Goal: Task Accomplishment & Management: Manage account settings

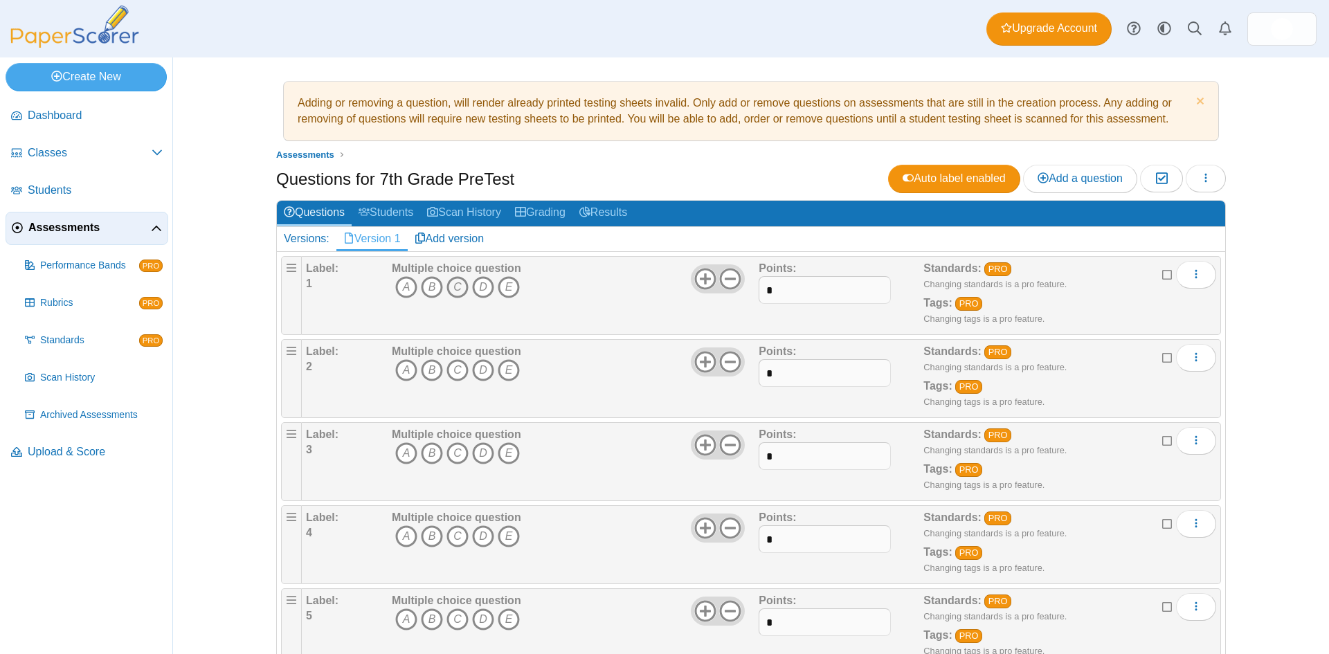
click at [455, 287] on icon "C" at bounding box center [457, 287] width 22 height 22
click at [480, 372] on icon "D" at bounding box center [483, 370] width 22 height 22
click at [427, 451] on icon "B" at bounding box center [432, 453] width 22 height 22
click at [398, 529] on icon "A" at bounding box center [406, 536] width 22 height 22
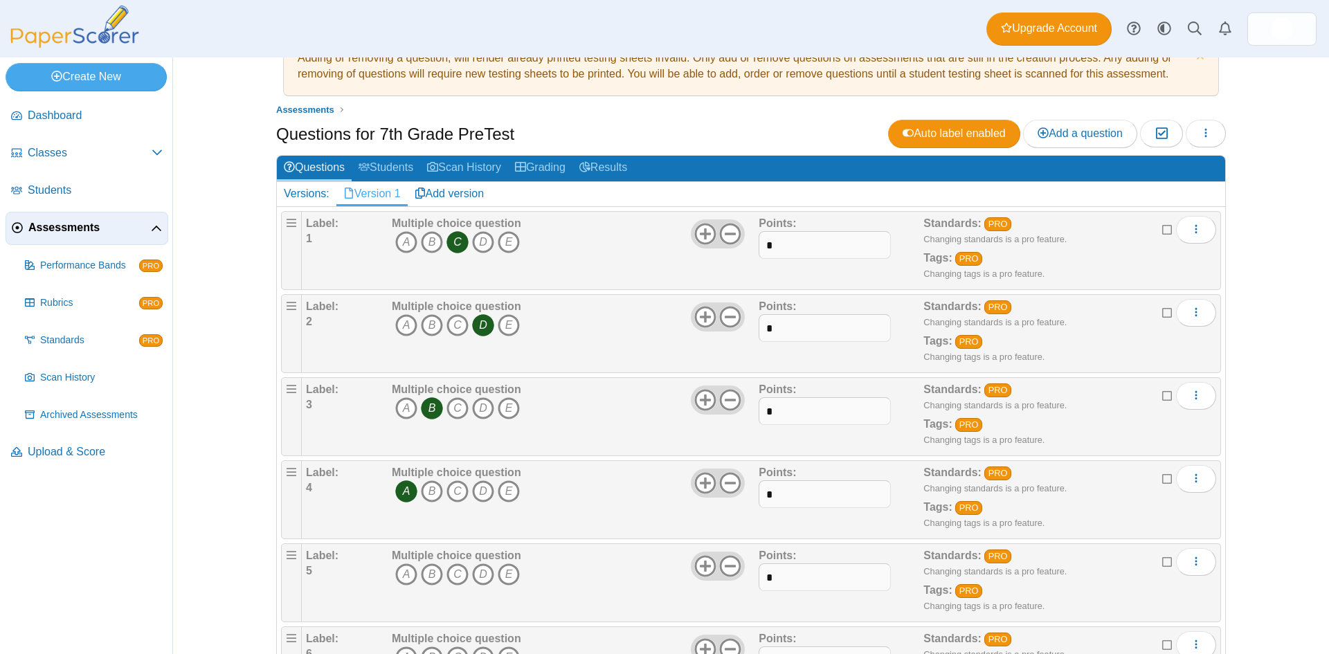
scroll to position [69, 0]
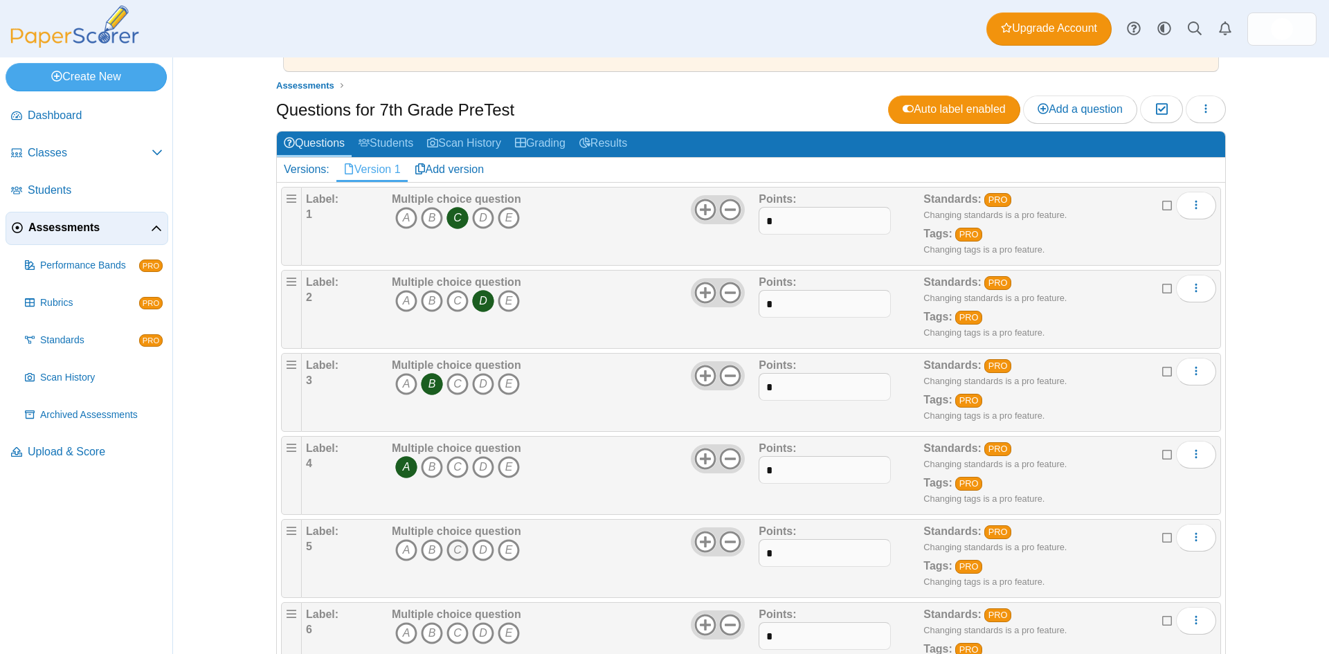
click at [449, 553] on icon "C" at bounding box center [457, 550] width 22 height 22
click at [1194, 544] on button "More options" at bounding box center [1196, 538] width 40 height 28
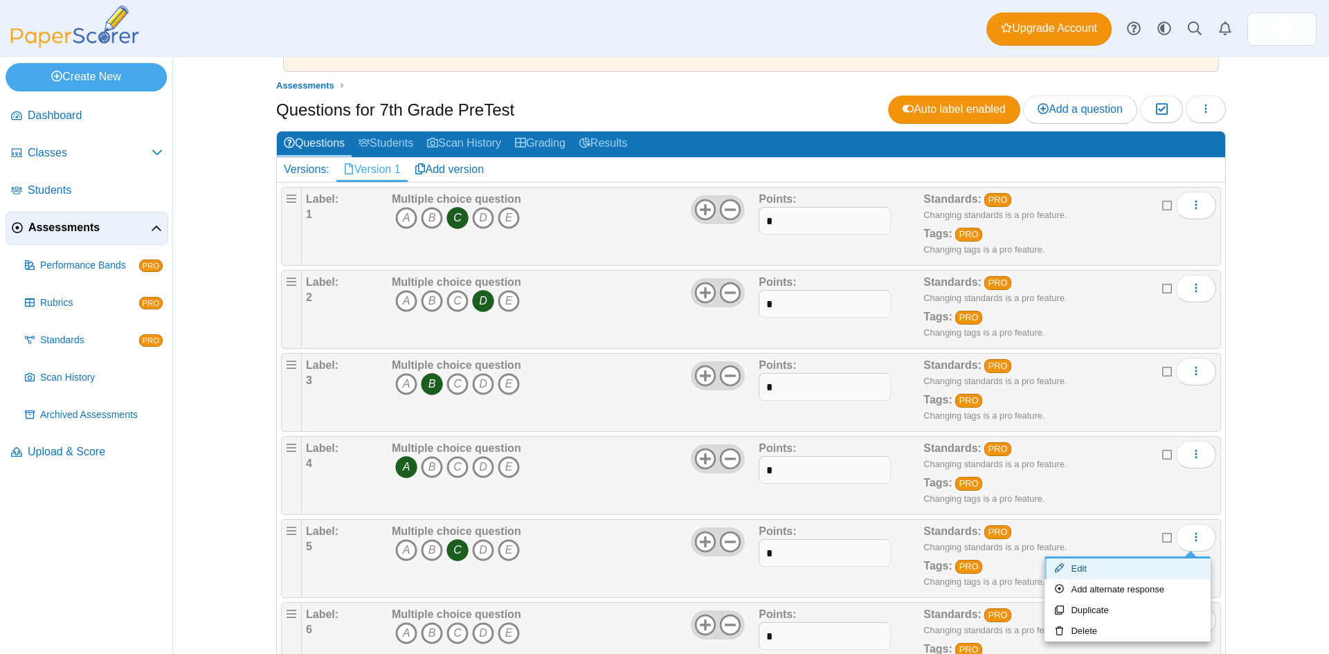
click at [1156, 565] on link "Edit" at bounding box center [1127, 568] width 166 height 21
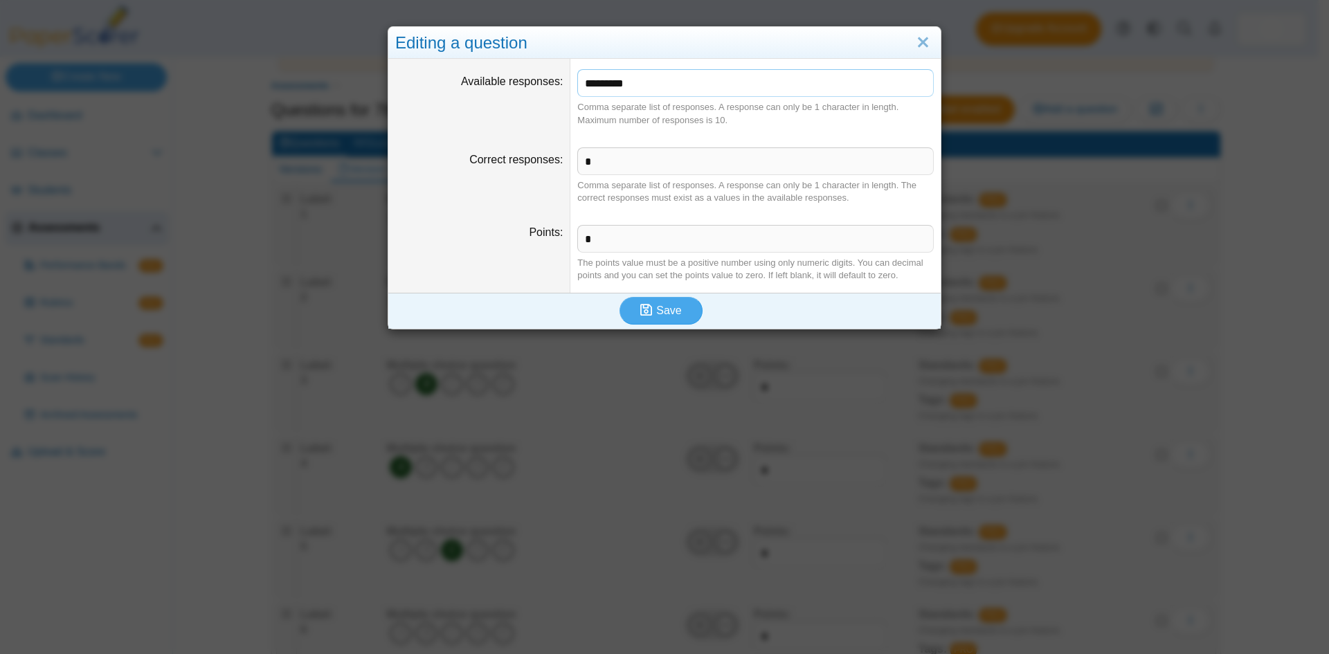
drag, startPoint x: 656, startPoint y: 86, endPoint x: 503, endPoint y: 86, distance: 152.9
click at [503, 86] on dl "Available responses ********* Comma separate list of responses. A response can …" at bounding box center [664, 97] width 552 height 77
click at [912, 42] on link "Close" at bounding box center [922, 43] width 21 height 24
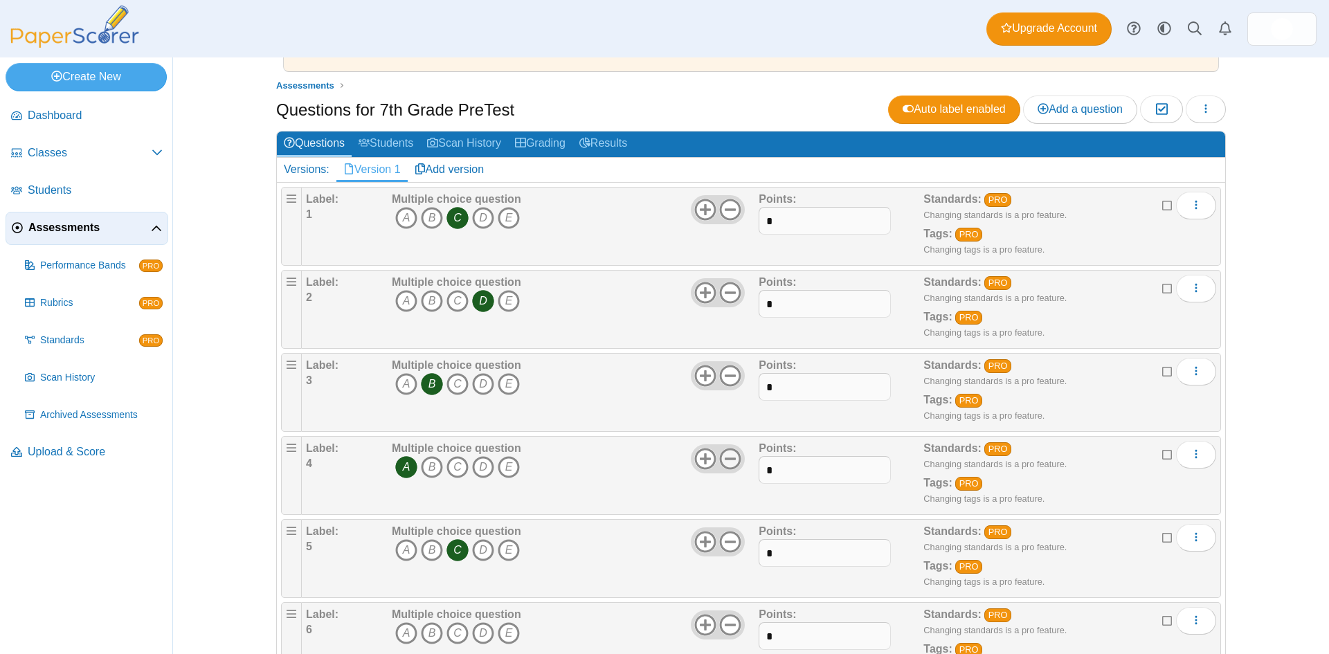
click at [722, 457] on use at bounding box center [730, 458] width 21 height 21
click at [720, 462] on use at bounding box center [730, 458] width 21 height 21
click at [732, 540] on icon at bounding box center [730, 542] width 22 height 22
click at [1190, 534] on icon "More options" at bounding box center [1195, 536] width 11 height 11
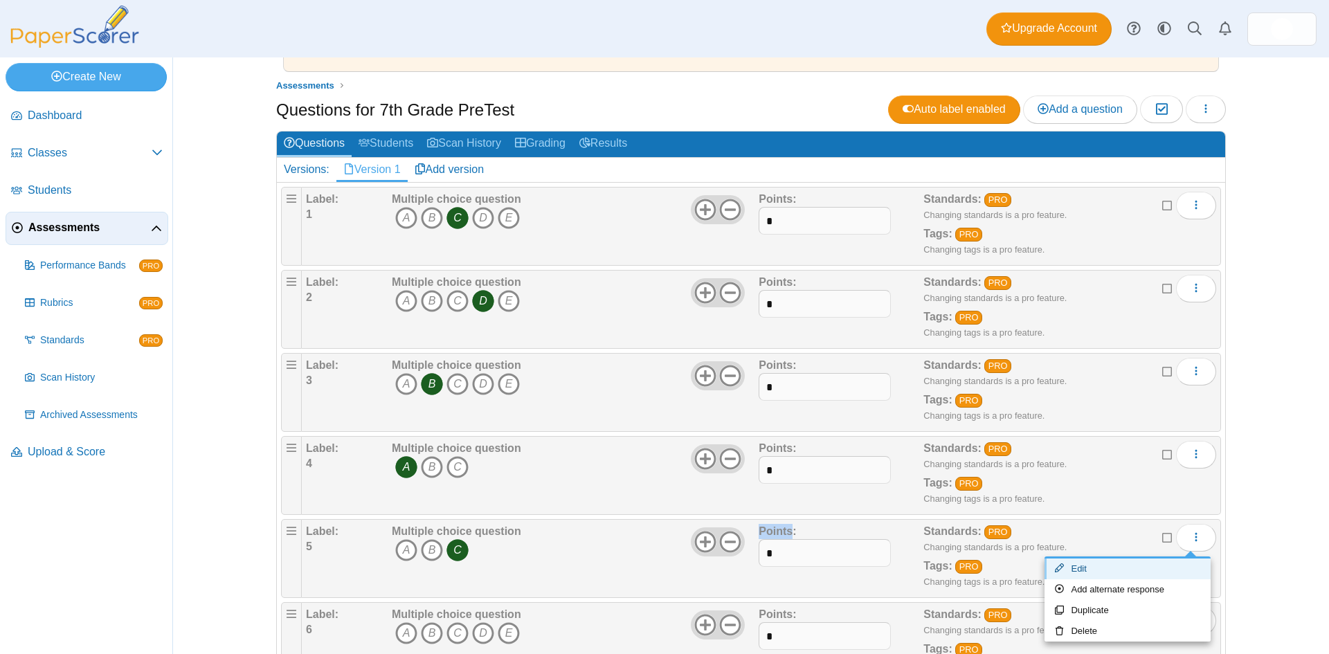
click at [1115, 570] on link "Edit" at bounding box center [1127, 568] width 166 height 21
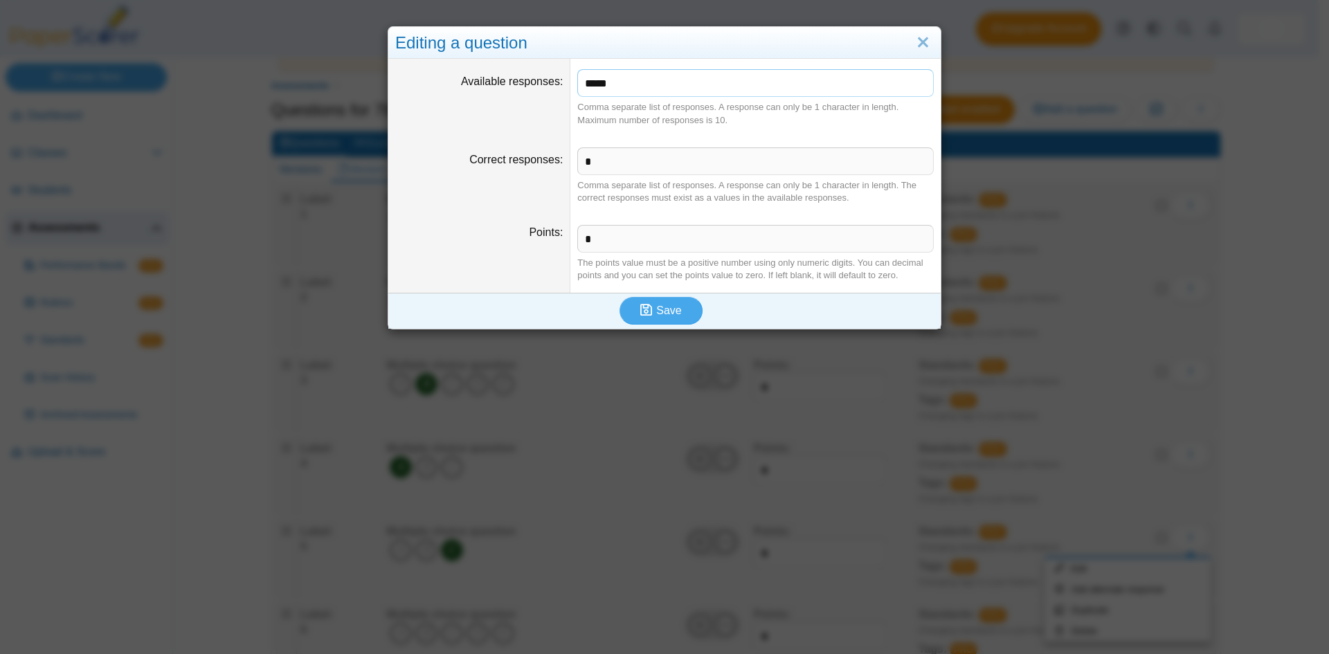
drag, startPoint x: 632, startPoint y: 84, endPoint x: 448, endPoint y: 98, distance: 184.6
click at [448, 98] on dl "Available responses ***** Comma separate list of responses. A response can only…" at bounding box center [664, 97] width 552 height 77
click at [448, 98] on dt "Available responses" at bounding box center [479, 97] width 182 height 77
drag, startPoint x: 645, startPoint y: 84, endPoint x: 505, endPoint y: 83, distance: 139.8
click at [505, 83] on dl "Available responses ***** Comma separate list of responses. A response can only…" at bounding box center [664, 97] width 552 height 77
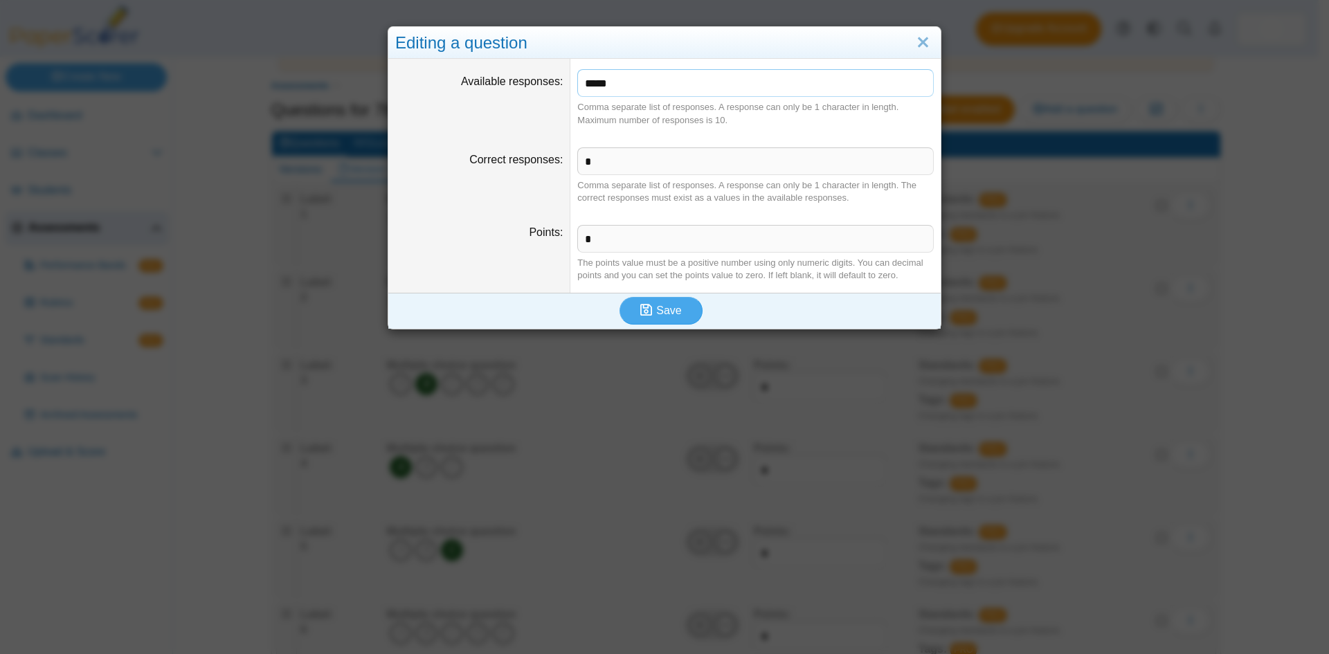
type input "*"
type input "*****"
click at [619, 297] on button "Save" at bounding box center [660, 311] width 83 height 28
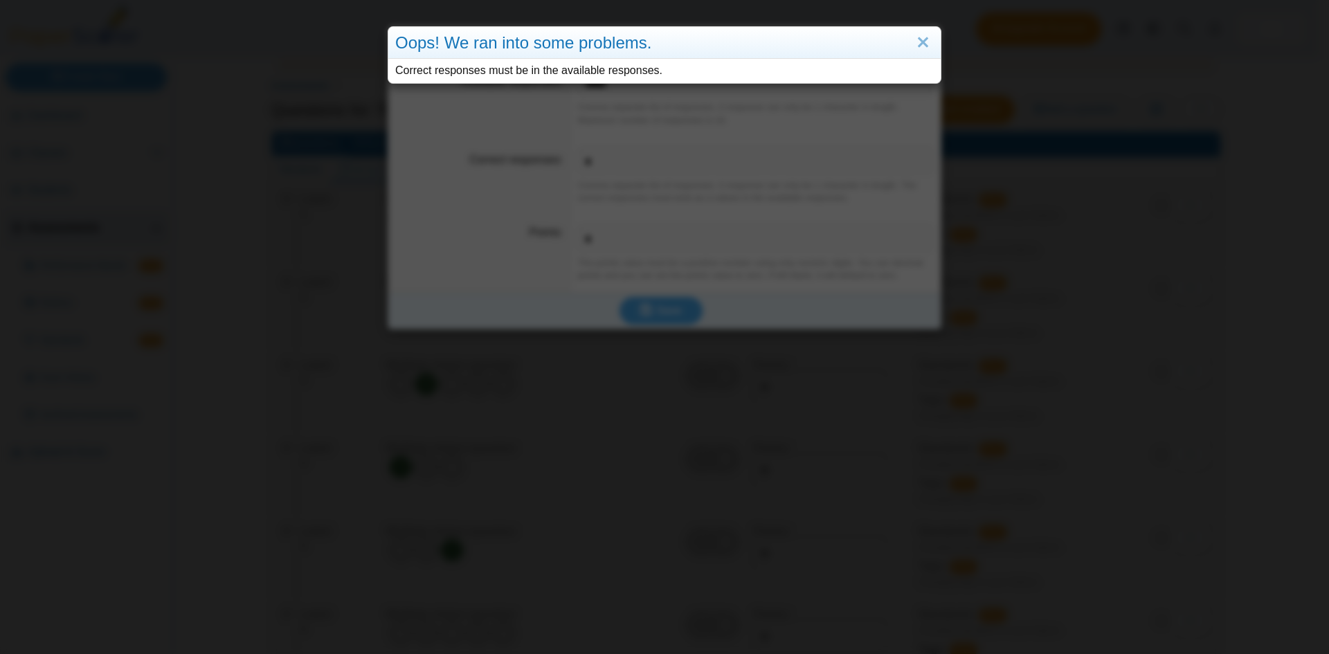
click at [502, 106] on div "Oops! We ran into some problems. Correct responses must be in the available res…" at bounding box center [664, 327] width 1329 height 654
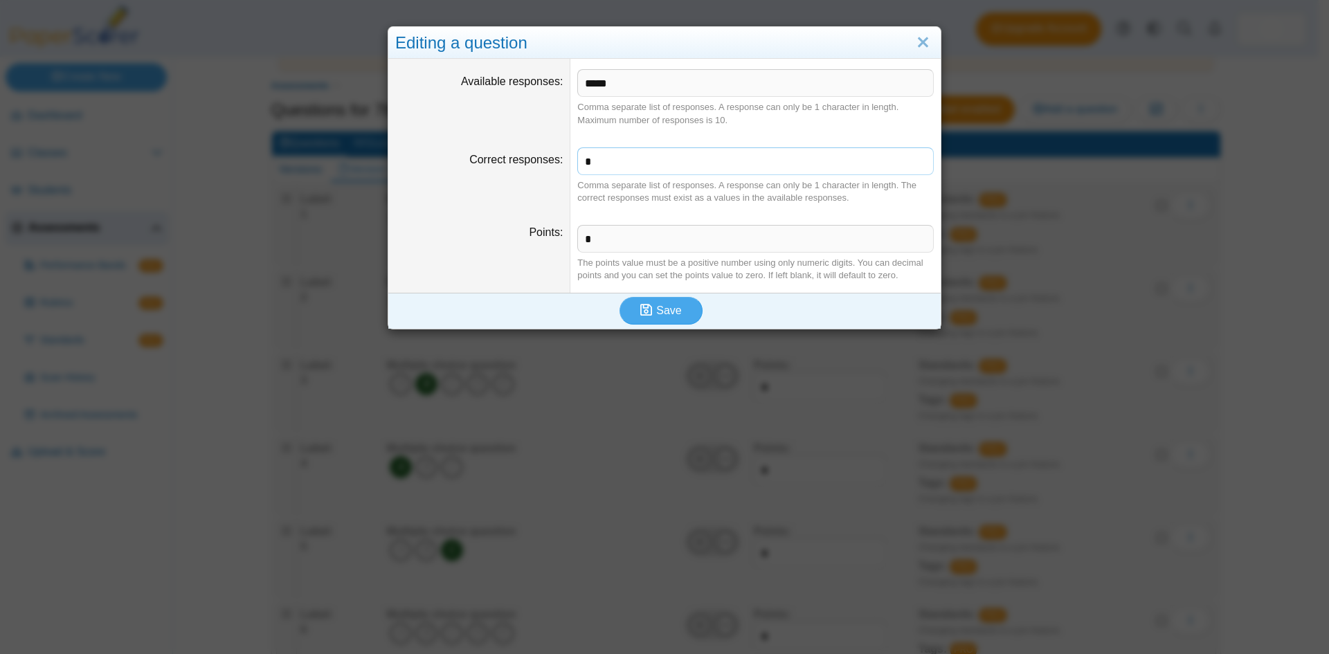
drag, startPoint x: 603, startPoint y: 167, endPoint x: 522, endPoint y: 156, distance: 82.4
click at [522, 156] on dl "Correct responses * Comma separate list of responses. A response can only be 1 …" at bounding box center [664, 175] width 552 height 77
type input "*"
click at [619, 297] on button "Save" at bounding box center [660, 311] width 83 height 28
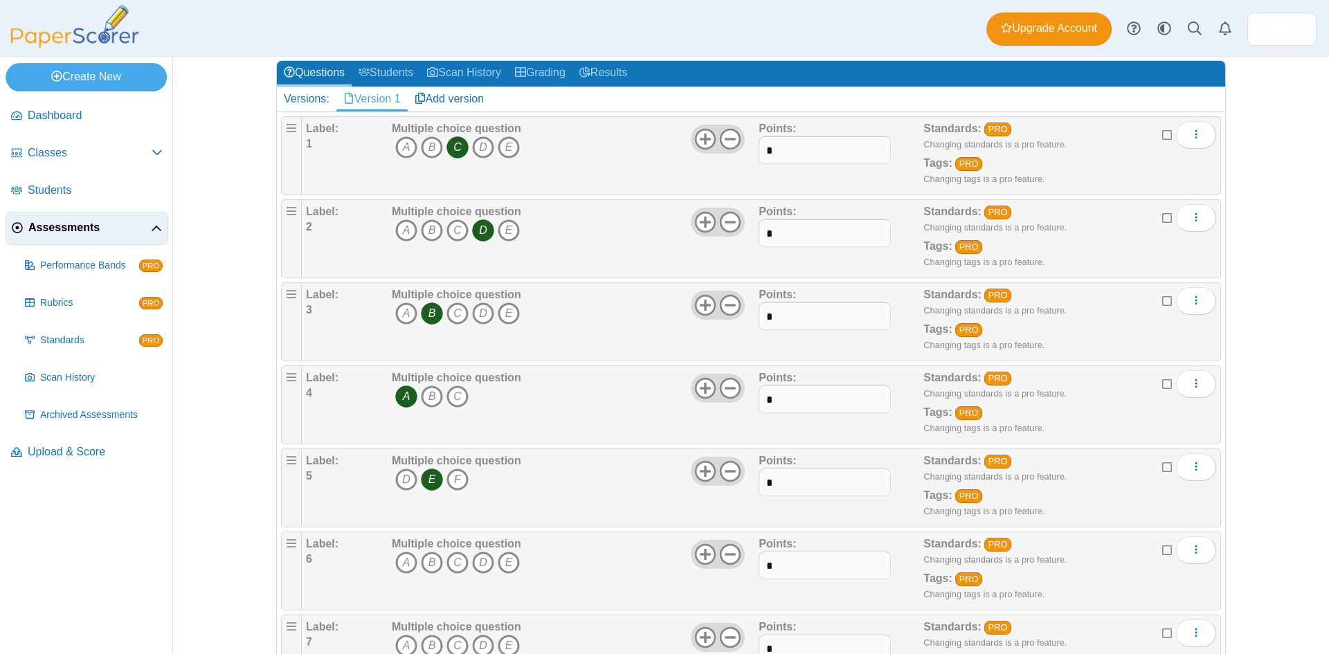
scroll to position [208, 0]
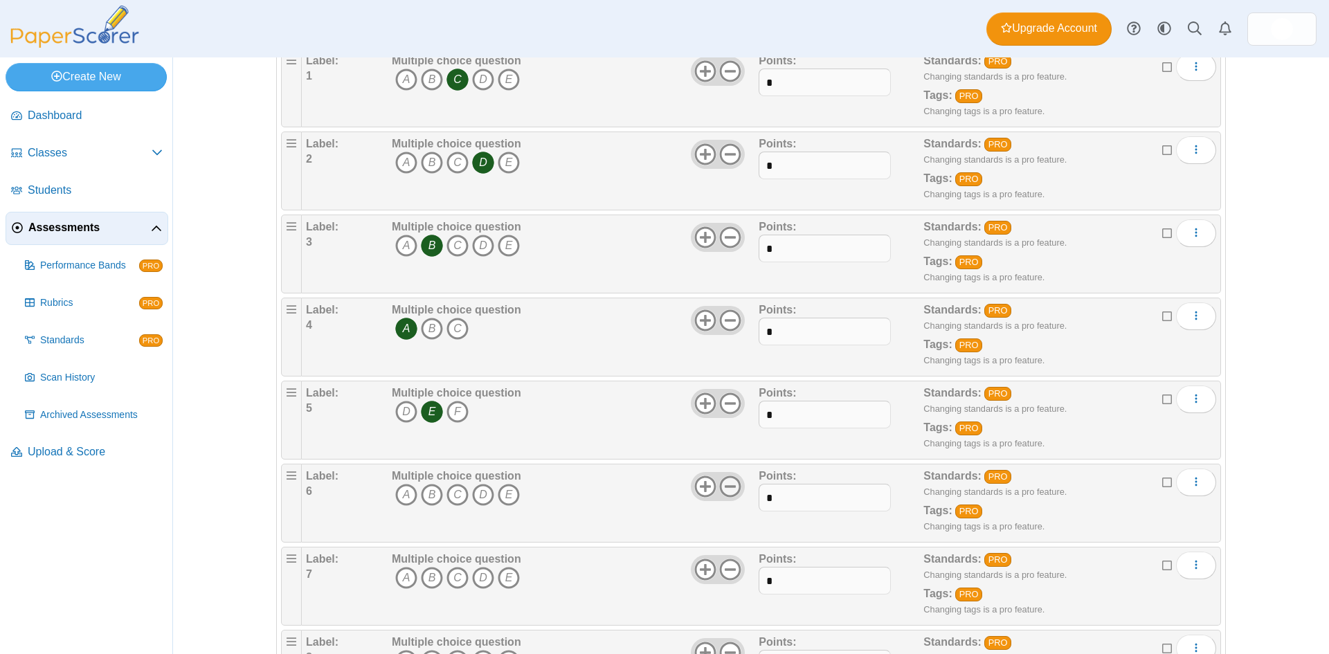
click at [724, 484] on icon at bounding box center [730, 486] width 22 height 22
click at [1183, 484] on button "More options" at bounding box center [1196, 482] width 40 height 28
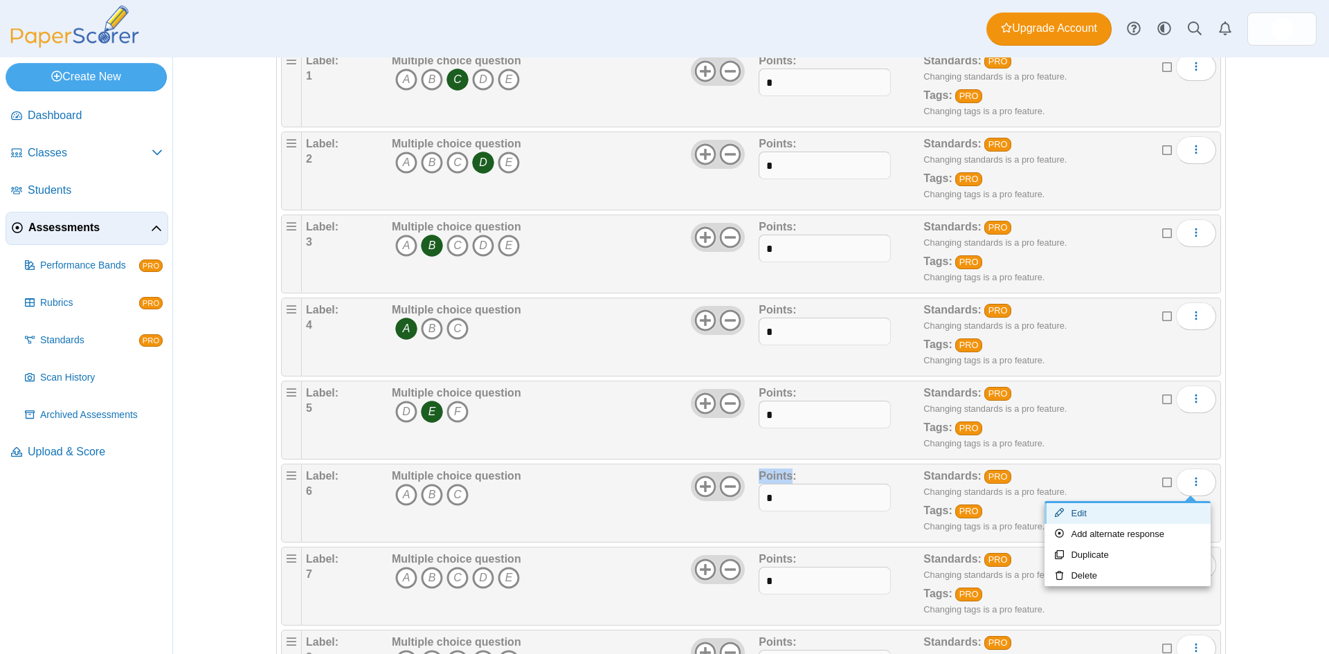
click at [1146, 517] on link "Edit" at bounding box center [1127, 513] width 166 height 21
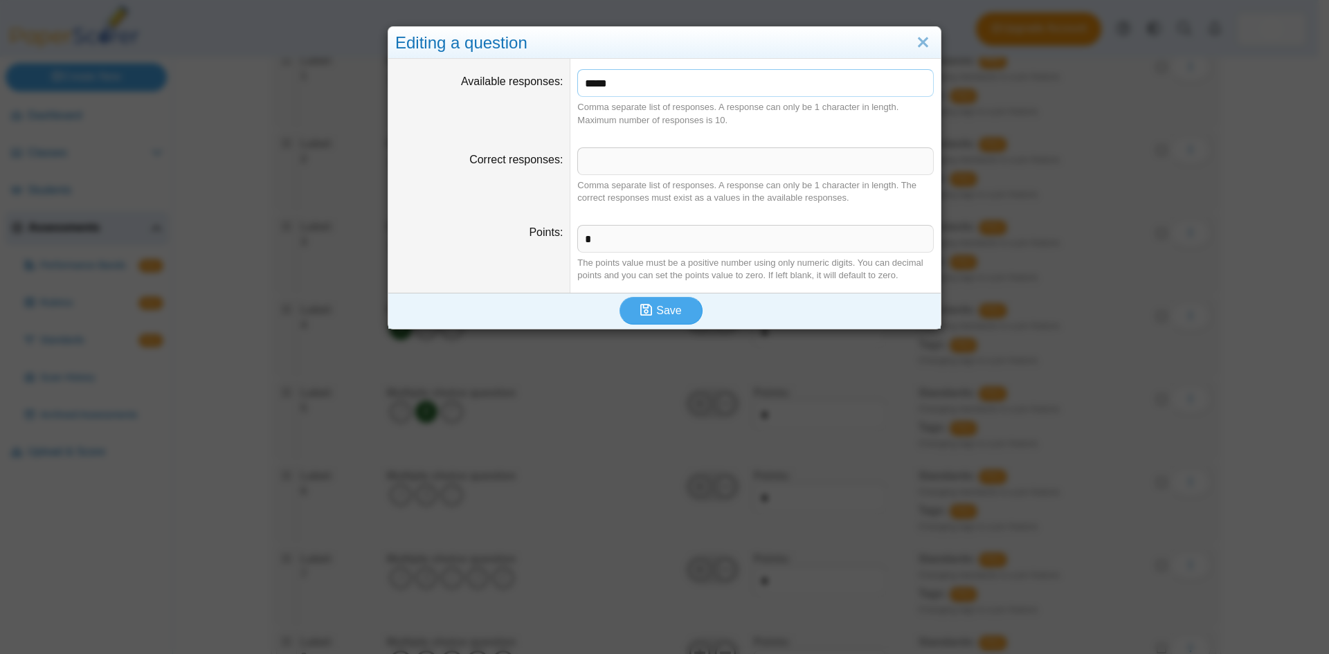
drag, startPoint x: 628, startPoint y: 81, endPoint x: 442, endPoint y: 73, distance: 186.3
click at [442, 73] on dl "Available responses ***** Comma separate list of responses. A response can only…" at bounding box center [664, 97] width 552 height 77
type input "*****"
type input "*"
click at [641, 313] on use "submit" at bounding box center [646, 310] width 12 height 12
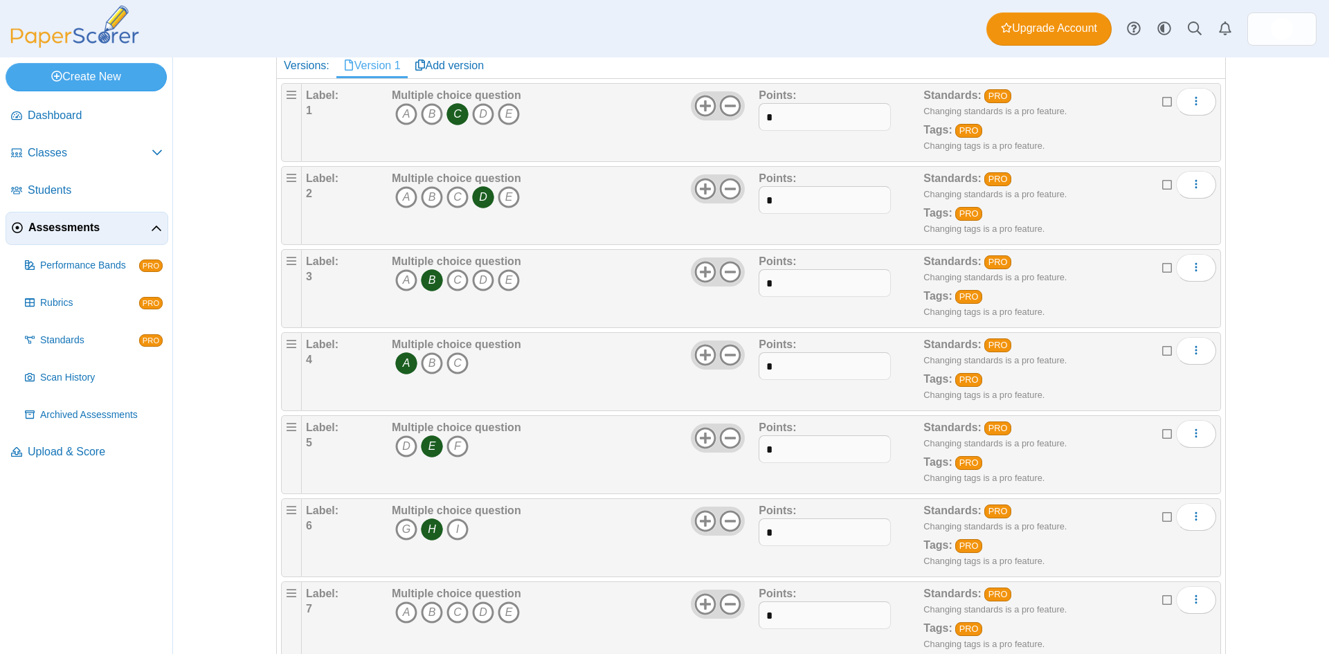
scroll to position [208, 0]
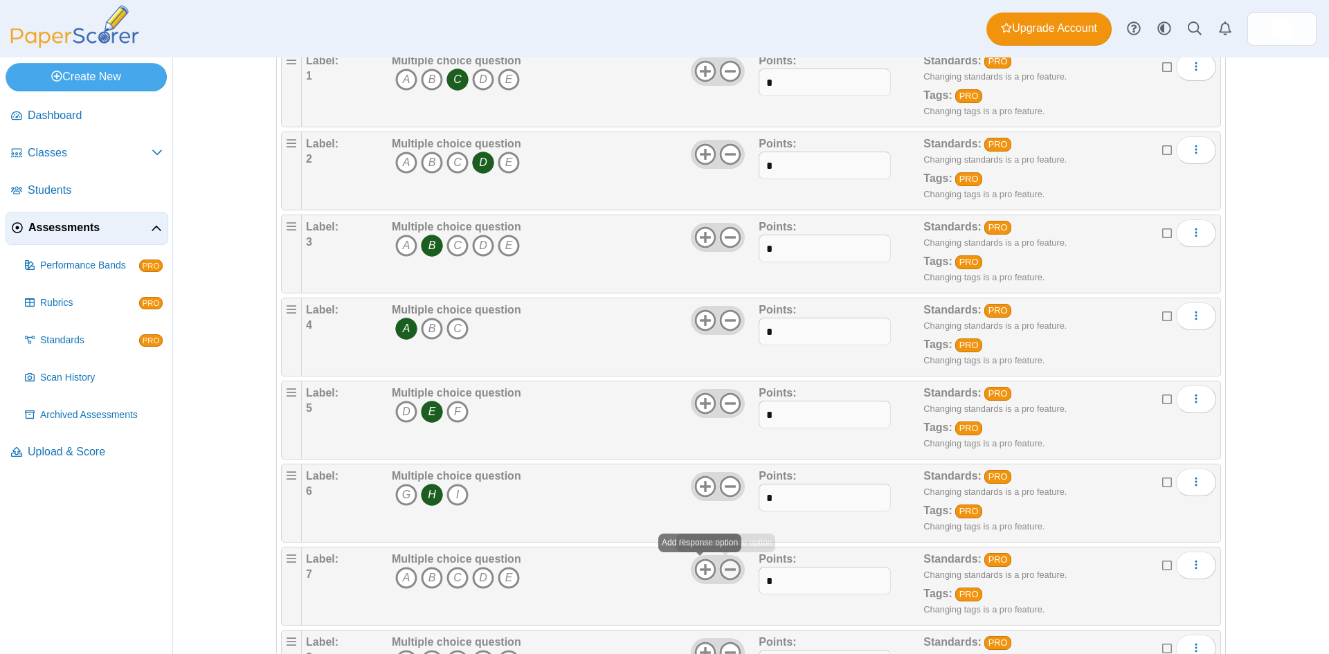
click at [728, 570] on icon at bounding box center [730, 569] width 22 height 22
click at [1190, 568] on icon "More options" at bounding box center [1195, 564] width 11 height 11
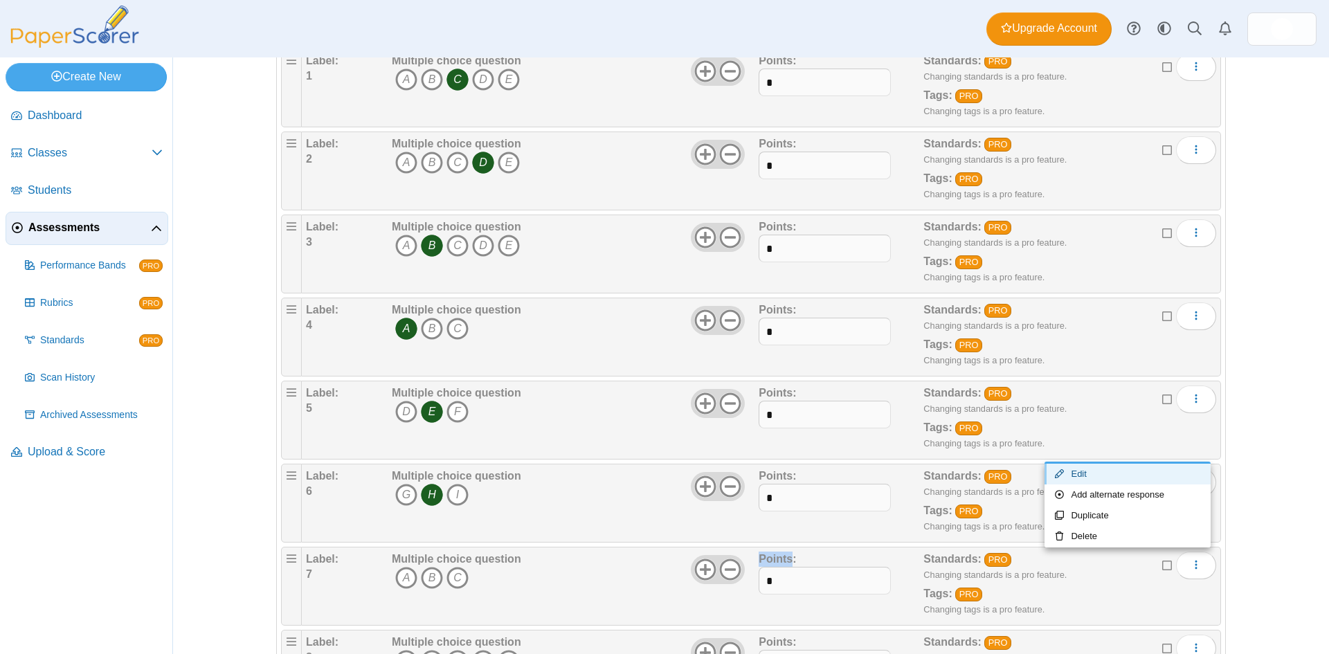
click at [1084, 477] on link "Edit" at bounding box center [1127, 474] width 166 height 21
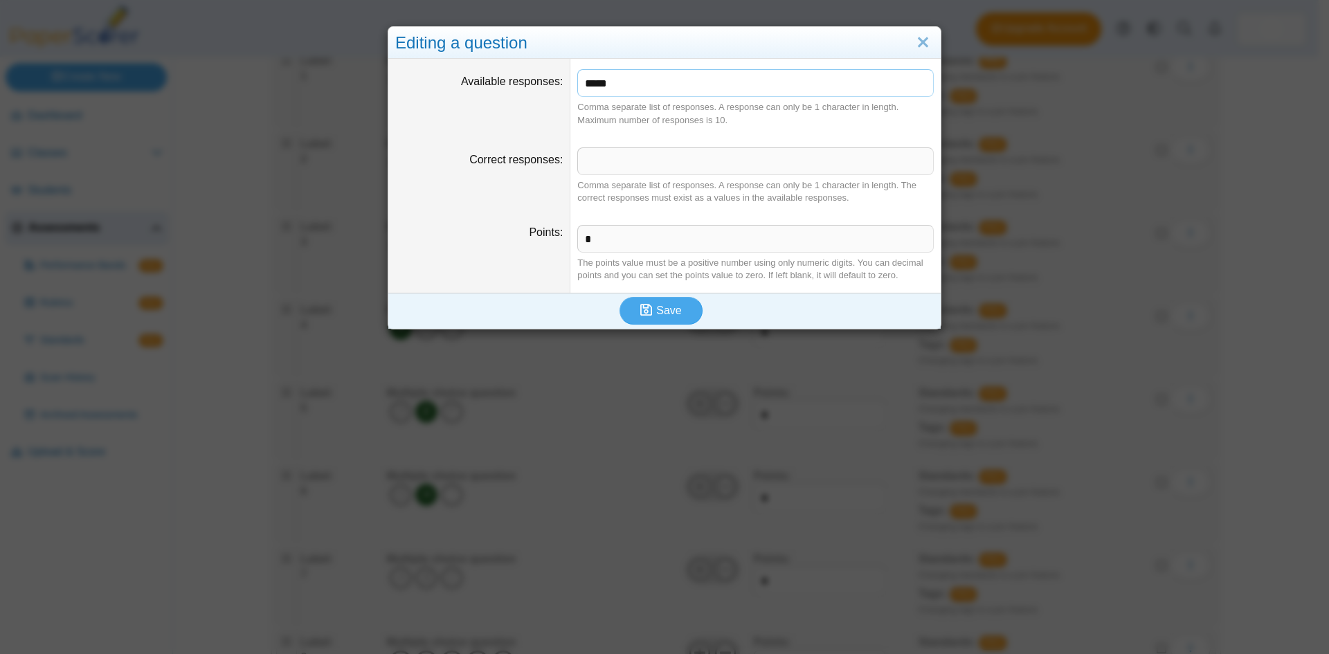
drag, startPoint x: 626, startPoint y: 95, endPoint x: 461, endPoint y: 80, distance: 166.0
click at [461, 80] on dl "Available responses ***** Comma separate list of responses. A response can only…" at bounding box center [664, 97] width 552 height 77
type input "*****"
type input "*"
click at [645, 318] on icon "submit" at bounding box center [648, 310] width 16 height 15
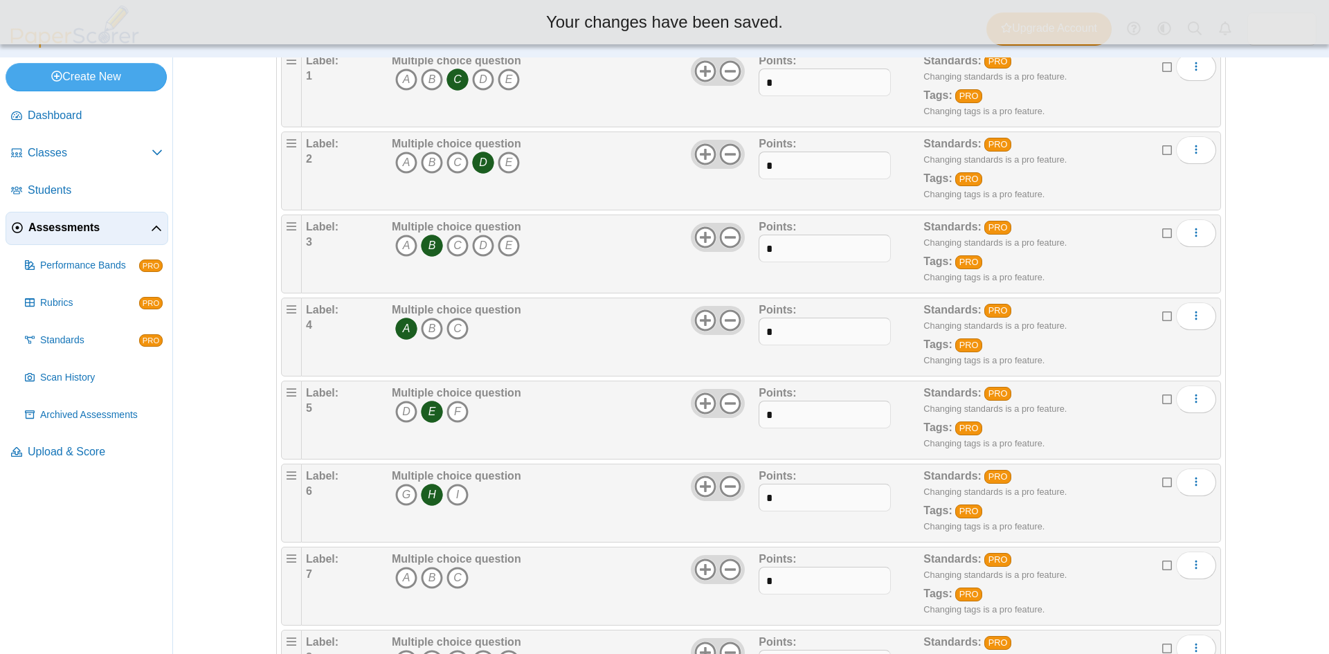
scroll to position [277, 0]
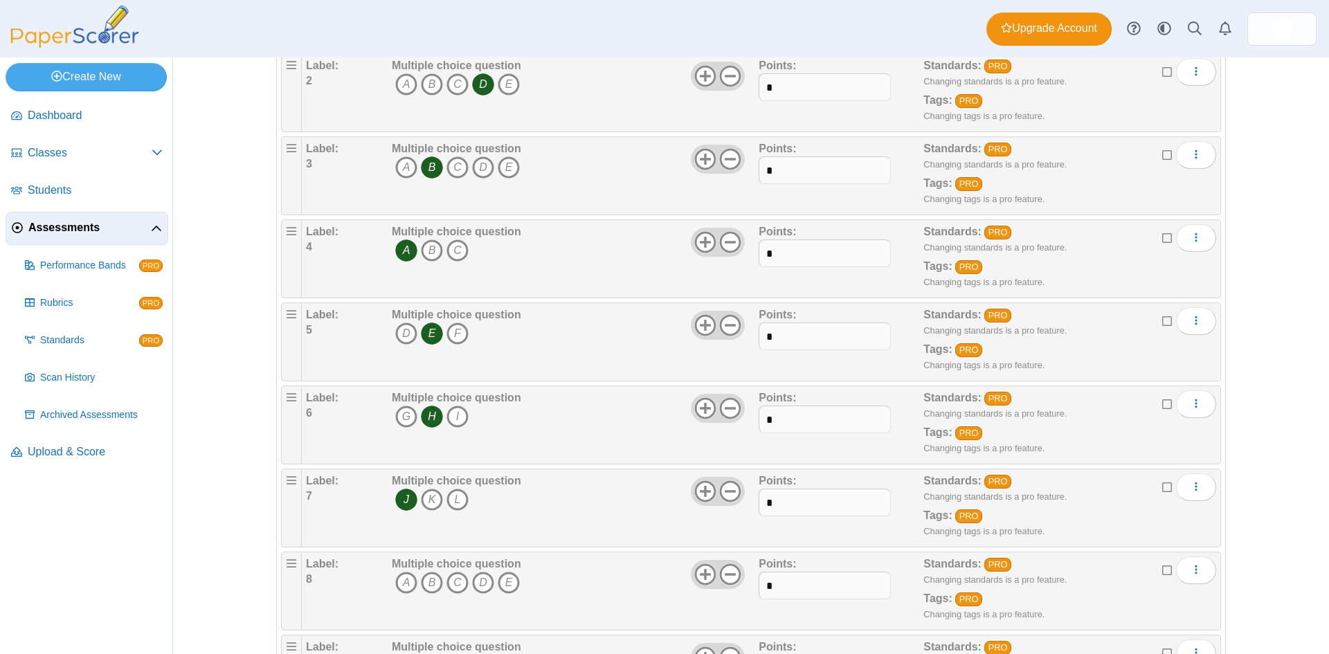
scroll to position [208, 0]
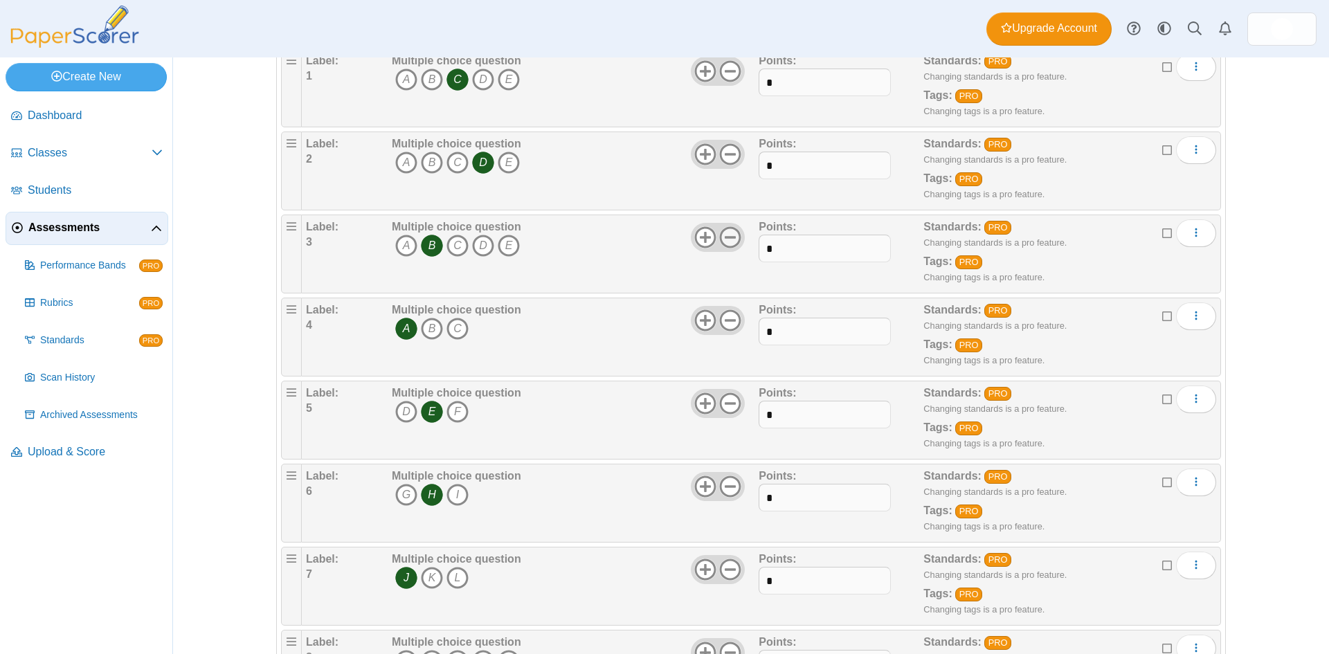
click at [722, 232] on icon at bounding box center [730, 237] width 22 height 22
click at [699, 232] on icon at bounding box center [705, 237] width 22 height 22
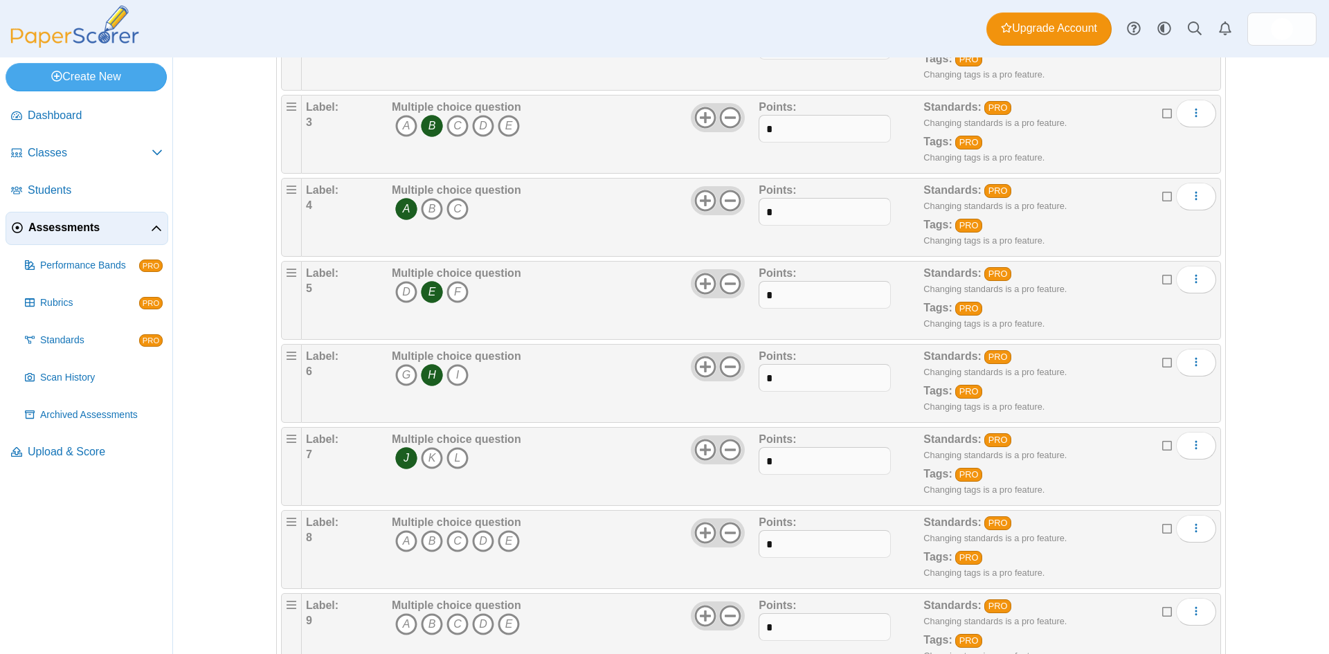
scroll to position [346, 0]
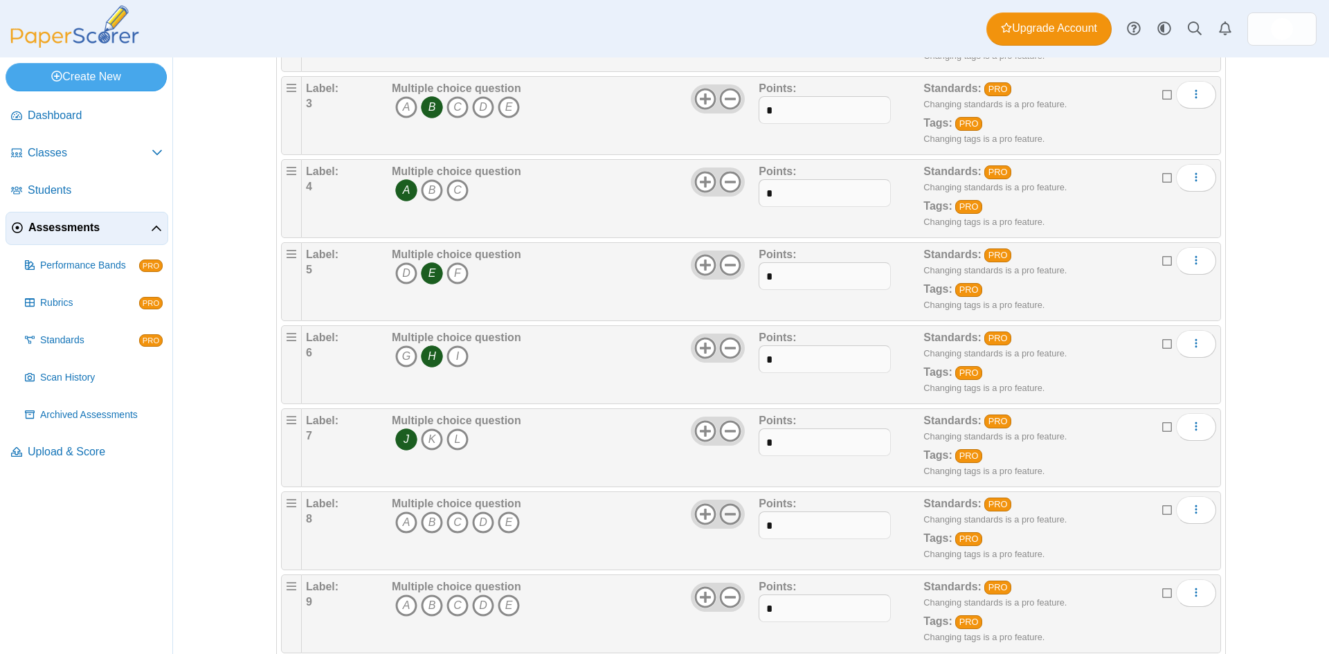
click at [729, 514] on use at bounding box center [730, 513] width 21 height 21
click at [476, 521] on icon "D" at bounding box center [483, 522] width 22 height 22
click at [724, 592] on icon at bounding box center [730, 597] width 22 height 22
click at [472, 611] on icon "D" at bounding box center [483, 605] width 22 height 22
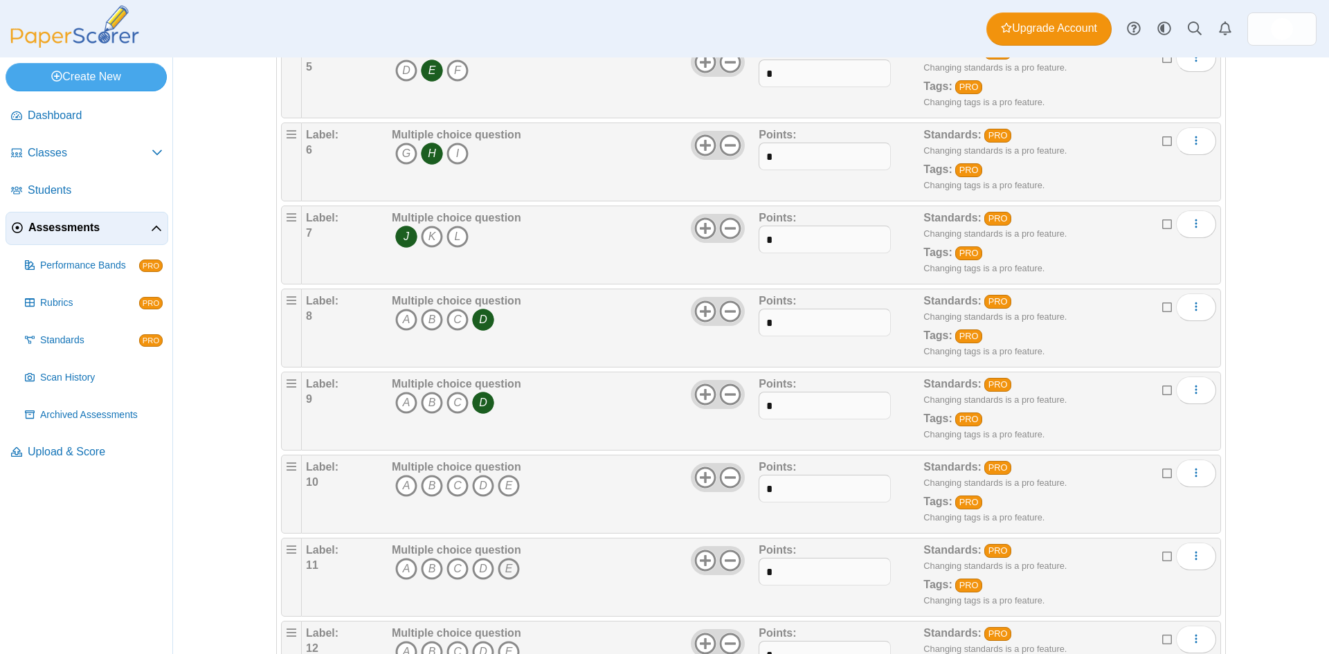
scroll to position [554, 0]
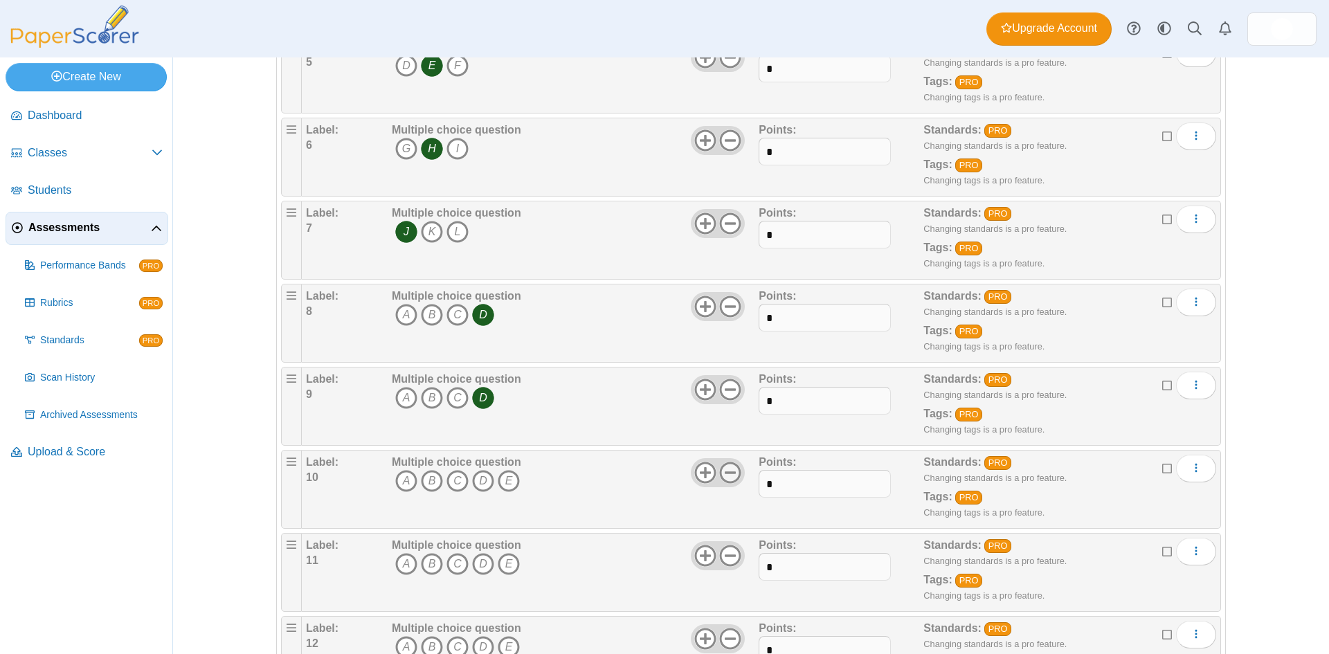
click at [725, 477] on icon at bounding box center [730, 473] width 22 height 22
click at [428, 491] on icon "B" at bounding box center [432, 481] width 22 height 22
click at [720, 554] on use at bounding box center [730, 555] width 21 height 21
click at [1197, 549] on button "More options" at bounding box center [1196, 552] width 40 height 28
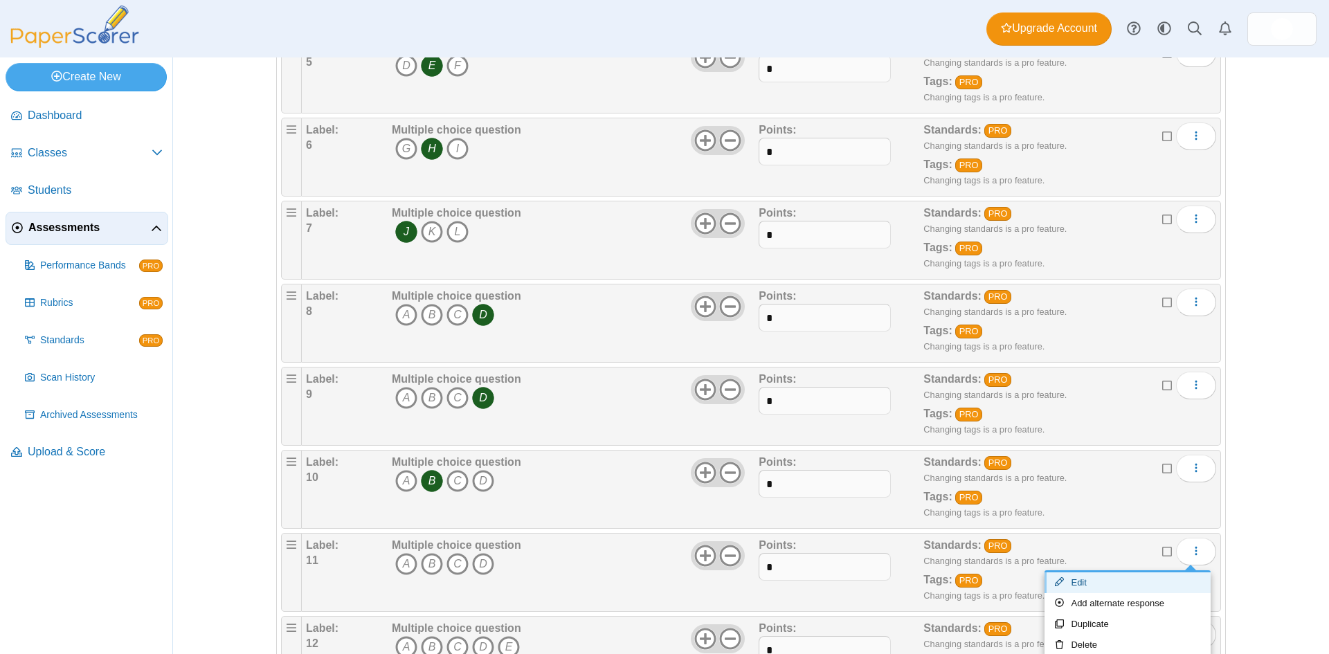
click at [1095, 583] on link "Edit" at bounding box center [1127, 582] width 166 height 21
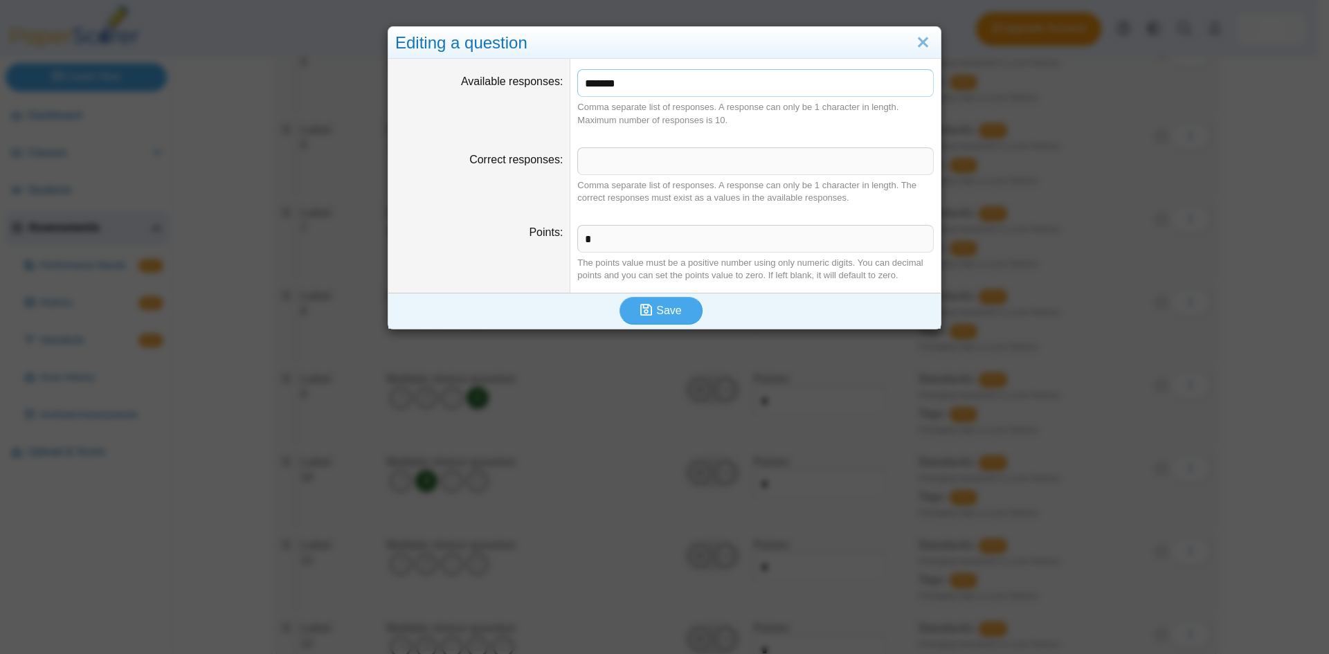
drag, startPoint x: 594, startPoint y: 84, endPoint x: 474, endPoint y: 102, distance: 121.0
click at [481, 95] on dl "Available responses ******* Comma separate list of responses. A response can on…" at bounding box center [664, 97] width 552 height 77
type input "*******"
type input "***"
click at [641, 304] on icon "submit" at bounding box center [646, 309] width 12 height 13
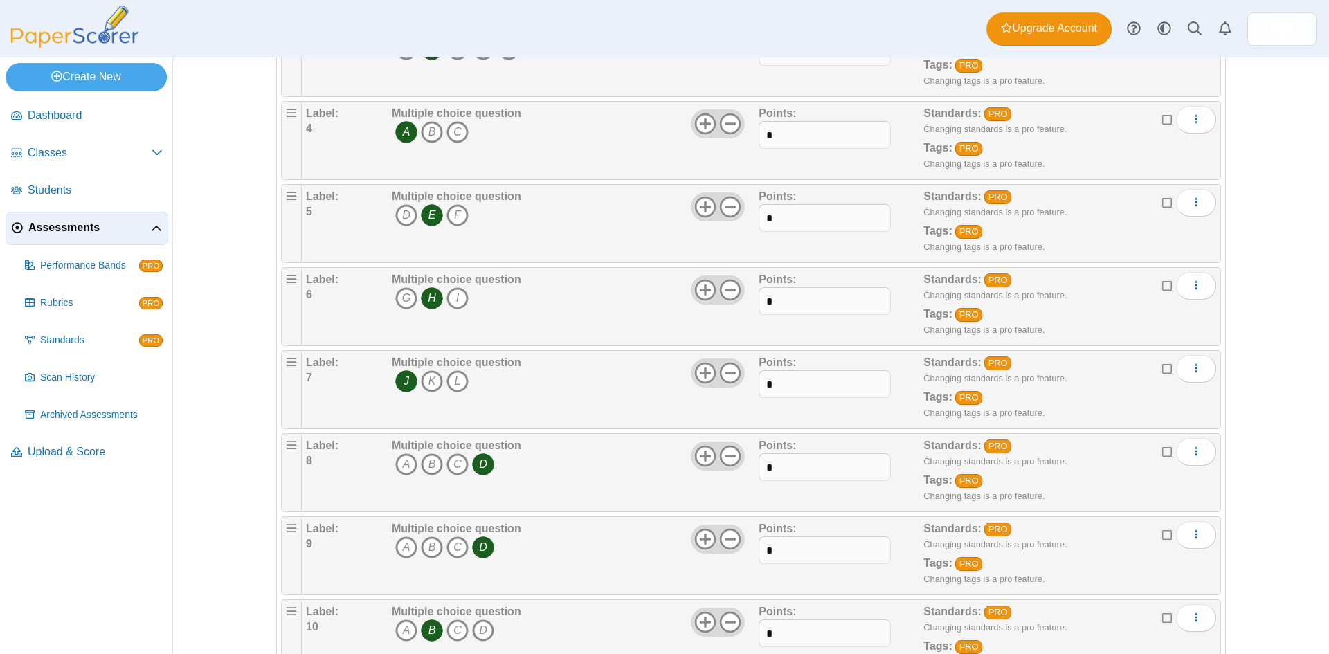
scroll to position [554, 0]
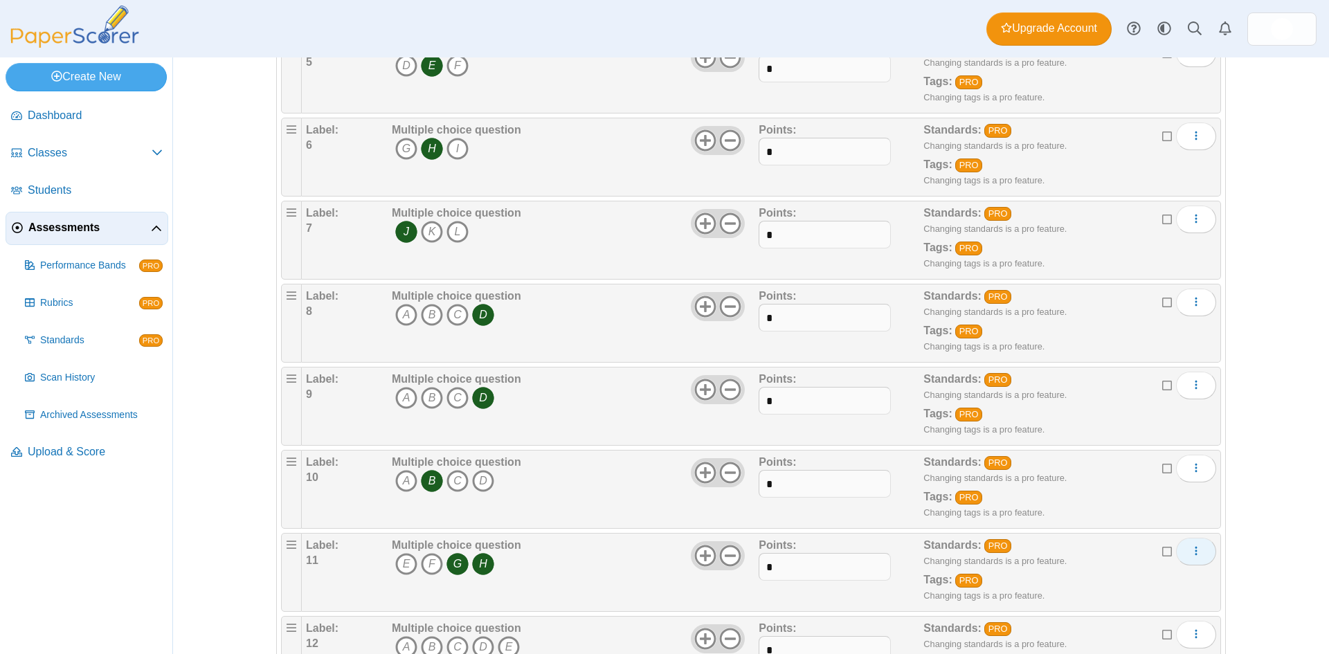
click at [1180, 553] on button "More options" at bounding box center [1196, 552] width 40 height 28
click at [1152, 601] on link "Add alternate response" at bounding box center [1127, 603] width 166 height 21
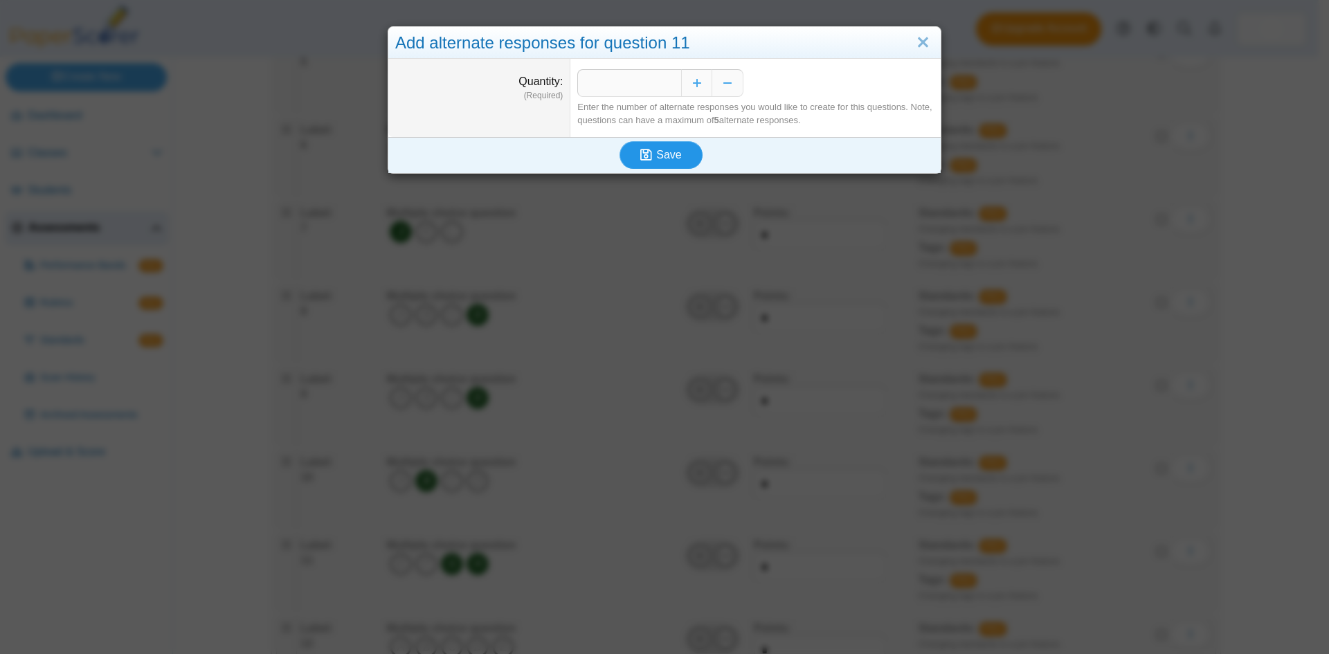
click at [674, 153] on span "Save" at bounding box center [668, 155] width 25 height 12
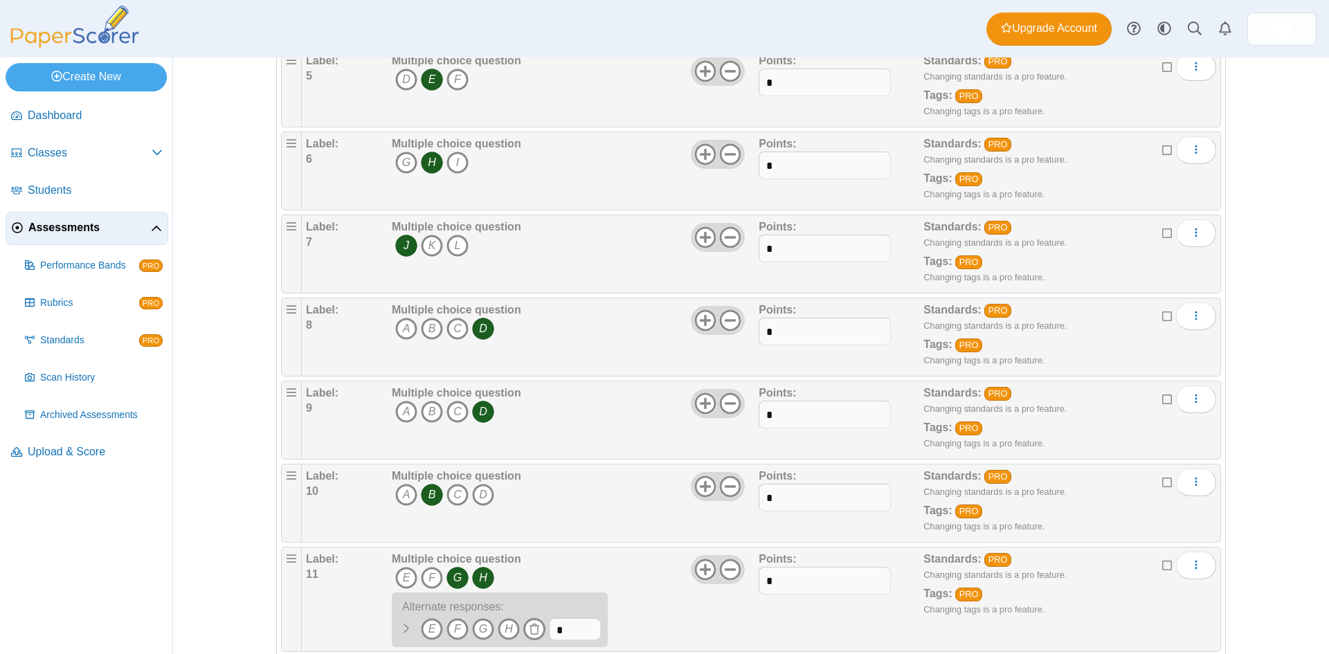
scroll to position [692, 0]
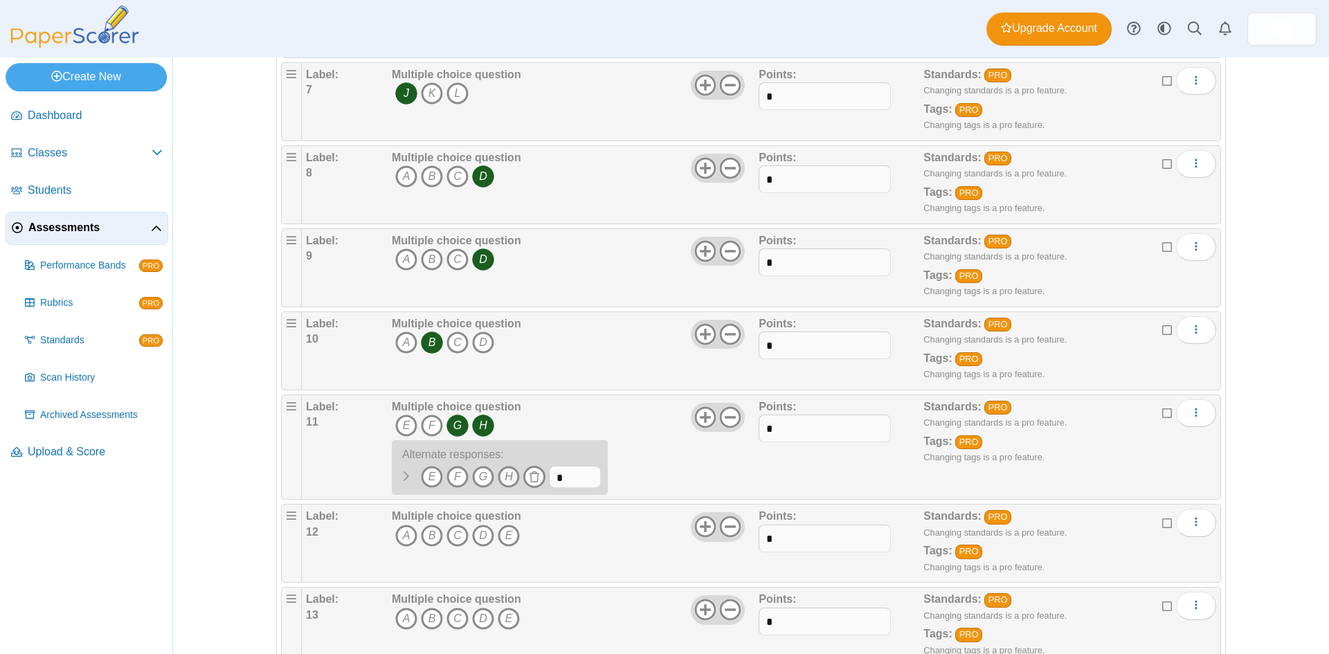
click at [498, 479] on icon "H" at bounding box center [509, 477] width 22 height 22
click at [473, 424] on icon "H" at bounding box center [483, 425] width 22 height 22
click at [565, 423] on span "E F G H" at bounding box center [500, 427] width 216 height 26
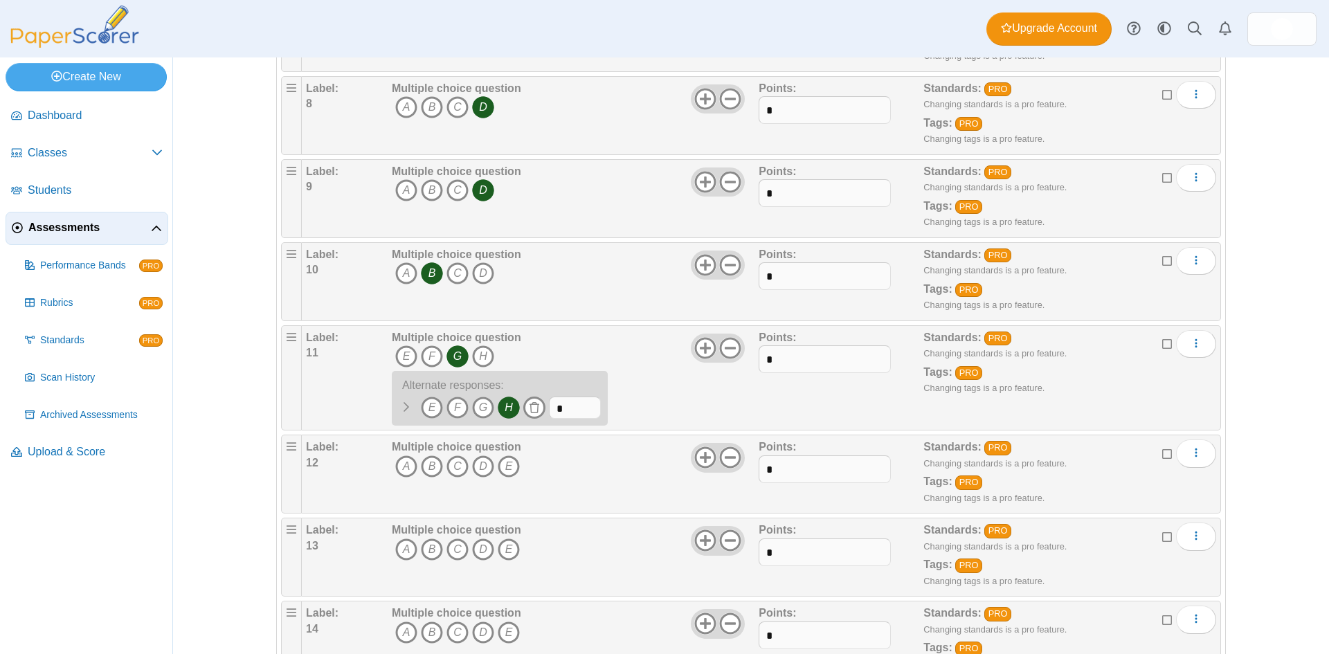
click at [567, 495] on div "Multiple choice question A B C D E" at bounding box center [573, 473] width 370 height 69
click at [724, 456] on icon at bounding box center [730, 457] width 22 height 22
click at [728, 544] on icon at bounding box center [730, 540] width 22 height 22
click at [728, 617] on icon at bounding box center [730, 623] width 22 height 22
click at [1190, 455] on icon "More options" at bounding box center [1195, 452] width 11 height 11
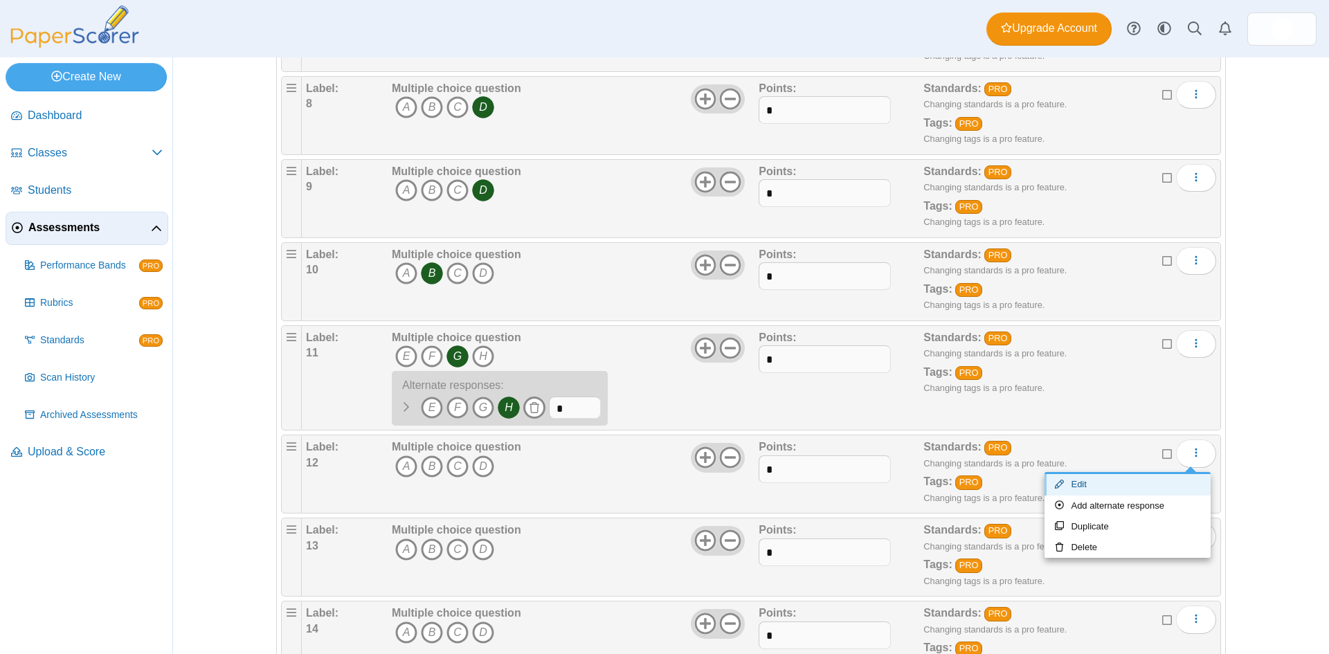
click at [1151, 486] on link "Edit" at bounding box center [1127, 484] width 166 height 21
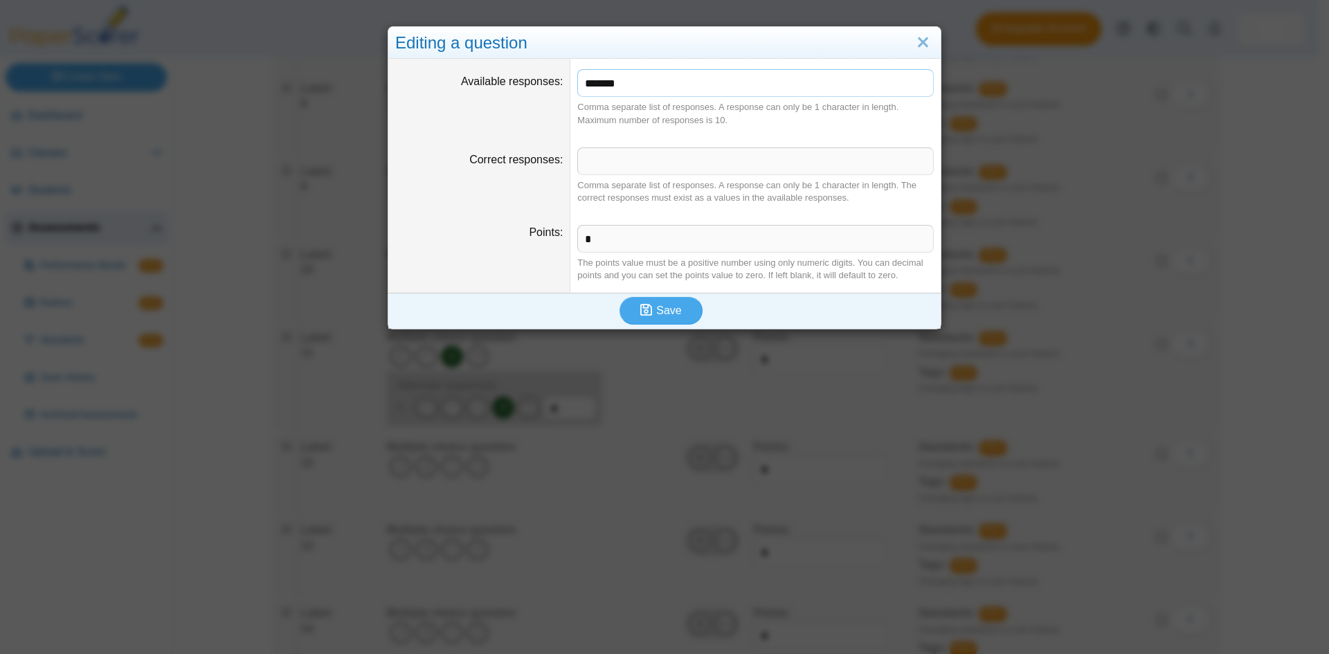
drag, startPoint x: 674, startPoint y: 82, endPoint x: 404, endPoint y: 63, distance: 270.6
click at [404, 63] on dl "Available responses ******* Comma separate list of responses. A response can on…" at bounding box center [664, 97] width 552 height 77
type input "*******"
type input "*"
click at [619, 297] on button "Save" at bounding box center [660, 311] width 83 height 28
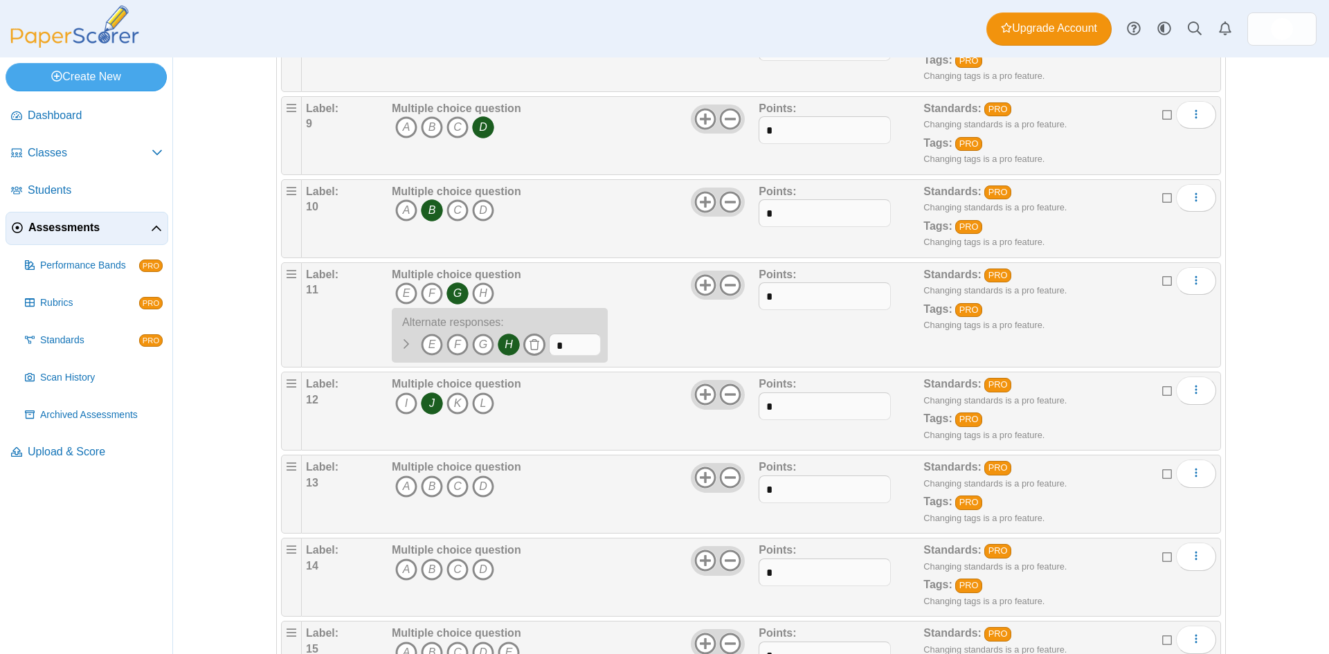
scroll to position [830, 0]
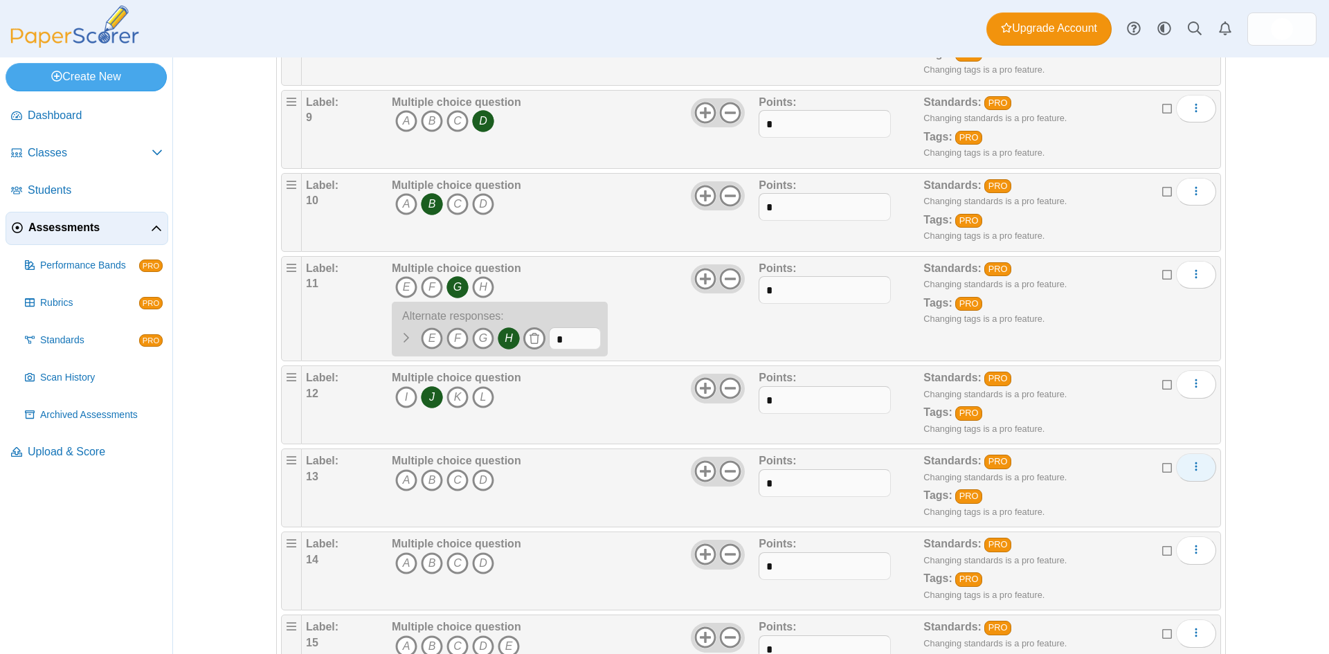
click at [1197, 466] on button "More options" at bounding box center [1196, 467] width 40 height 28
click at [1127, 495] on link "Edit" at bounding box center [1127, 498] width 166 height 21
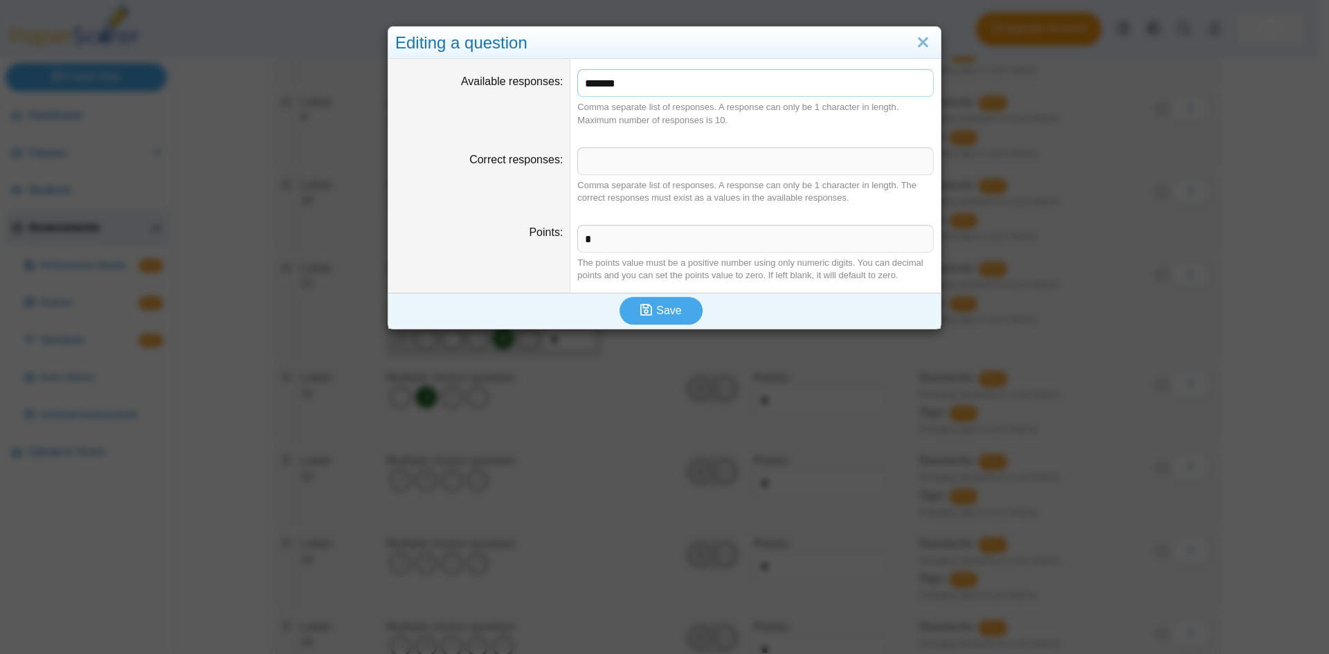
drag, startPoint x: 612, startPoint y: 81, endPoint x: 502, endPoint y: 80, distance: 110.0
click at [502, 80] on dl "Available responses ******* Comma separate list of responses. A response can on…" at bounding box center [664, 97] width 552 height 77
type input "*******"
type input "*"
click at [619, 297] on button "Save" at bounding box center [660, 311] width 83 height 28
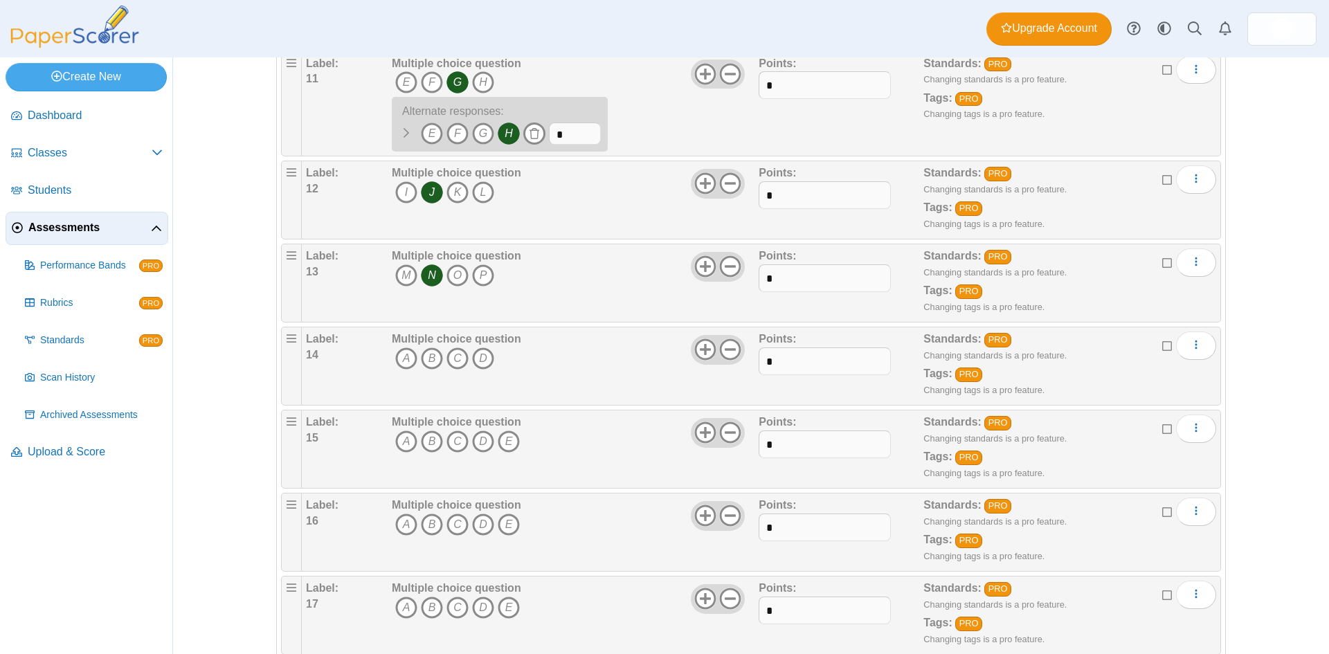
scroll to position [1038, 0]
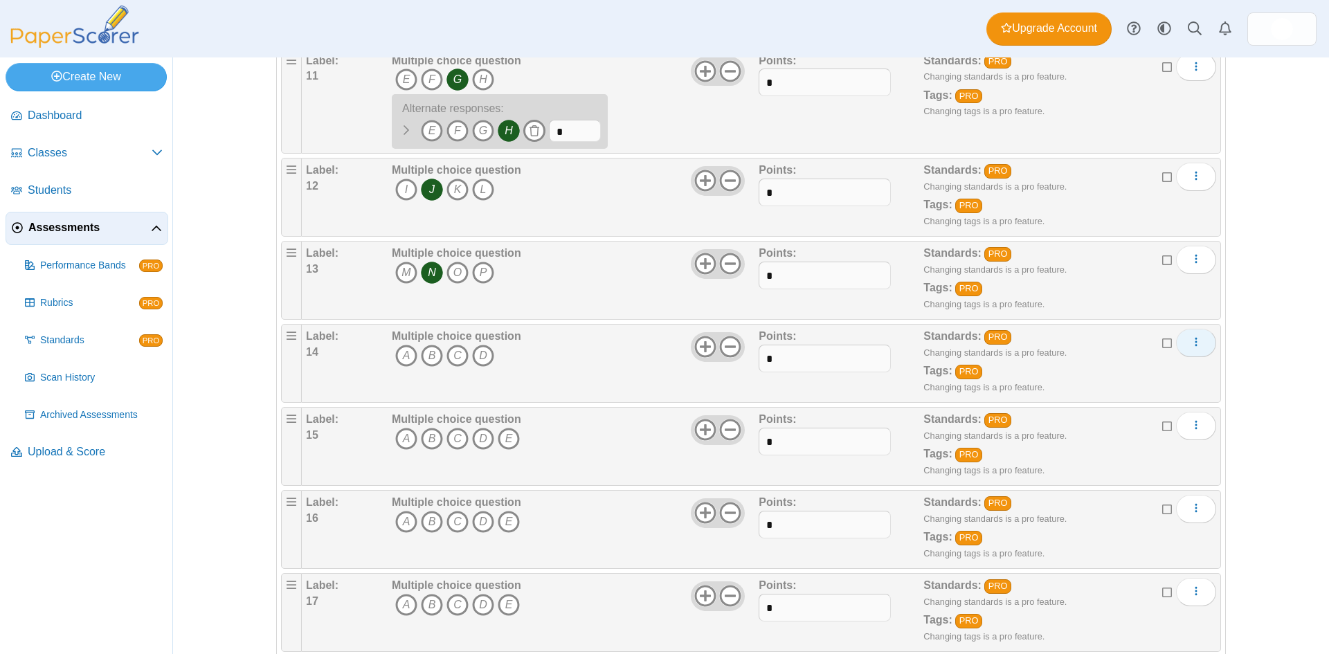
click at [1194, 346] on use "More options" at bounding box center [1195, 342] width 2 height 9
click at [1139, 374] on link "Edit" at bounding box center [1127, 373] width 166 height 21
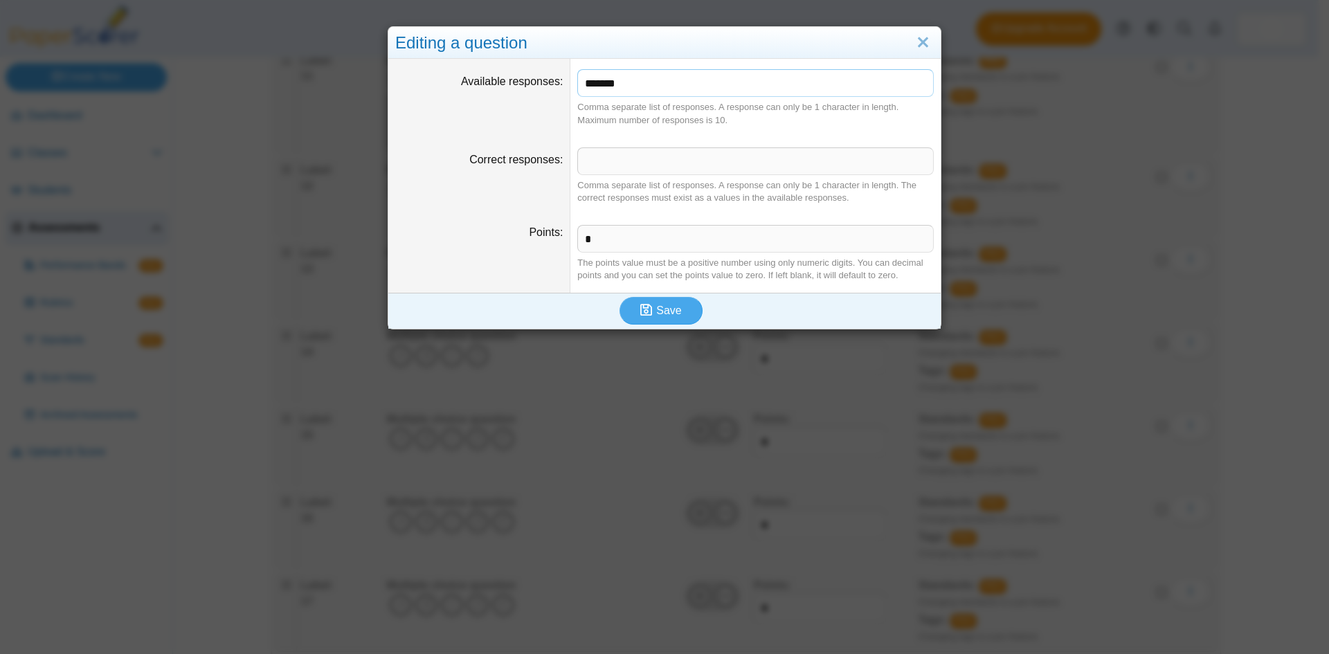
drag, startPoint x: 675, startPoint y: 91, endPoint x: 469, endPoint y: 109, distance: 206.9
click at [469, 109] on dl "Available responses ******* Comma separate list of responses. A response can on…" at bounding box center [664, 97] width 552 height 77
type input "*******"
type input "*"
click at [619, 297] on button "Save" at bounding box center [660, 311] width 83 height 28
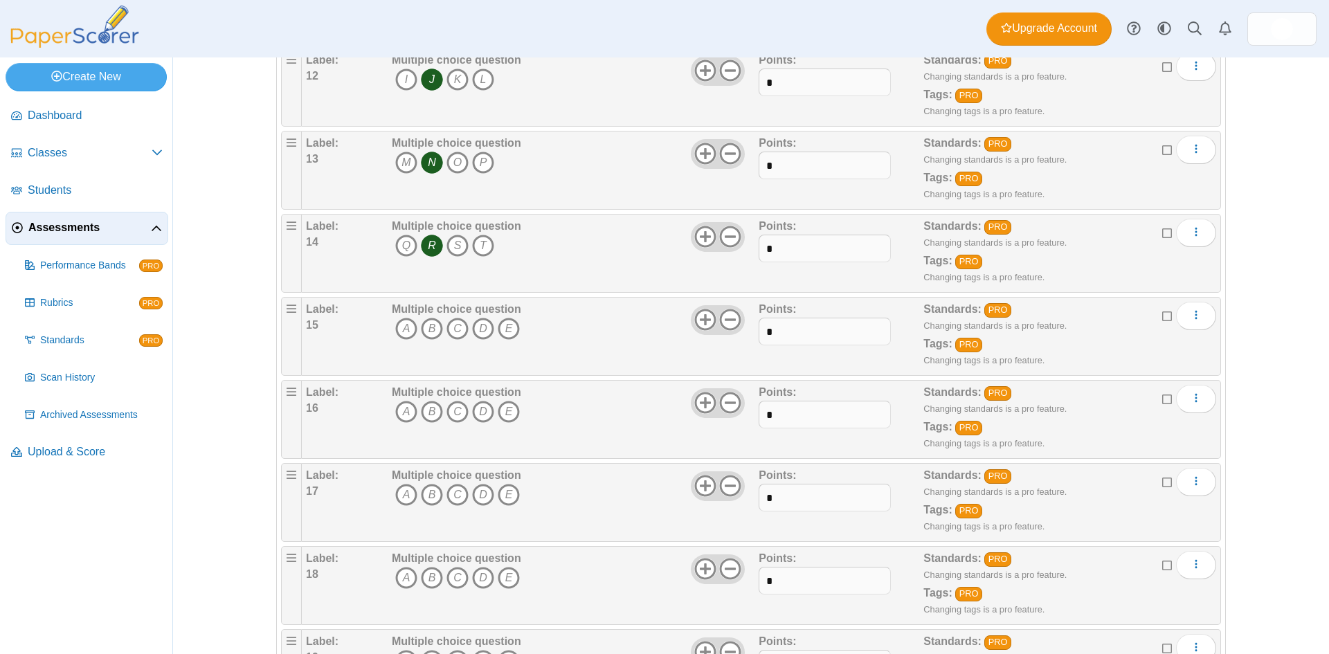
scroll to position [1176, 0]
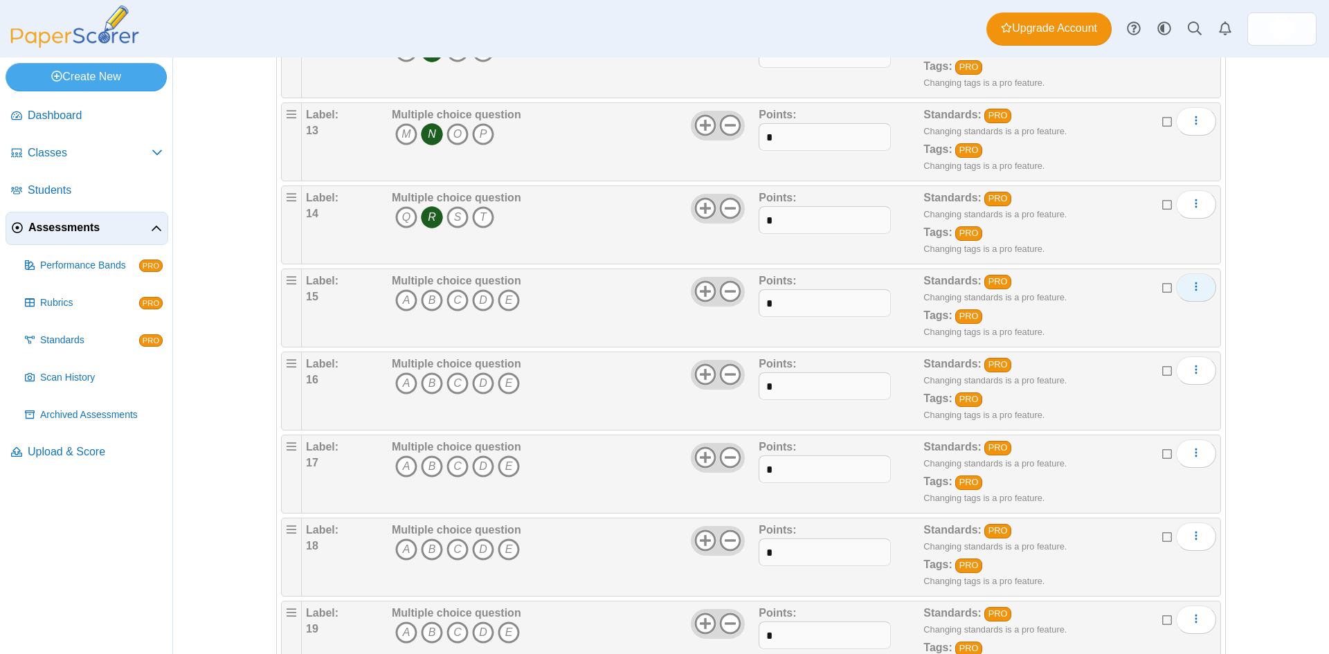
click at [1184, 281] on button "More options" at bounding box center [1196, 287] width 40 height 28
click at [1160, 324] on link "Edit" at bounding box center [1127, 318] width 166 height 21
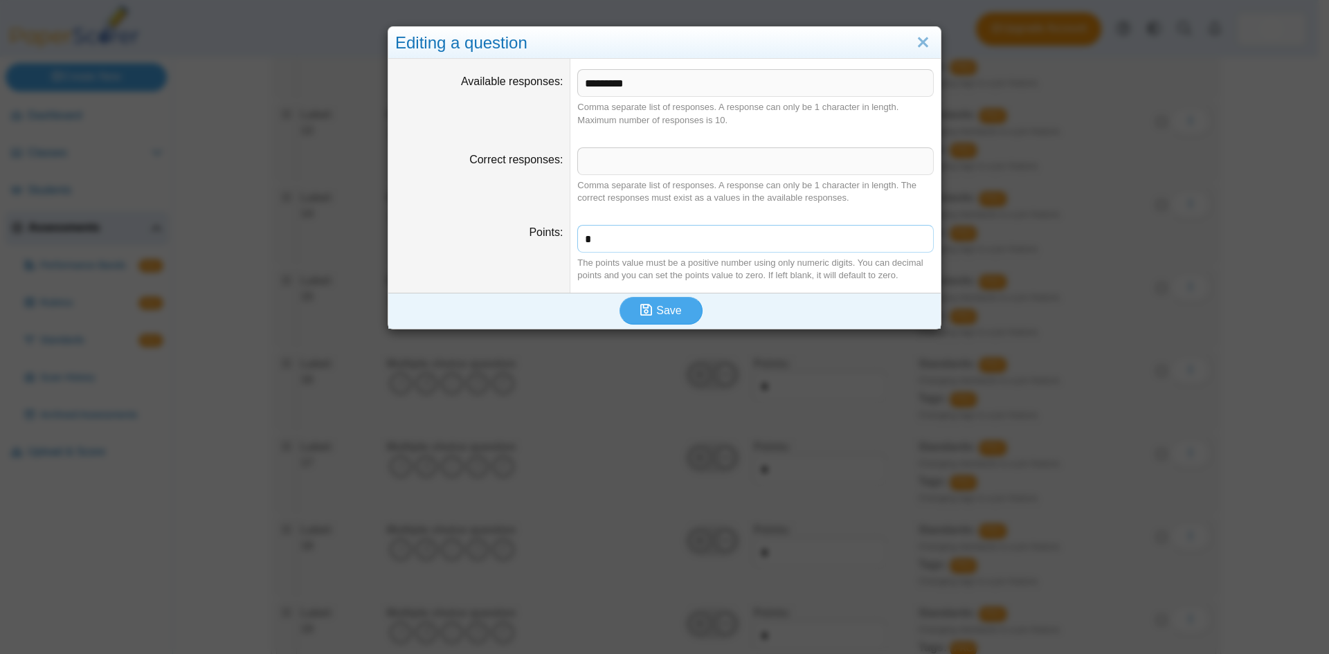
drag, startPoint x: 679, startPoint y: 231, endPoint x: 476, endPoint y: 231, distance: 203.4
click at [476, 231] on dl "Points * The points value must be a positive number using only numeric digits. …" at bounding box center [664, 253] width 552 height 77
type input "*"
click at [627, 163] on input "Correct responses" at bounding box center [755, 161] width 356 height 28
type input "*"
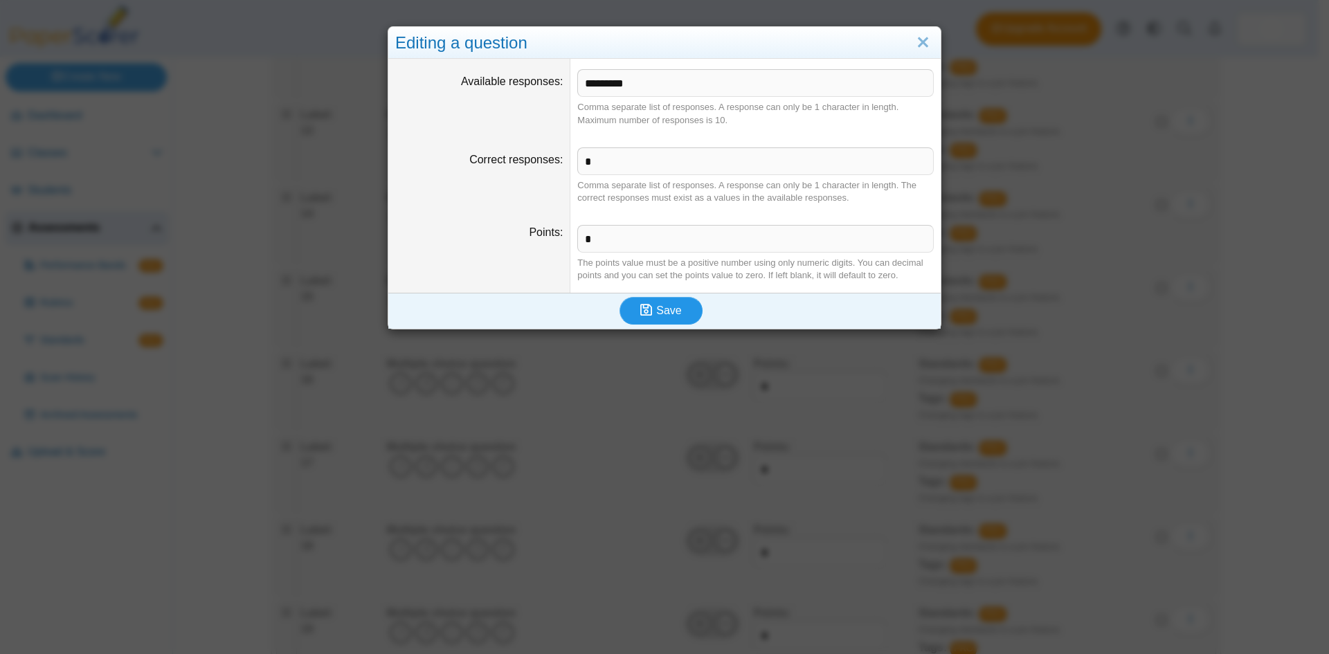
click at [634, 307] on button "Save" at bounding box center [660, 311] width 83 height 28
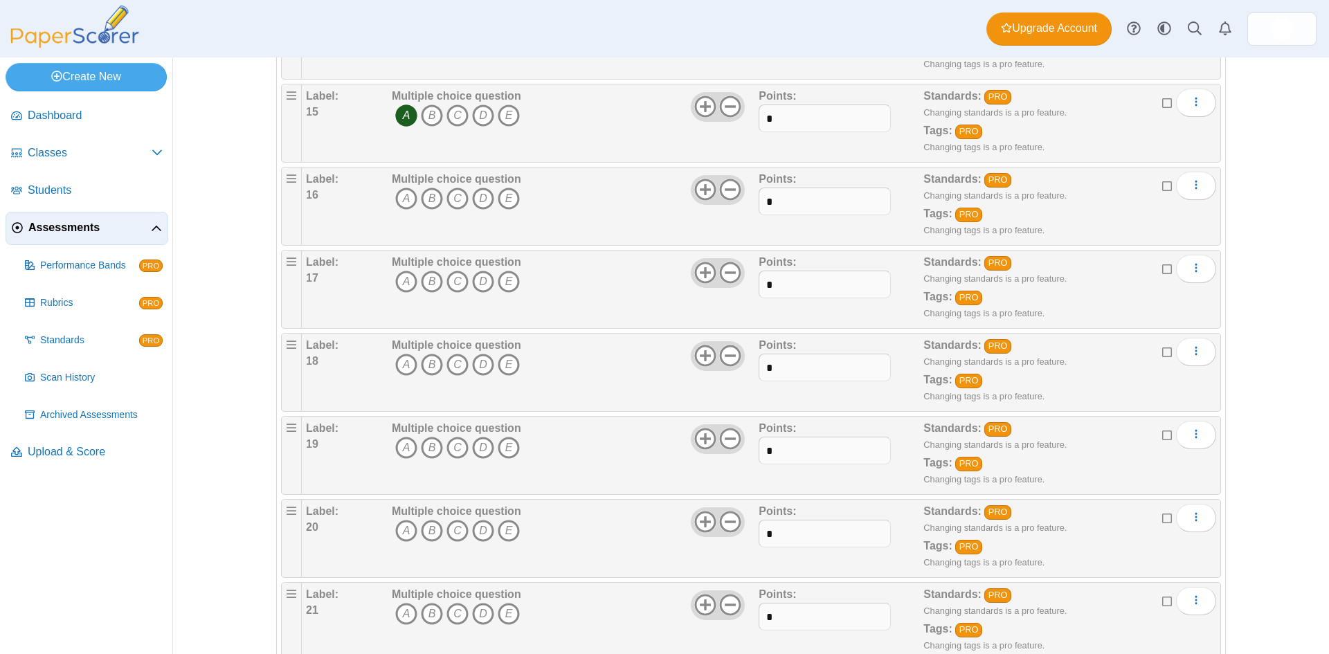
scroll to position [1384, 0]
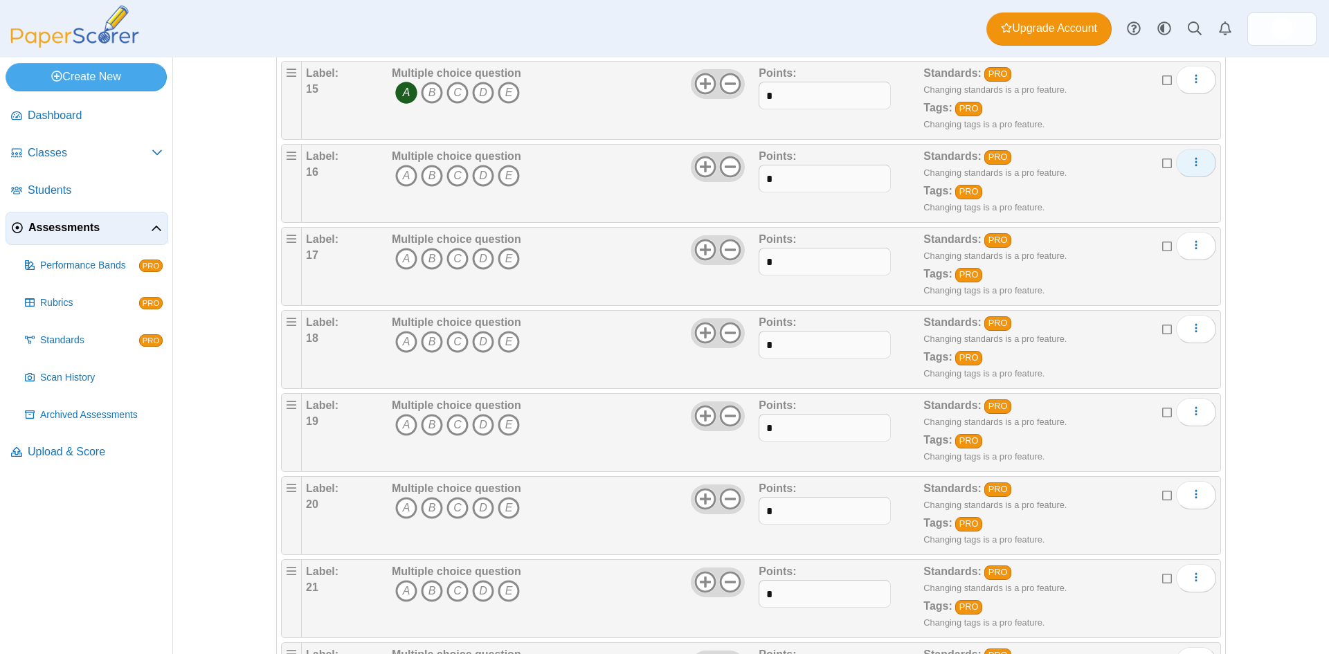
click at [1201, 167] on button "More options" at bounding box center [1196, 163] width 40 height 28
click at [579, 199] on div "Multiple choice question A B C D E" at bounding box center [573, 183] width 370 height 69
click at [483, 180] on icon "D" at bounding box center [483, 176] width 22 height 22
click at [722, 170] on icon at bounding box center [730, 167] width 22 height 22
click at [731, 82] on icon at bounding box center [730, 84] width 22 height 22
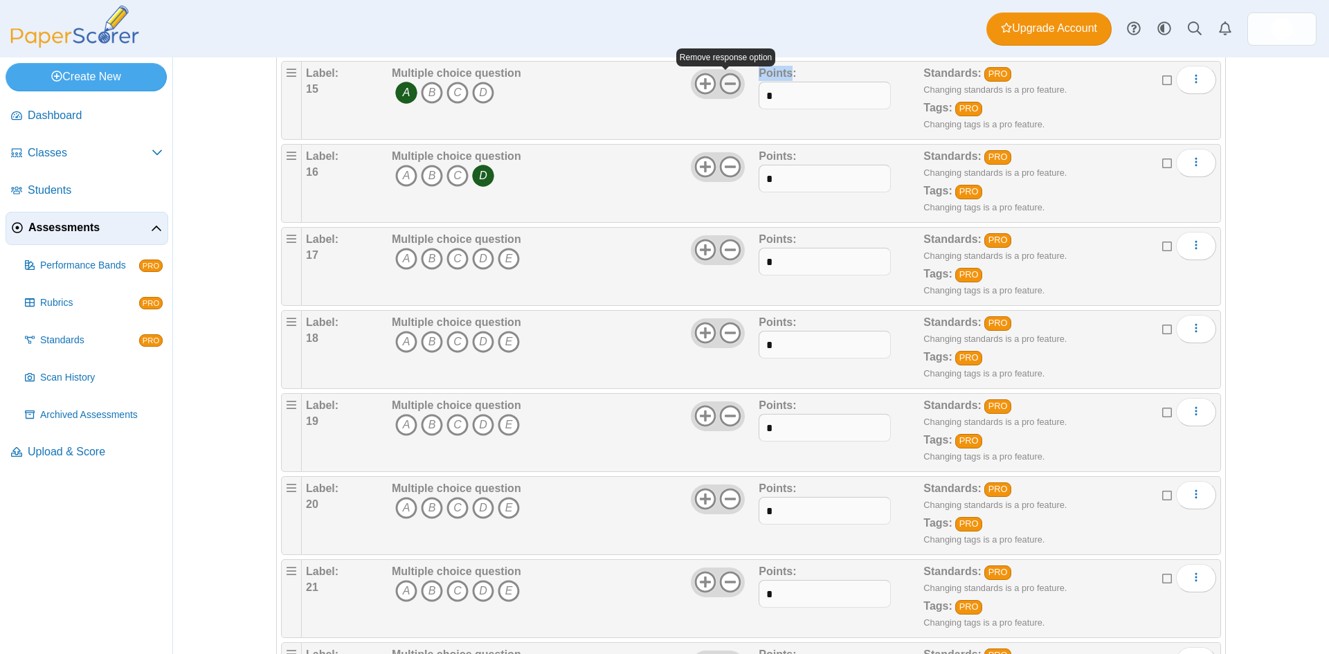
click at [731, 82] on icon at bounding box center [730, 84] width 22 height 22
click at [571, 262] on div "Multiple choice question A B C D E" at bounding box center [573, 266] width 370 height 69
click at [722, 246] on icon at bounding box center [730, 250] width 22 height 22
click at [724, 332] on use at bounding box center [730, 332] width 21 height 21
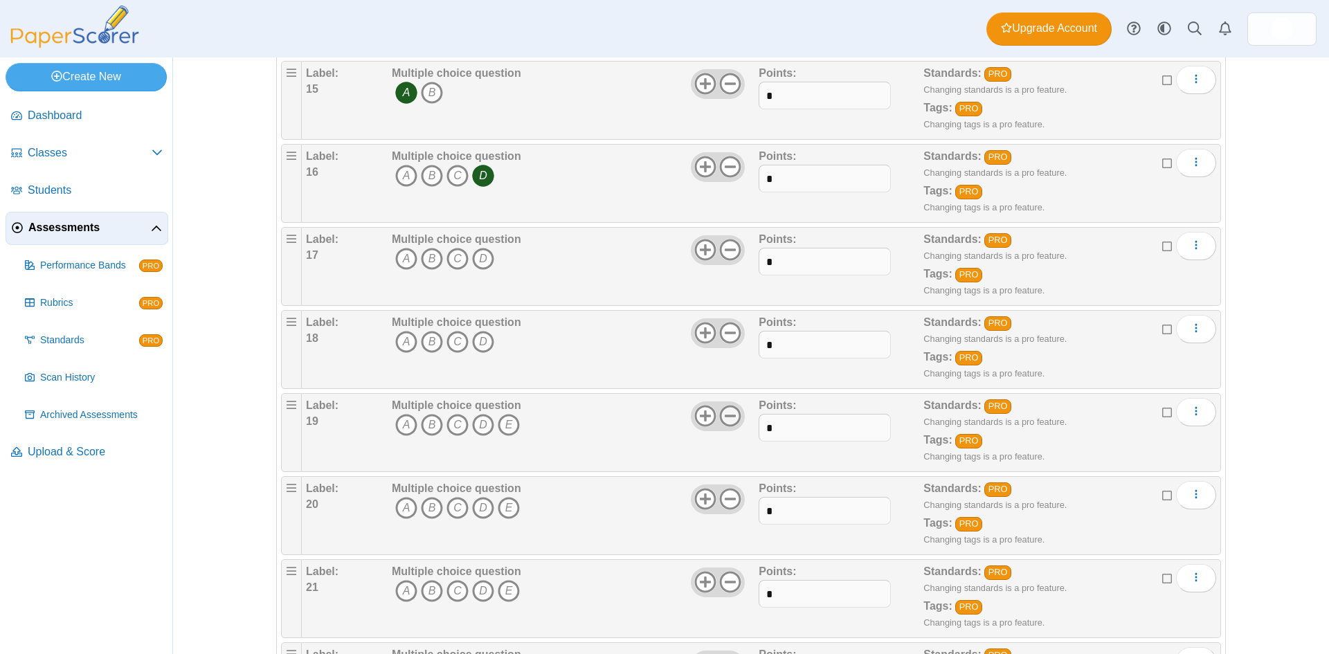
click at [731, 411] on icon at bounding box center [730, 416] width 22 height 22
click at [727, 495] on icon at bounding box center [730, 499] width 22 height 22
click at [475, 258] on icon "D" at bounding box center [483, 259] width 22 height 22
click at [397, 345] on icon "A" at bounding box center [406, 342] width 22 height 22
click at [430, 423] on icon "B" at bounding box center [432, 425] width 22 height 22
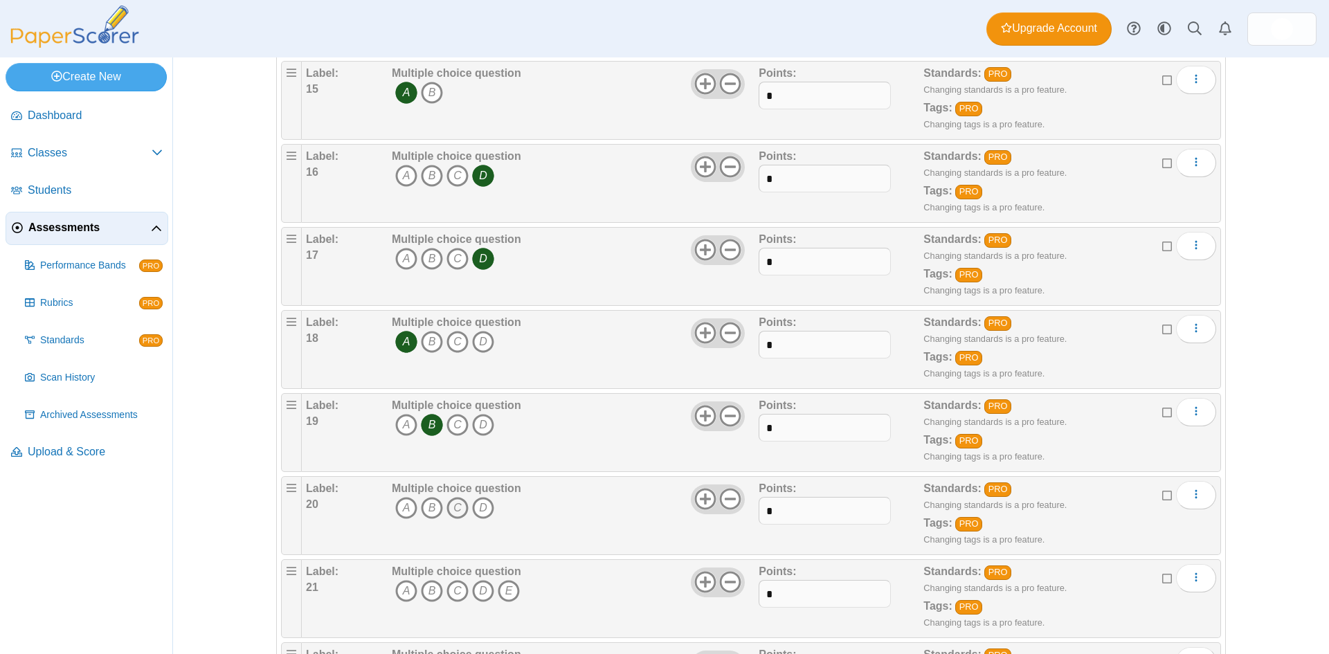
click at [451, 511] on icon "C" at bounding box center [457, 508] width 22 height 22
click at [617, 533] on div "Multiple choice question A B C D" at bounding box center [573, 515] width 370 height 69
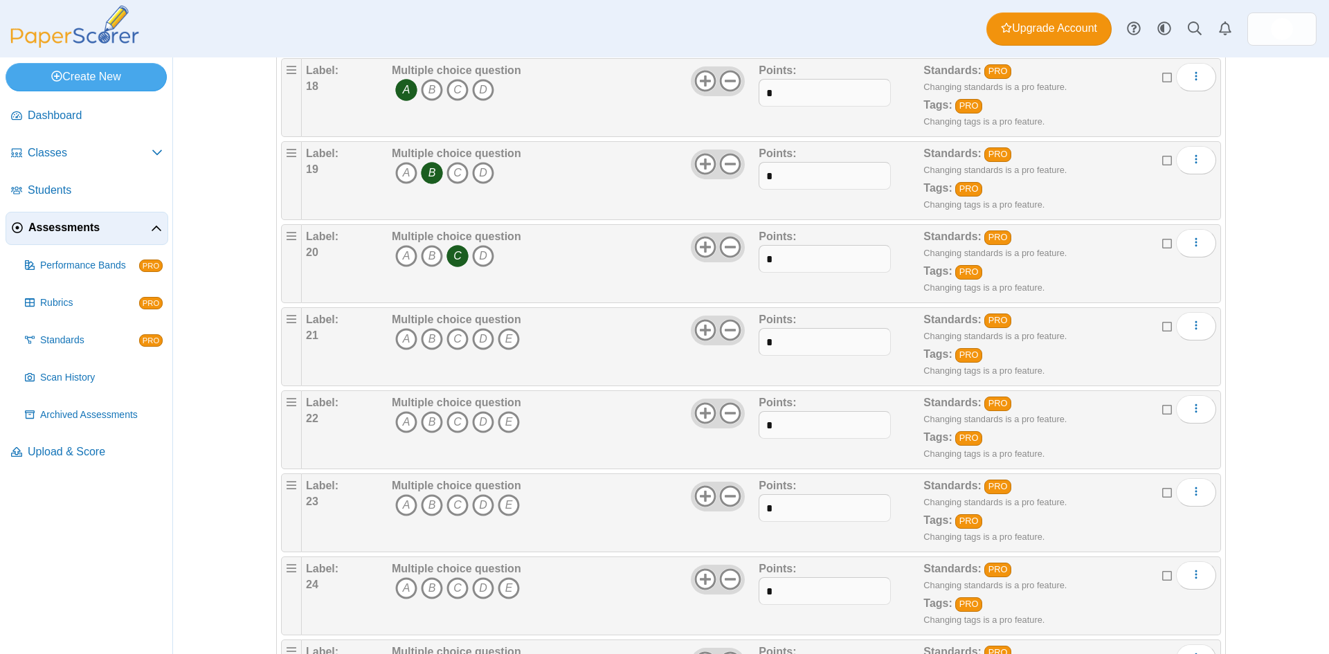
scroll to position [1661, 0]
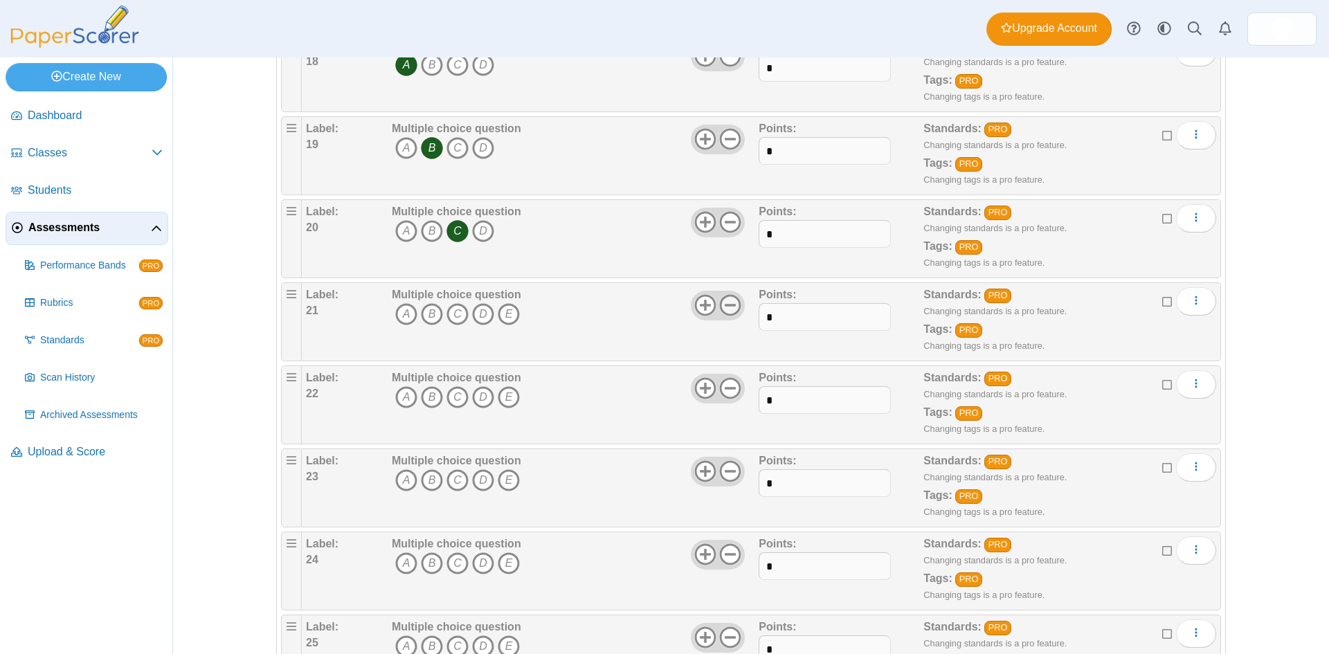
click at [719, 303] on icon at bounding box center [730, 305] width 22 height 22
click at [724, 383] on icon at bounding box center [730, 388] width 22 height 22
click at [723, 466] on icon at bounding box center [730, 471] width 22 height 22
click at [722, 555] on use at bounding box center [730, 554] width 21 height 21
click at [397, 315] on icon "A" at bounding box center [406, 314] width 22 height 22
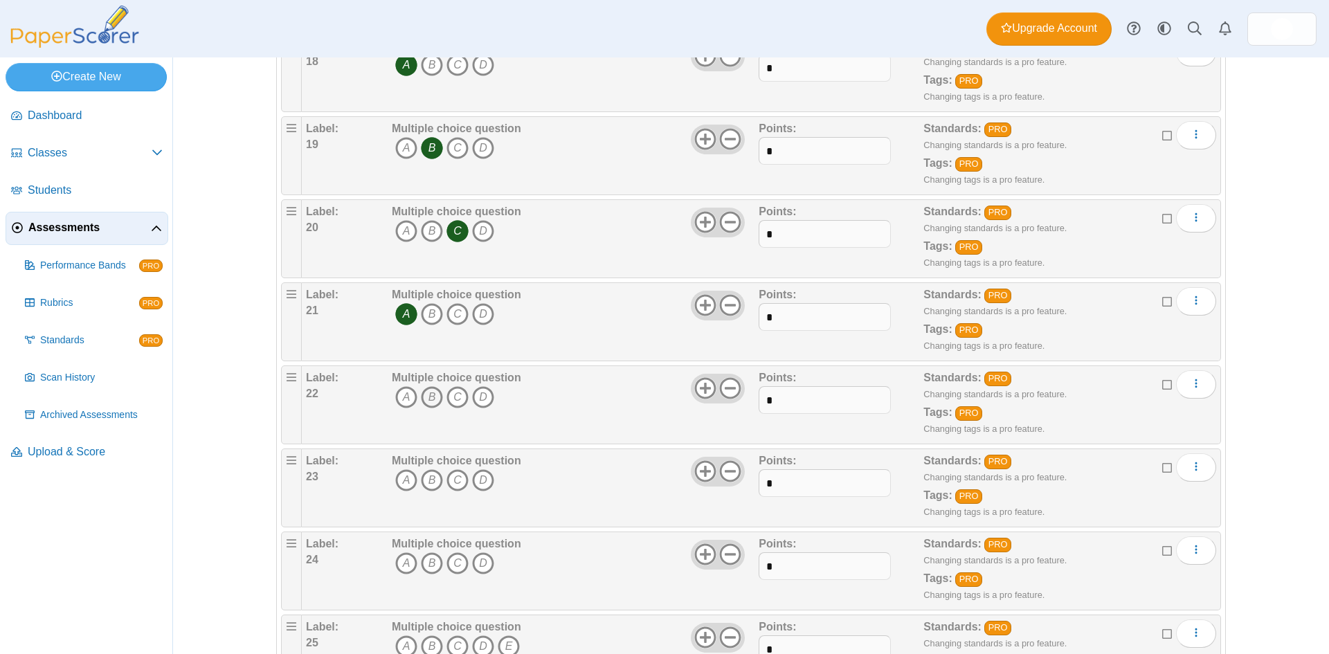
click at [427, 397] on icon "B" at bounding box center [432, 397] width 22 height 22
click at [426, 315] on icon "B" at bounding box center [432, 314] width 22 height 22
click at [395, 311] on icon "A" at bounding box center [406, 314] width 22 height 22
click at [472, 392] on icon "D" at bounding box center [483, 397] width 22 height 22
click at [429, 399] on icon "B" at bounding box center [432, 397] width 22 height 22
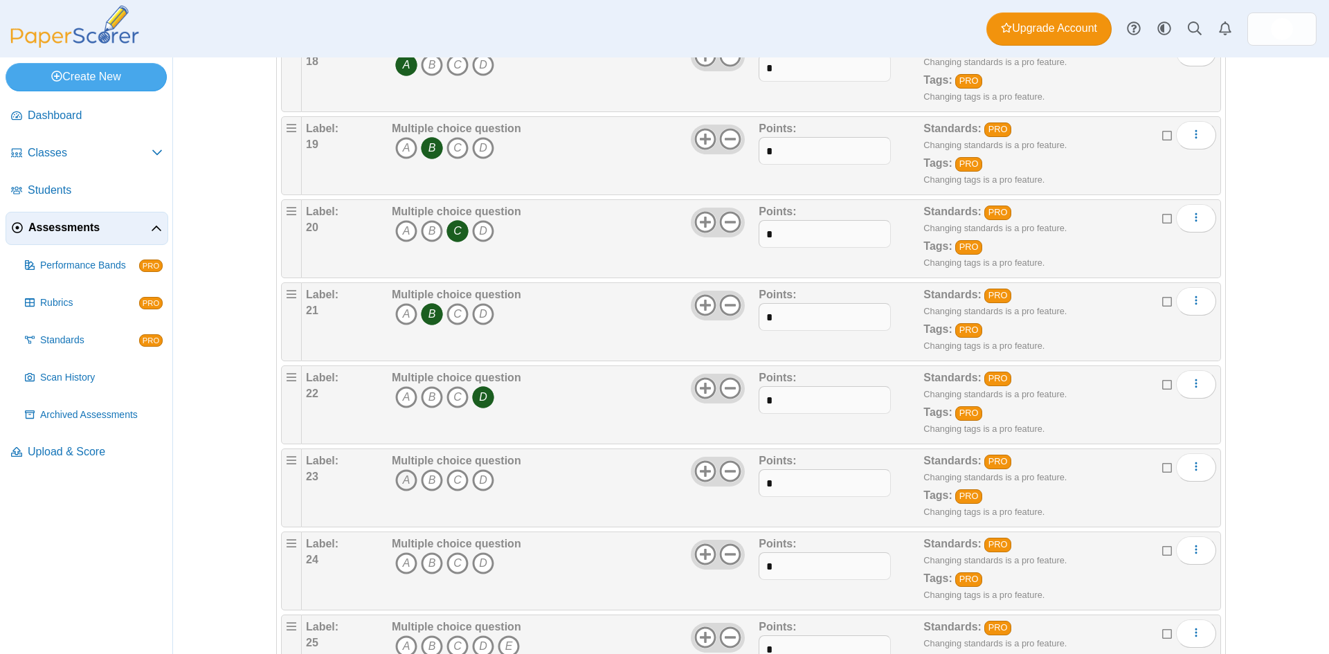
click at [405, 482] on icon "A" at bounding box center [406, 480] width 22 height 22
click at [453, 564] on icon "C" at bounding box center [457, 563] width 22 height 22
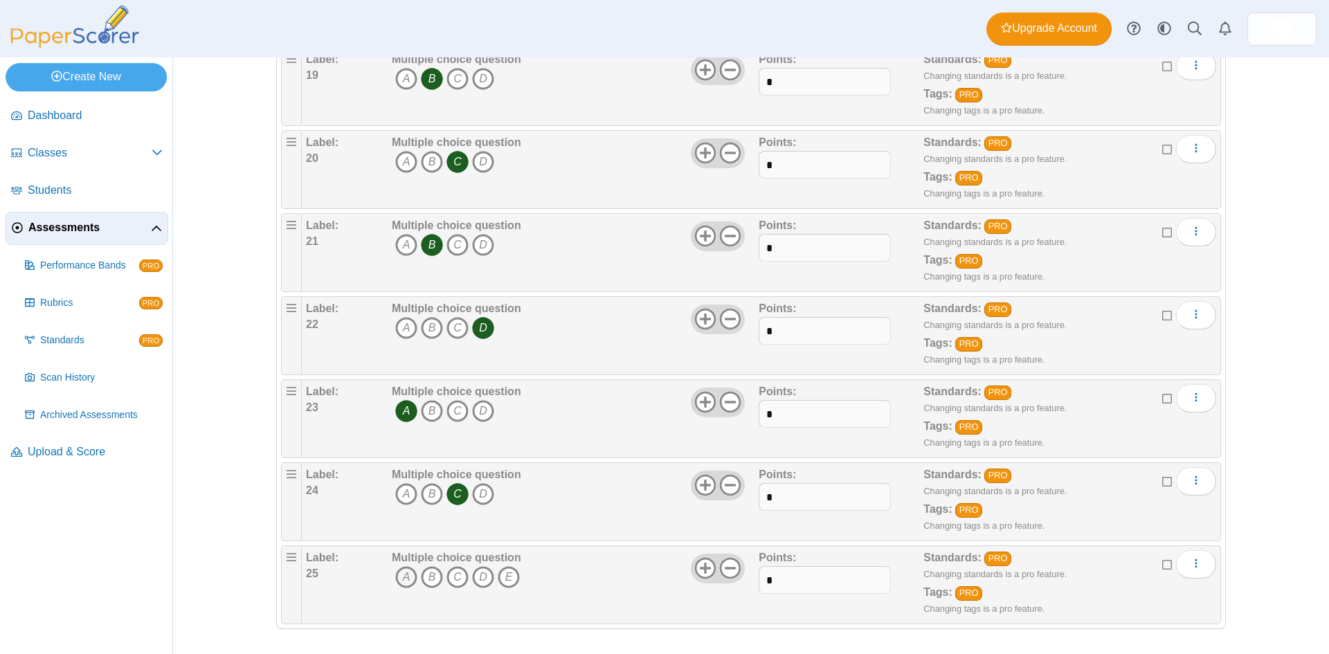
click at [398, 584] on icon "A" at bounding box center [406, 577] width 22 height 22
click at [719, 567] on icon at bounding box center [730, 568] width 22 height 22
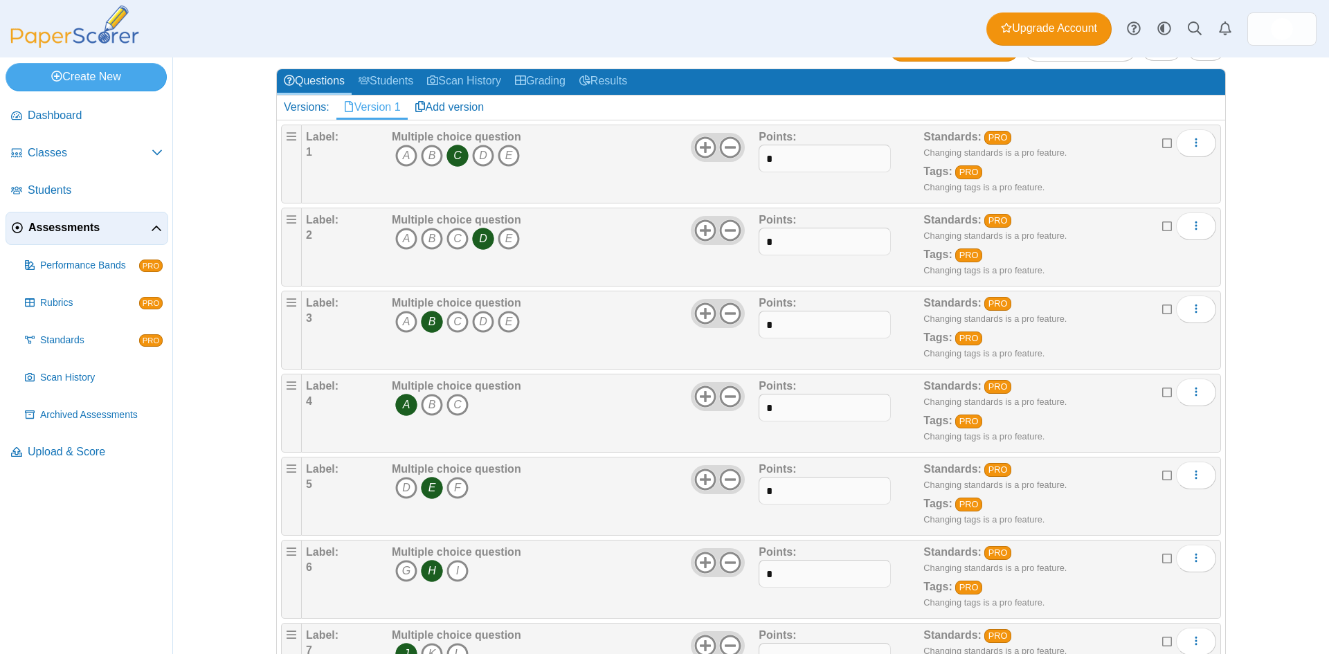
scroll to position [0, 0]
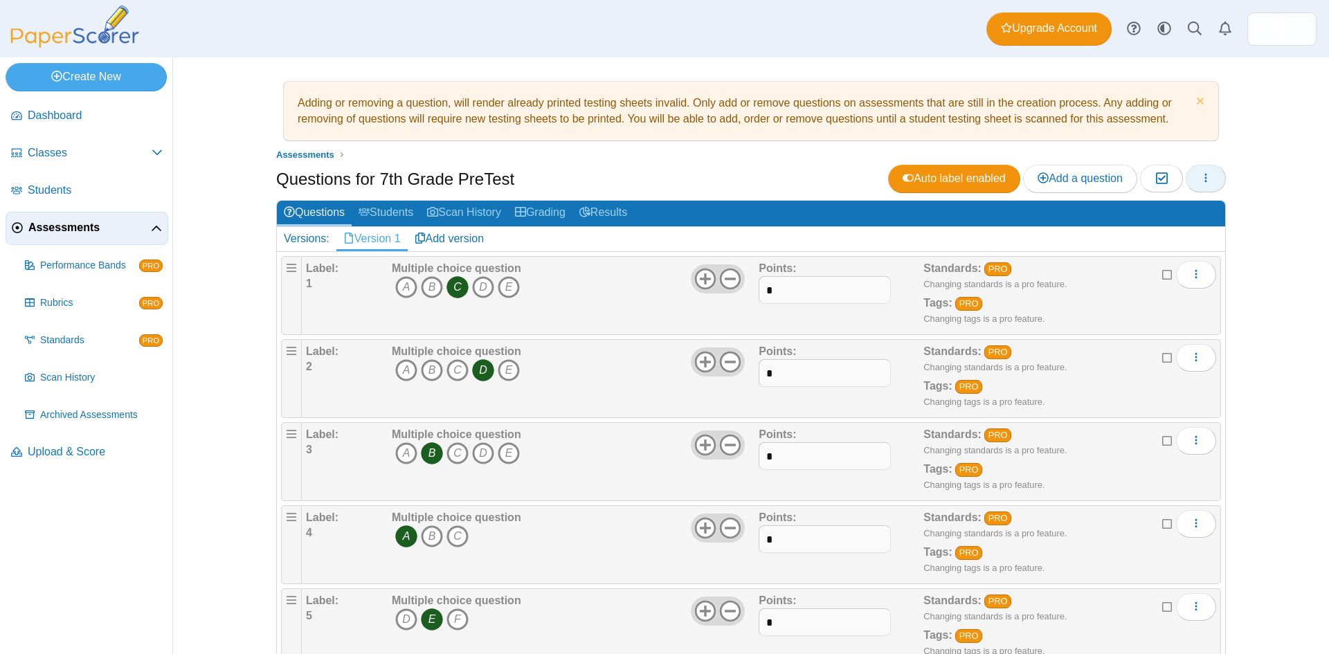
click at [1200, 180] on icon "button" at bounding box center [1205, 177] width 11 height 11
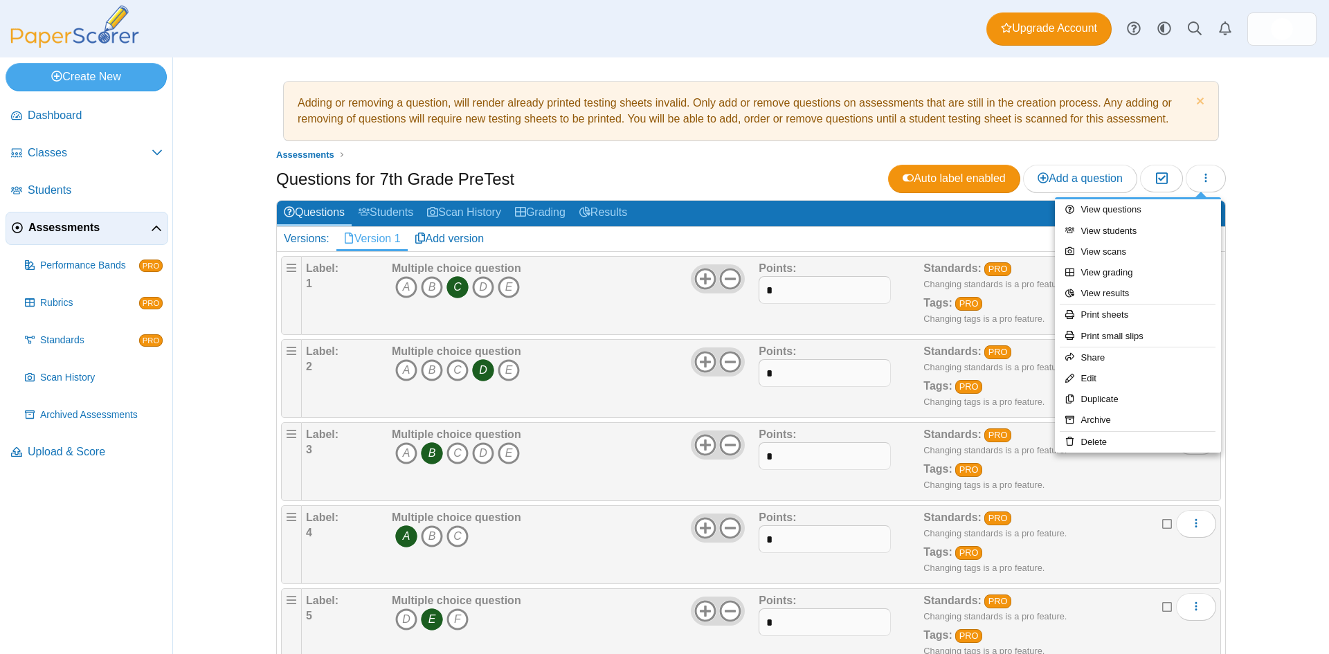
click at [854, 165] on div "Questions for 7th Grade PreTest Auto label enabled Add a question Moderation 0" at bounding box center [750, 180] width 949 height 31
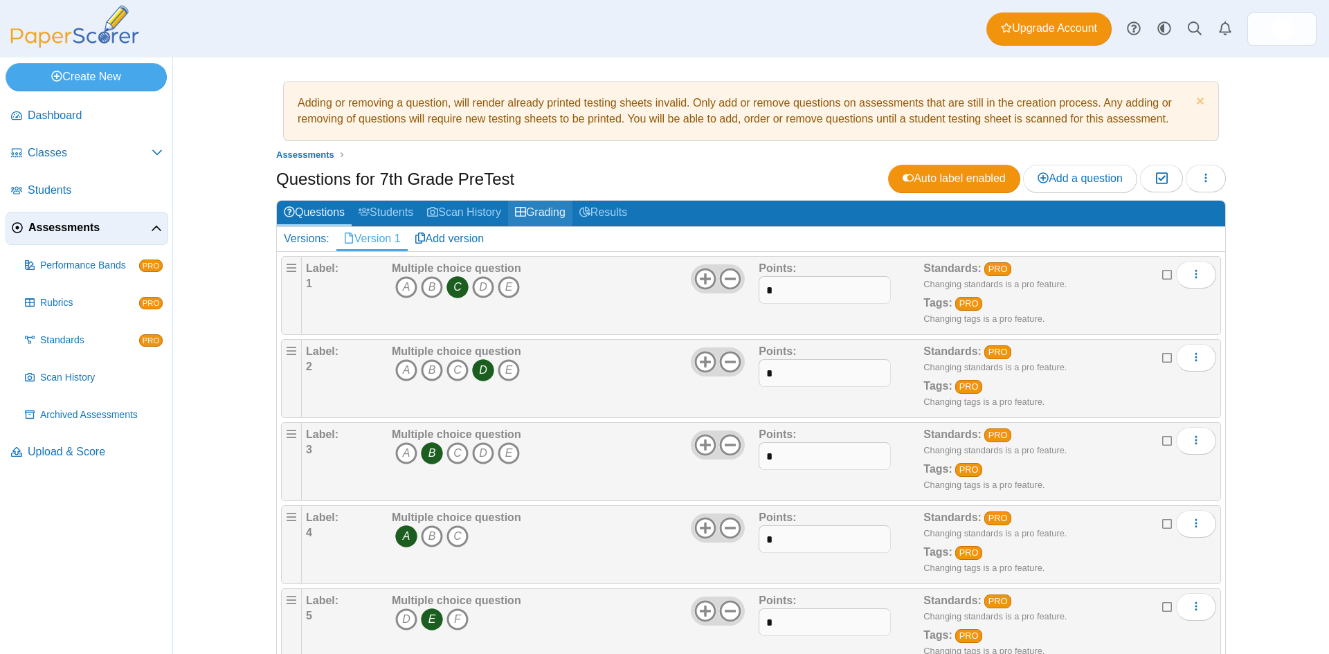
click at [536, 215] on link "Grading" at bounding box center [540, 214] width 64 height 26
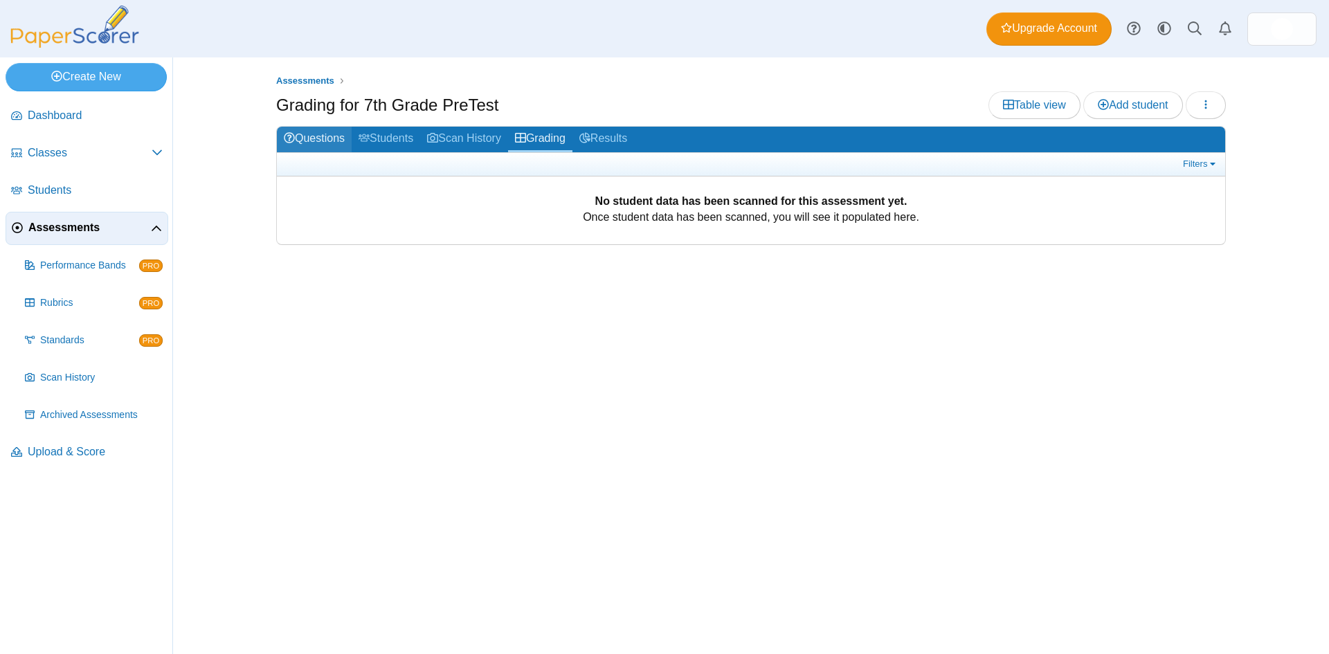
click at [329, 140] on link "Questions" at bounding box center [314, 140] width 75 height 26
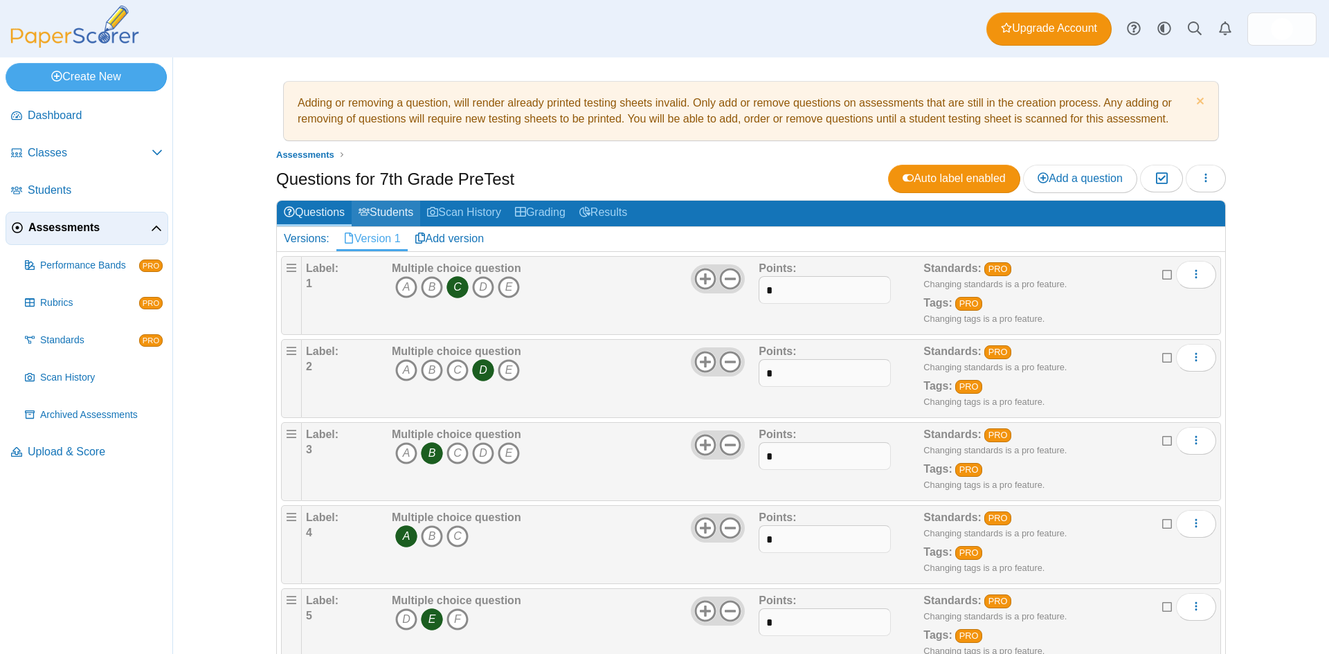
click at [387, 215] on link "Students" at bounding box center [386, 214] width 69 height 26
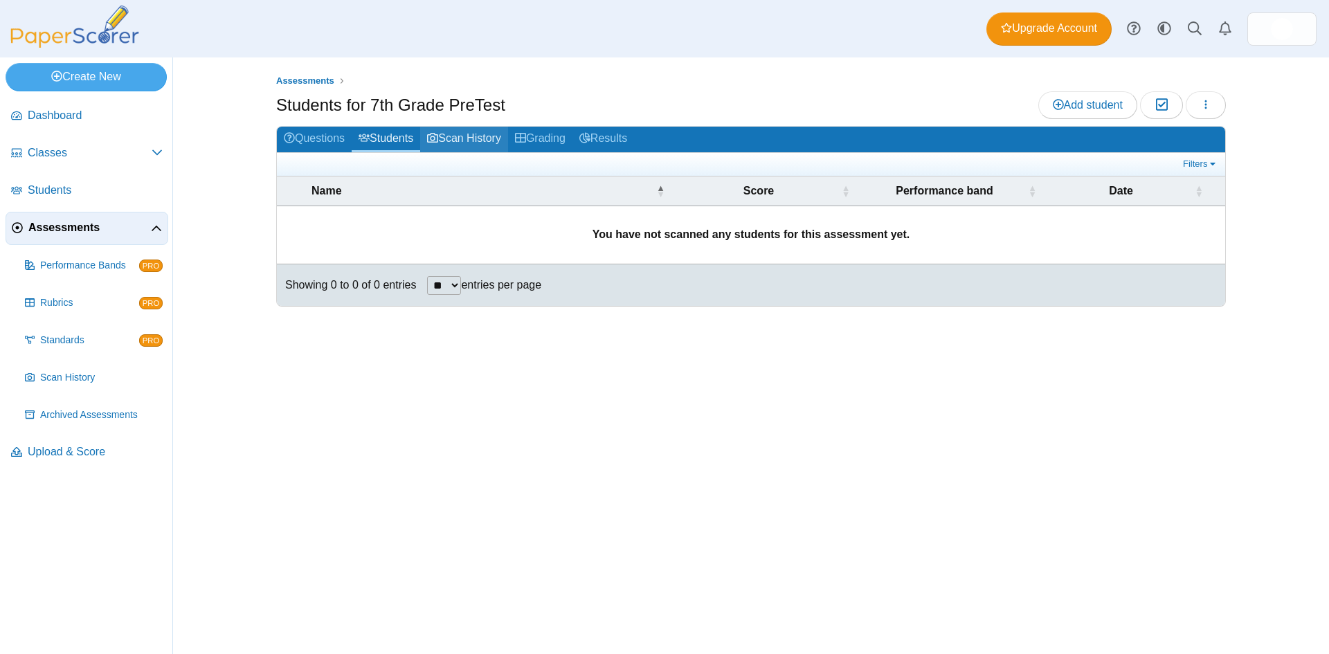
click at [459, 140] on link "Scan History" at bounding box center [464, 140] width 88 height 26
click at [543, 147] on link "Grading" at bounding box center [540, 140] width 64 height 26
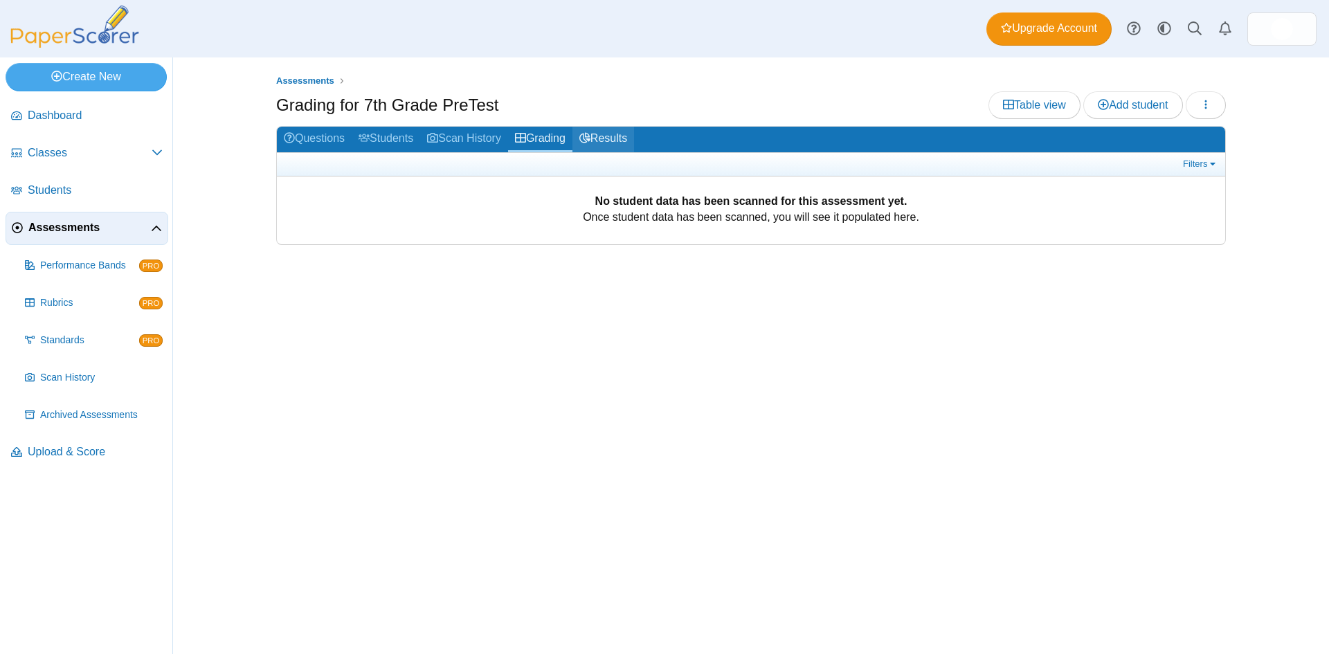
click at [602, 145] on link "Results" at bounding box center [603, 140] width 62 height 26
click at [319, 142] on link "Questions" at bounding box center [314, 140] width 75 height 26
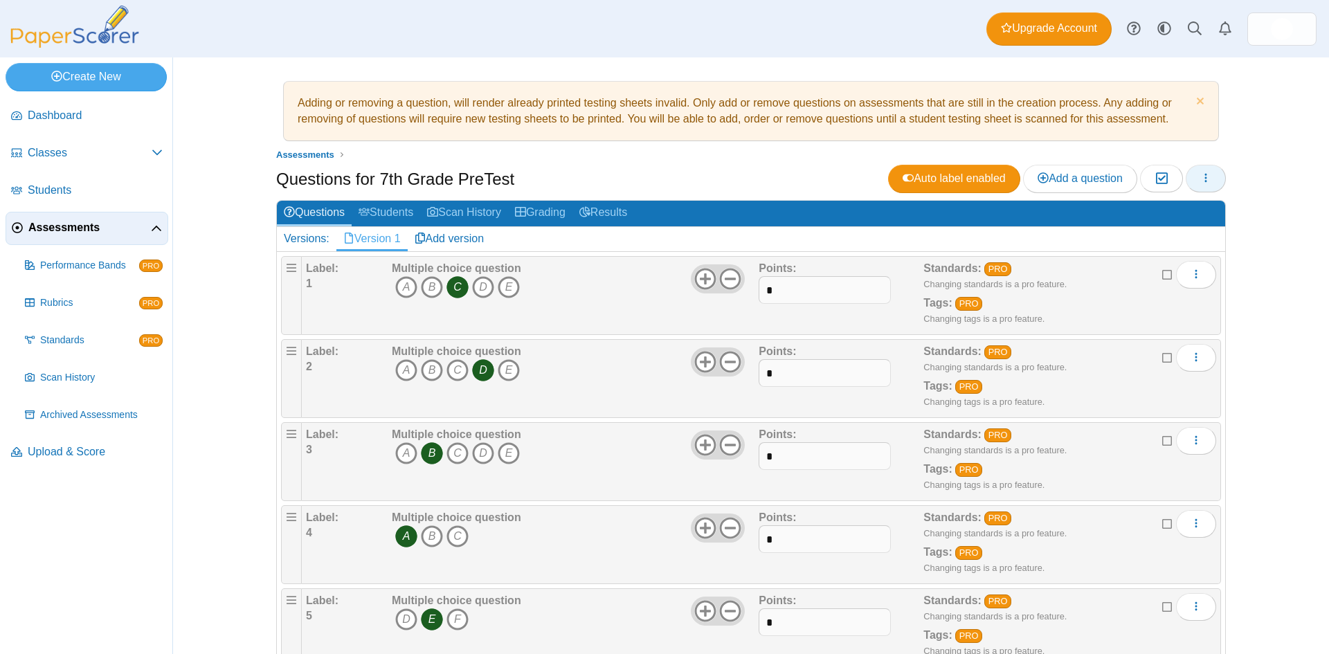
click at [1202, 191] on button "button" at bounding box center [1205, 179] width 40 height 28
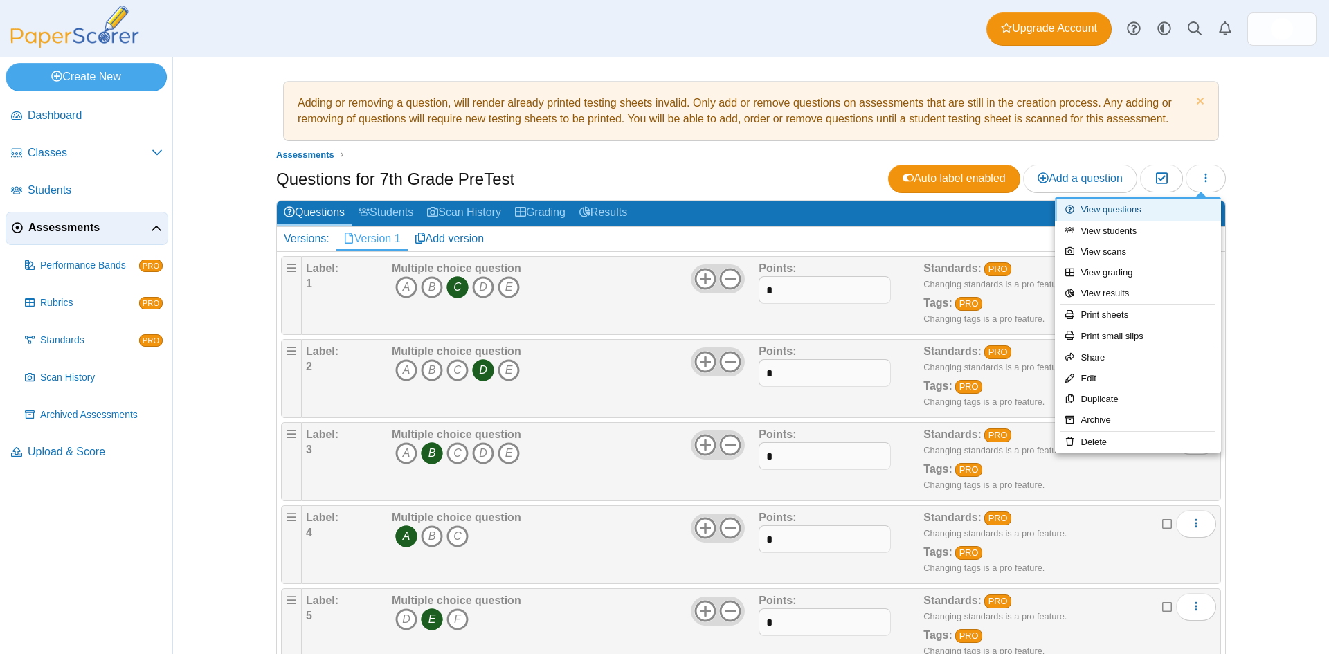
click at [1124, 214] on link "View questions" at bounding box center [1138, 209] width 166 height 21
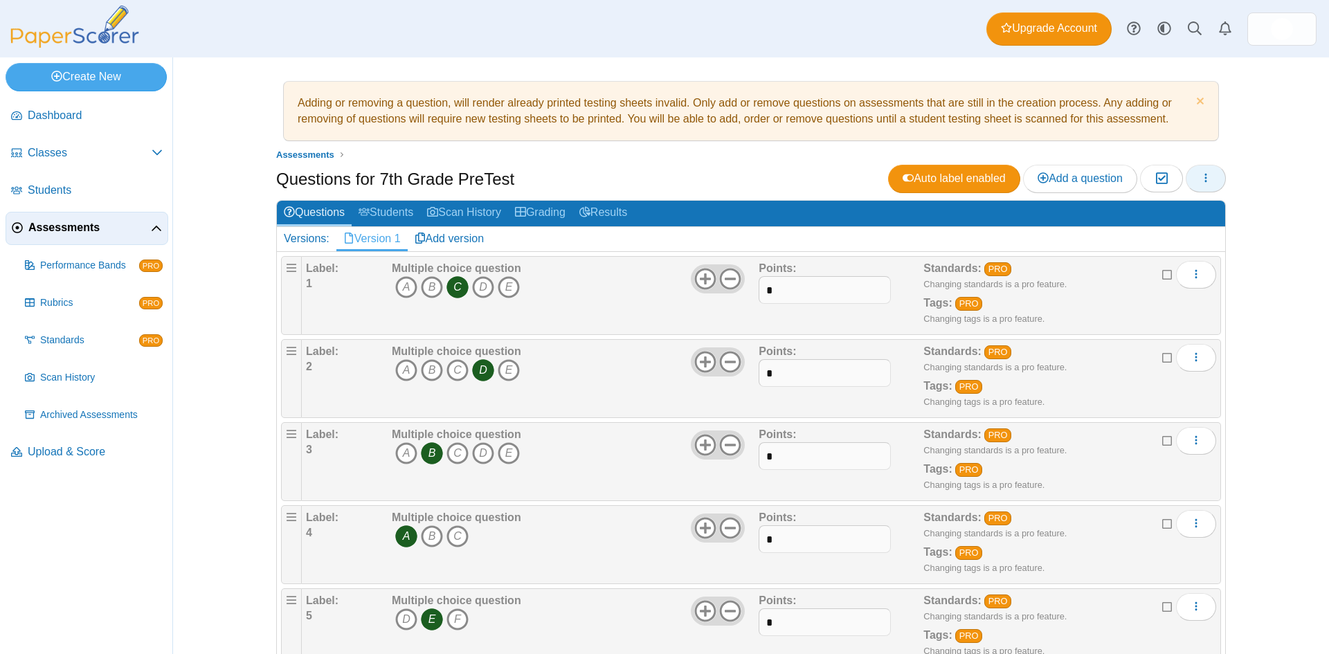
click at [1201, 180] on icon "button" at bounding box center [1205, 177] width 11 height 11
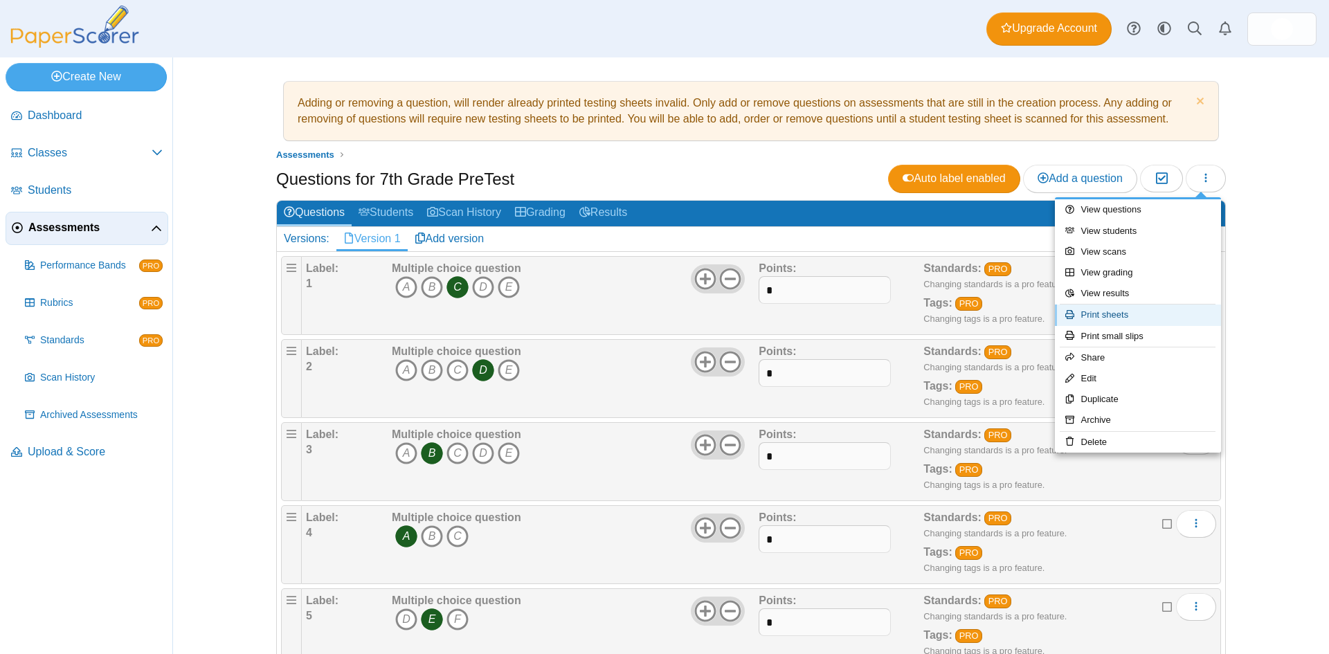
click at [1172, 318] on link "Print sheets" at bounding box center [1138, 314] width 166 height 21
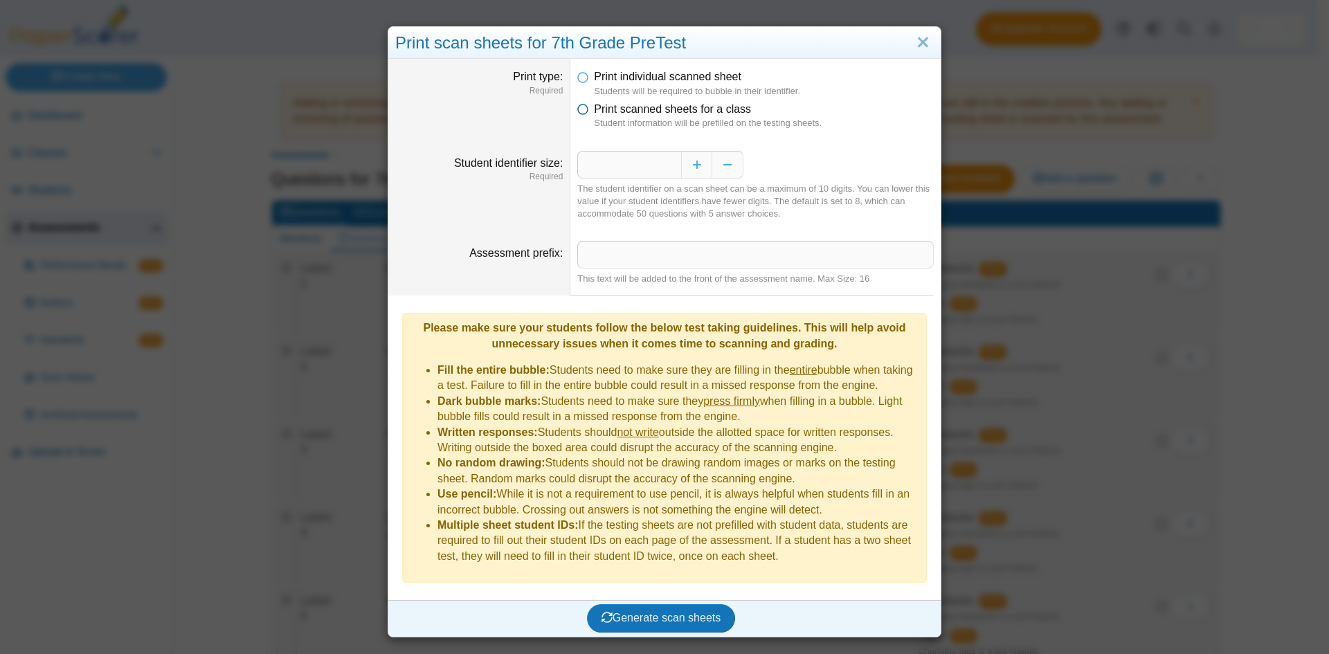
click at [667, 115] on span "Print scanned sheets for a class" at bounding box center [672, 109] width 157 height 12
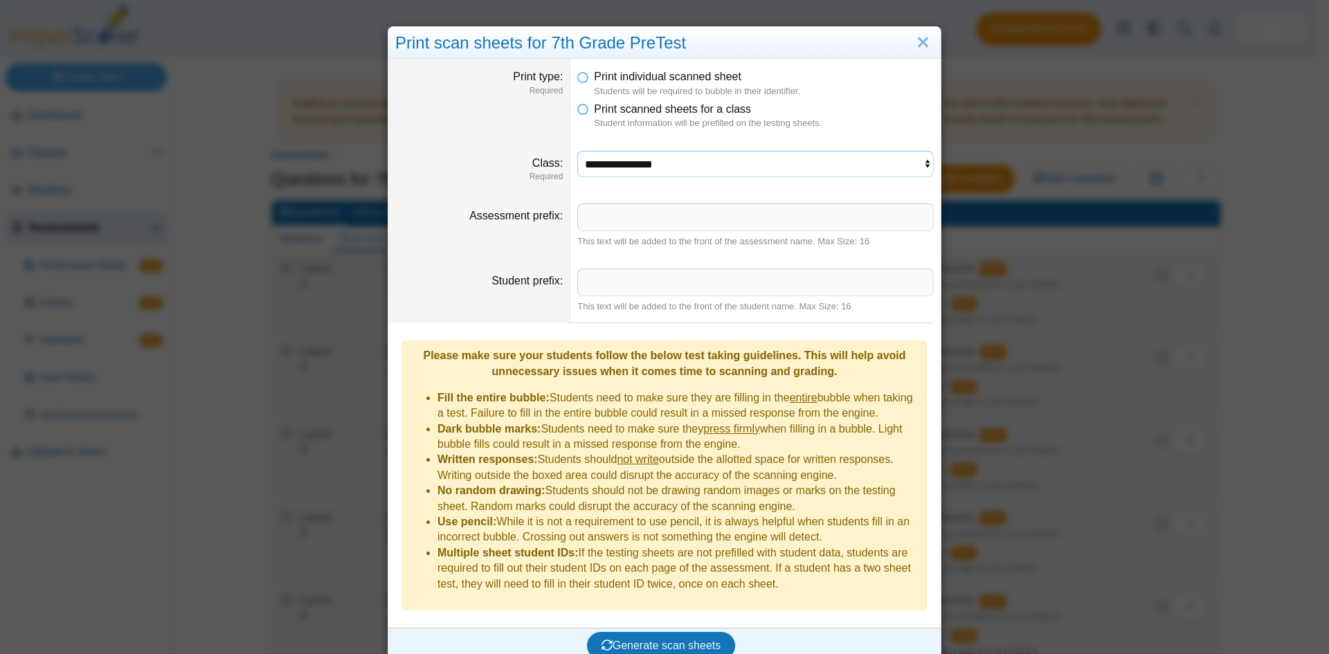
click at [736, 168] on select "**********" at bounding box center [755, 164] width 356 height 26
click at [594, 154] on select "**********" at bounding box center [755, 164] width 356 height 26
click at [613, 154] on select "**********" at bounding box center [755, 164] width 356 height 26
click at [915, 37] on link "Close" at bounding box center [922, 43] width 21 height 24
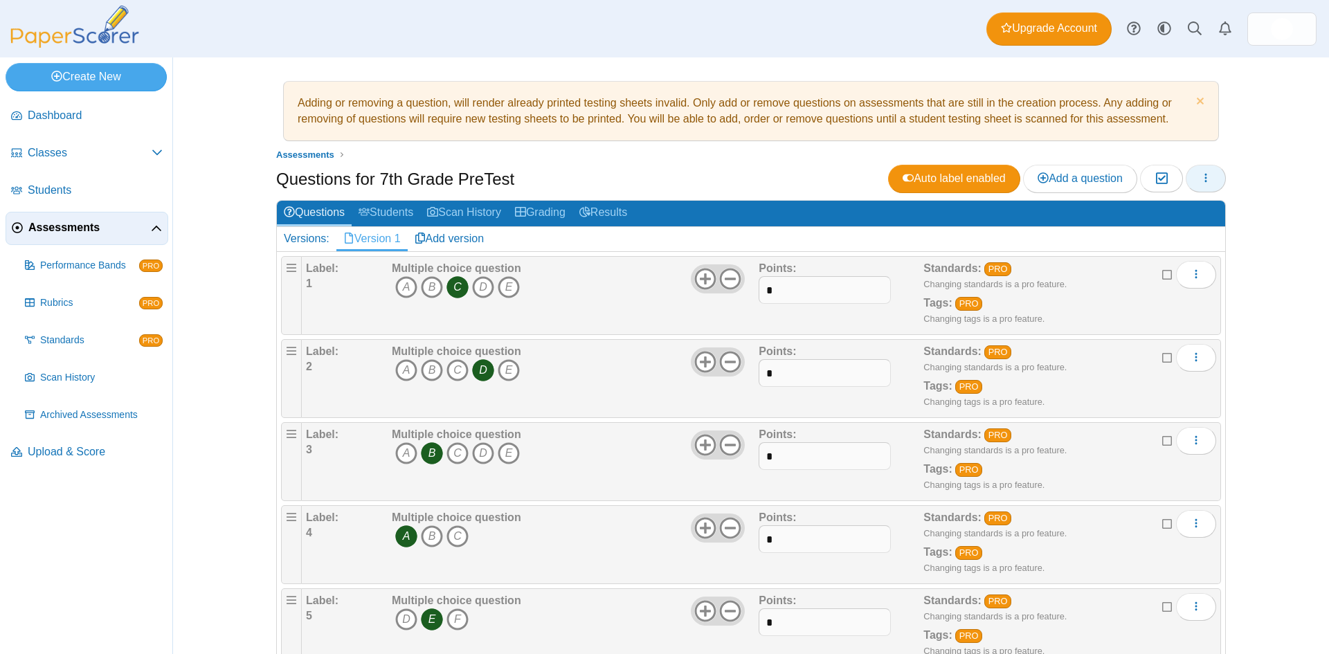
click at [1203, 179] on icon "button" at bounding box center [1205, 177] width 11 height 11
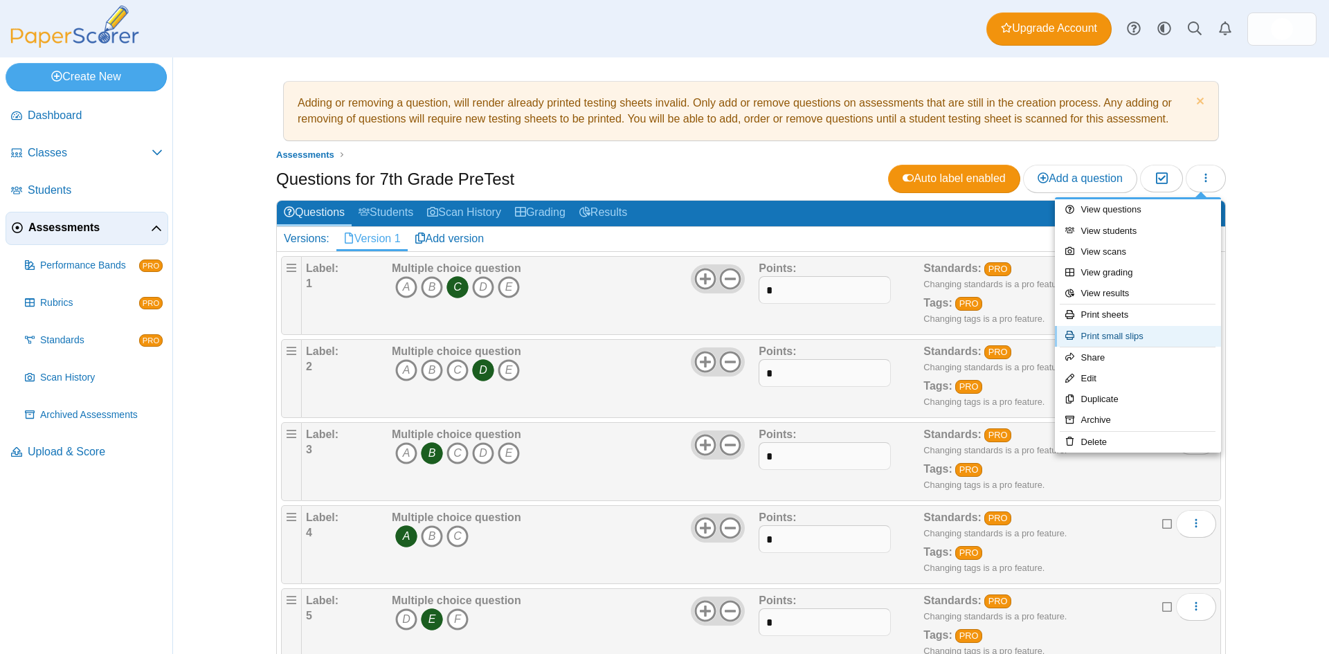
click at [1122, 333] on link "Print small slips" at bounding box center [1138, 336] width 166 height 21
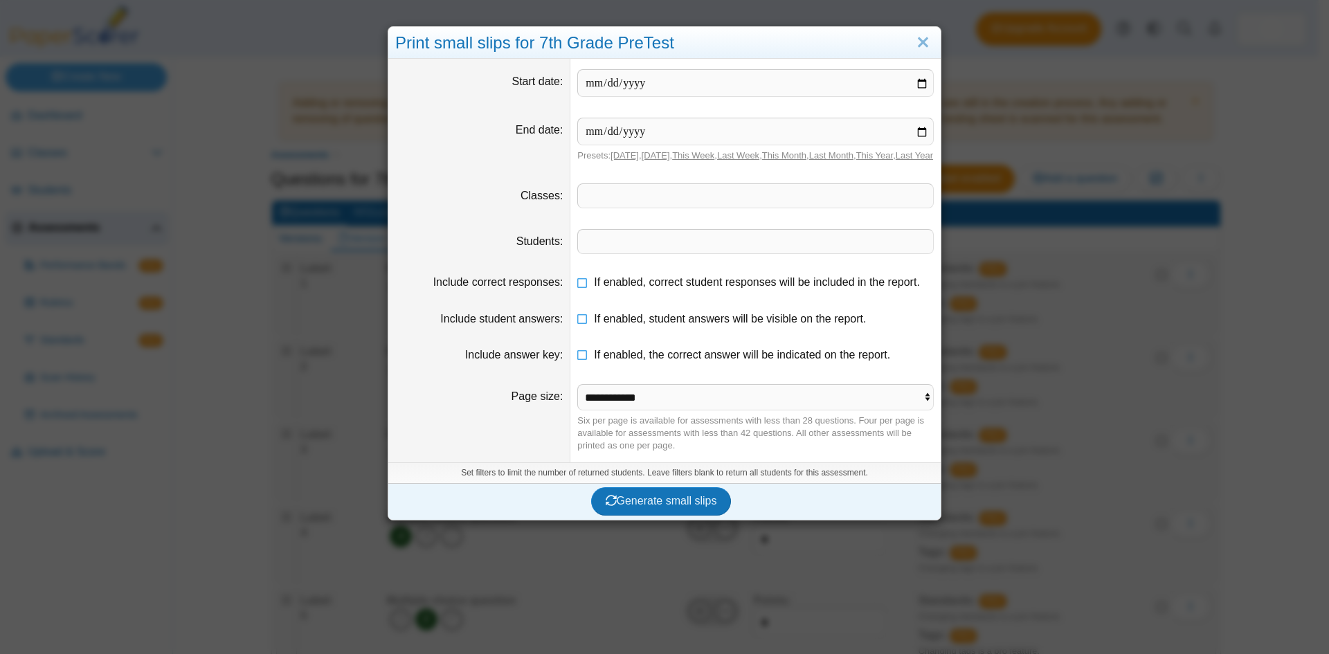
click at [1123, 333] on div "Print small slips for 7th Grade PreTest Start date End date Presets: Today , Ye…" at bounding box center [664, 327] width 1329 height 654
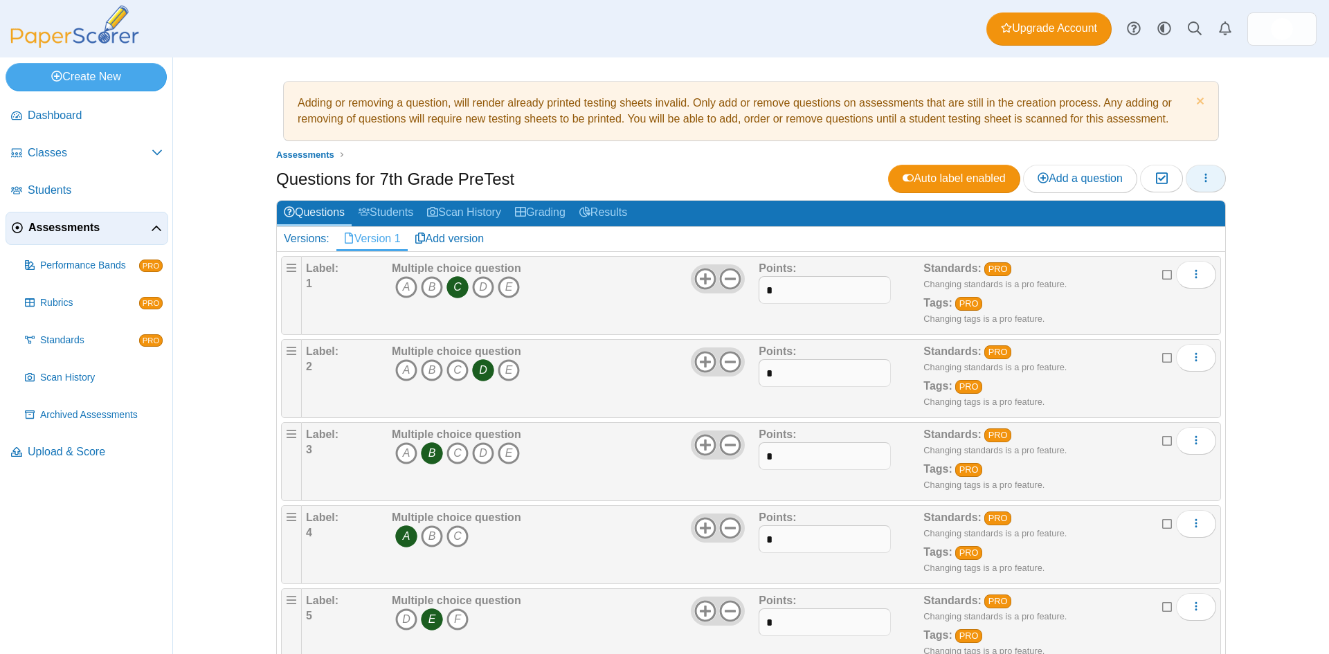
click at [1191, 182] on button "button" at bounding box center [1205, 179] width 40 height 28
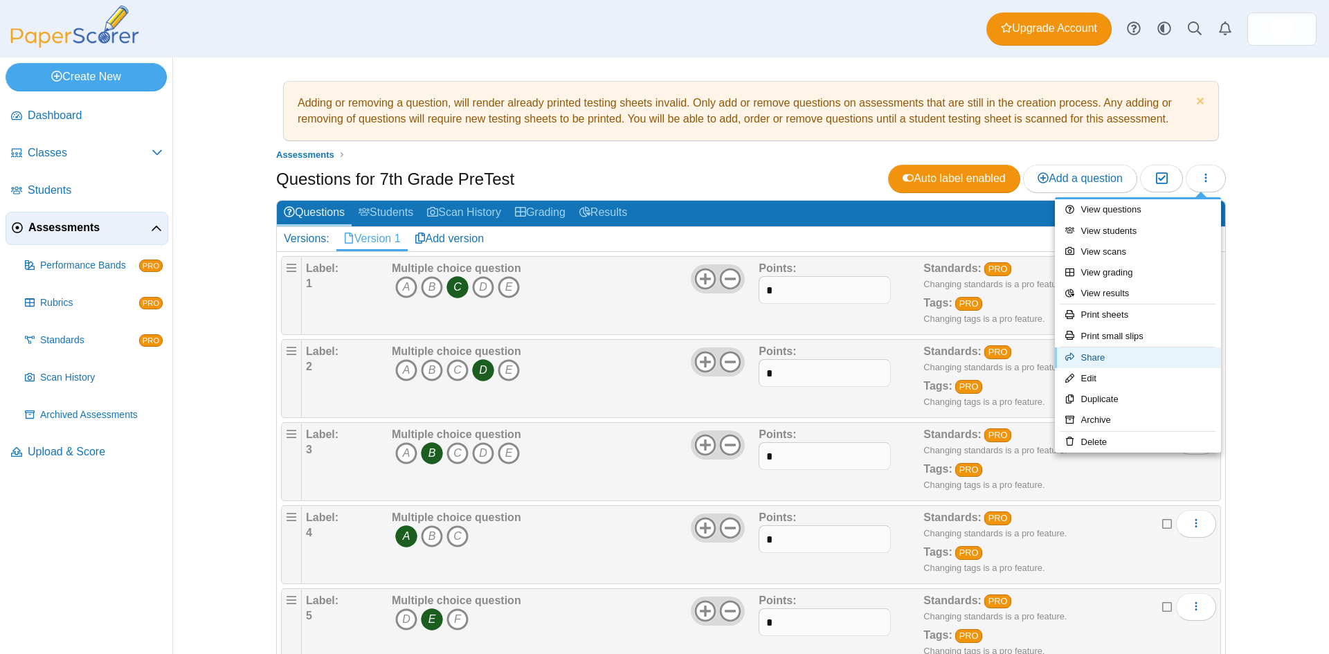
click at [1144, 367] on link "Share" at bounding box center [1138, 357] width 166 height 21
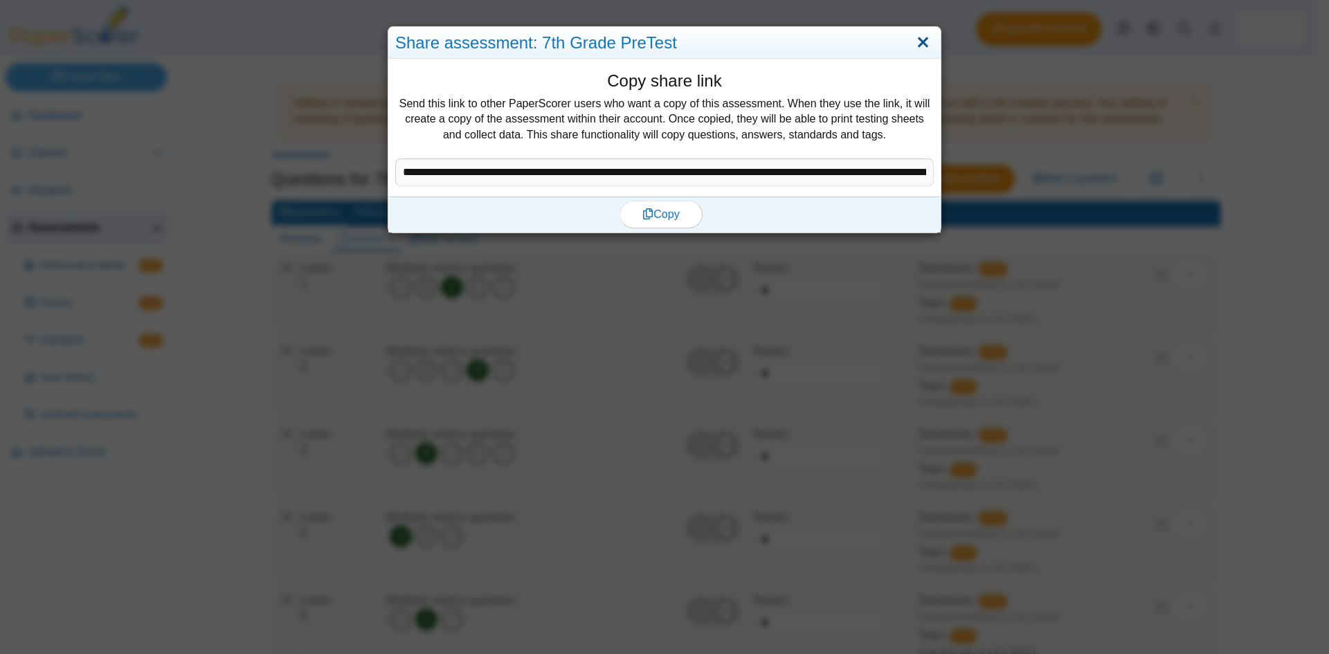
click at [916, 41] on link "Close" at bounding box center [922, 43] width 21 height 24
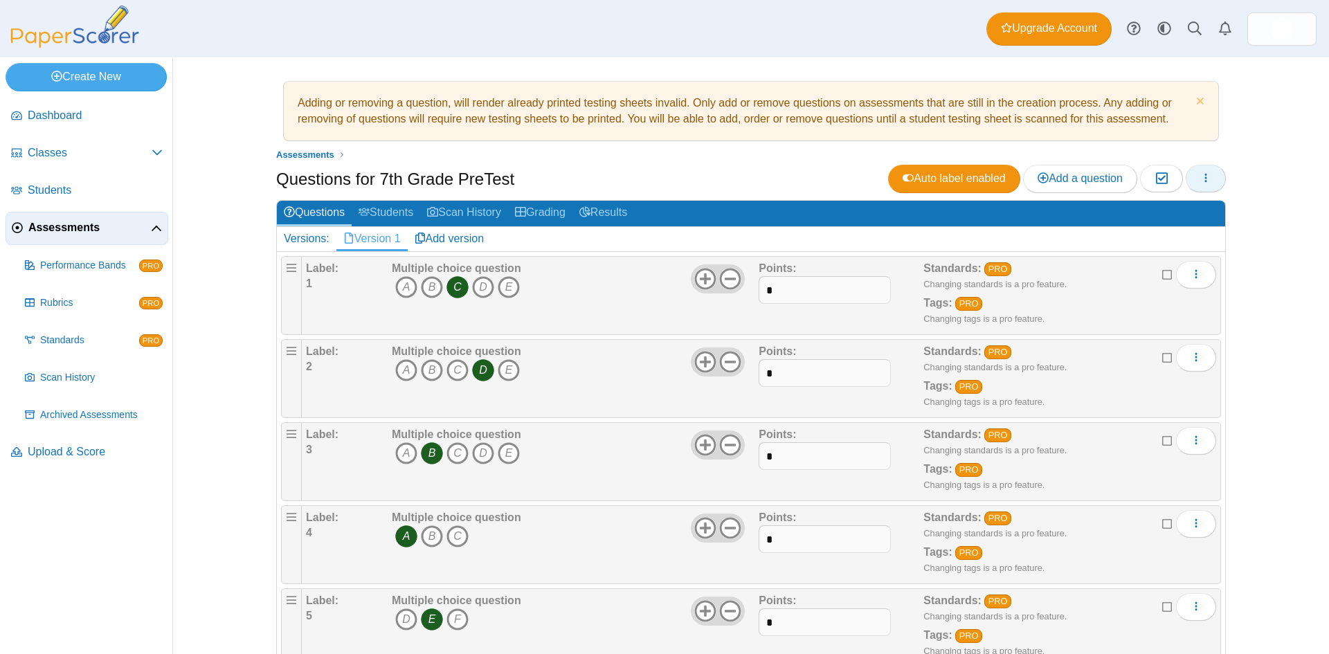
click at [1211, 183] on button "button" at bounding box center [1205, 179] width 40 height 28
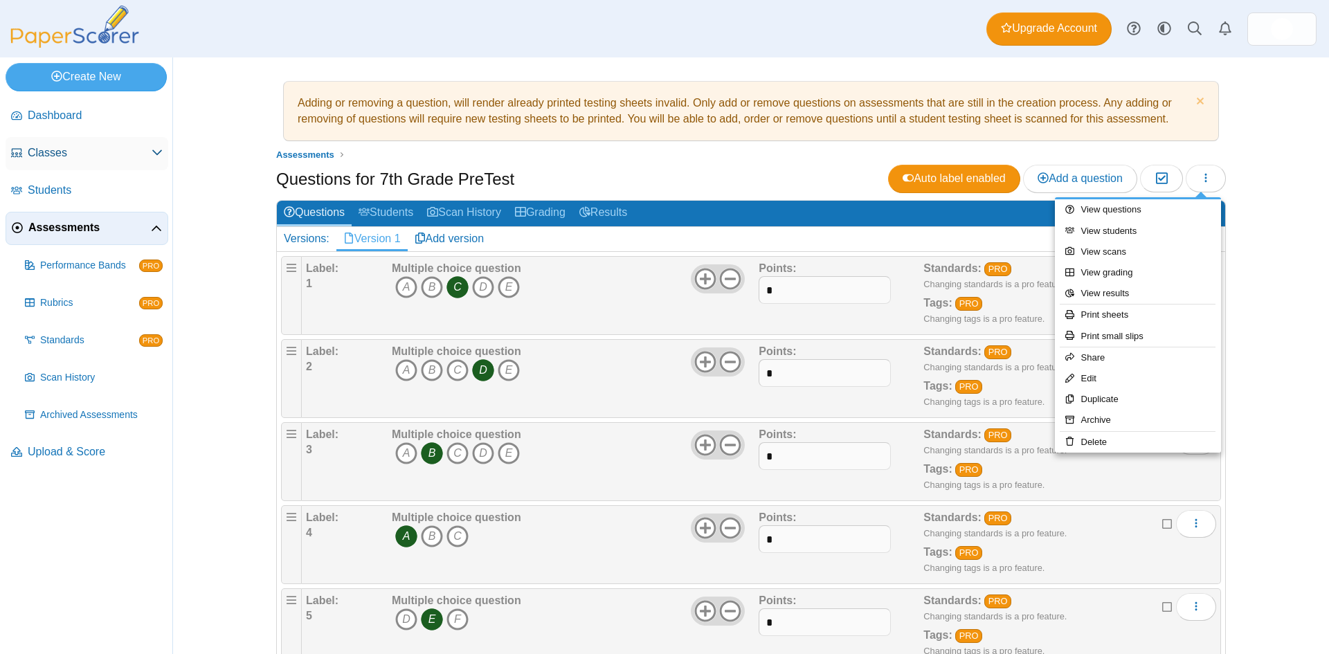
click at [84, 158] on span "Classes" at bounding box center [90, 152] width 124 height 15
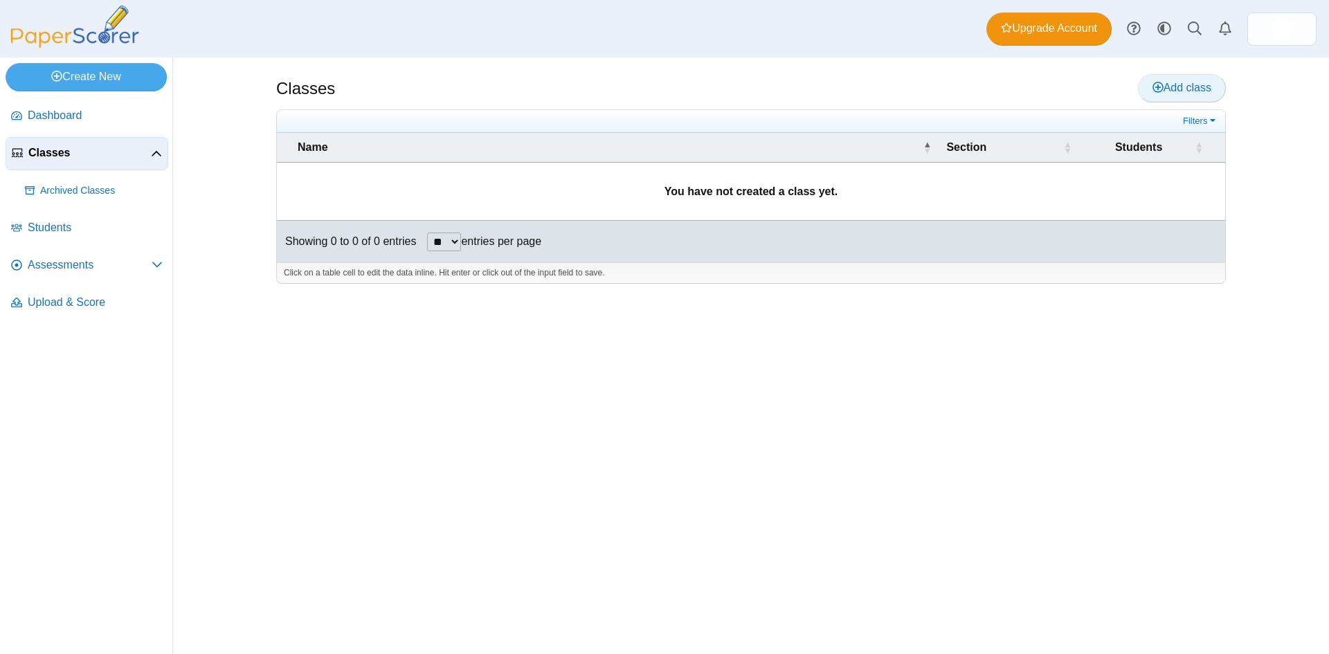
click at [1176, 92] on span "Add class" at bounding box center [1181, 88] width 59 height 12
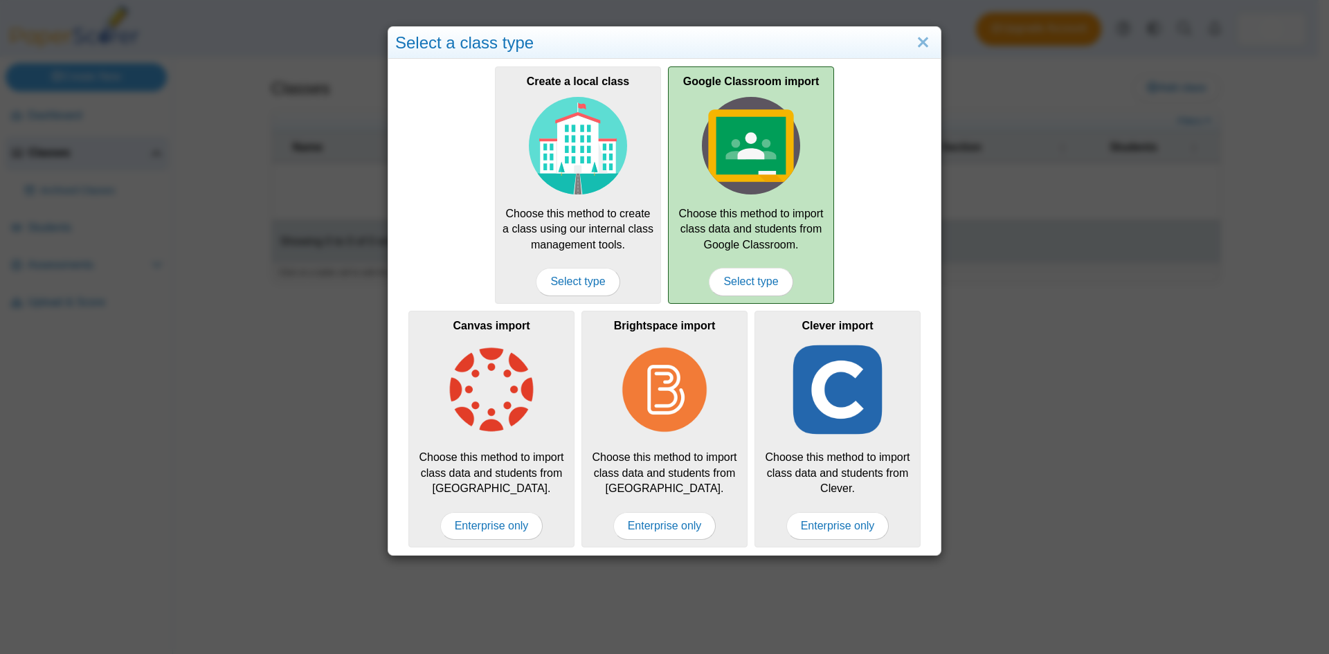
click at [751, 201] on div "Google Classroom import Choose this method to import class data and students fr…" at bounding box center [751, 184] width 166 height 237
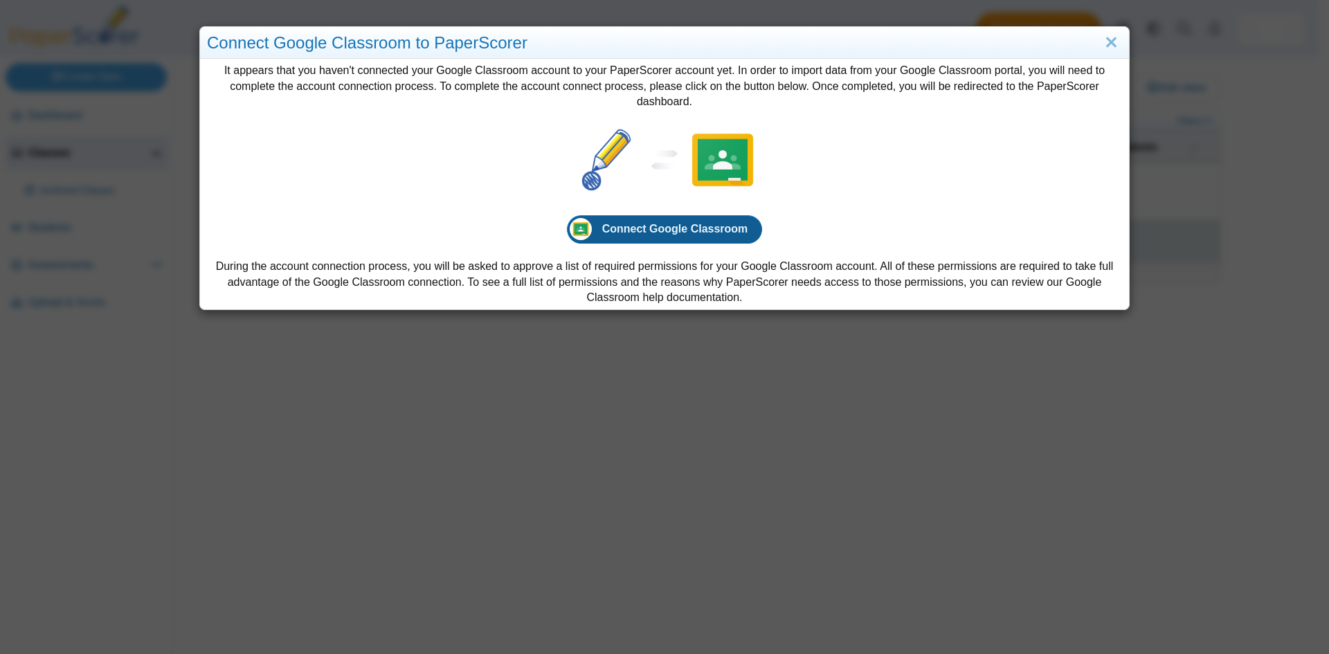
click at [698, 228] on span "Connect Google Classroom" at bounding box center [675, 229] width 146 height 12
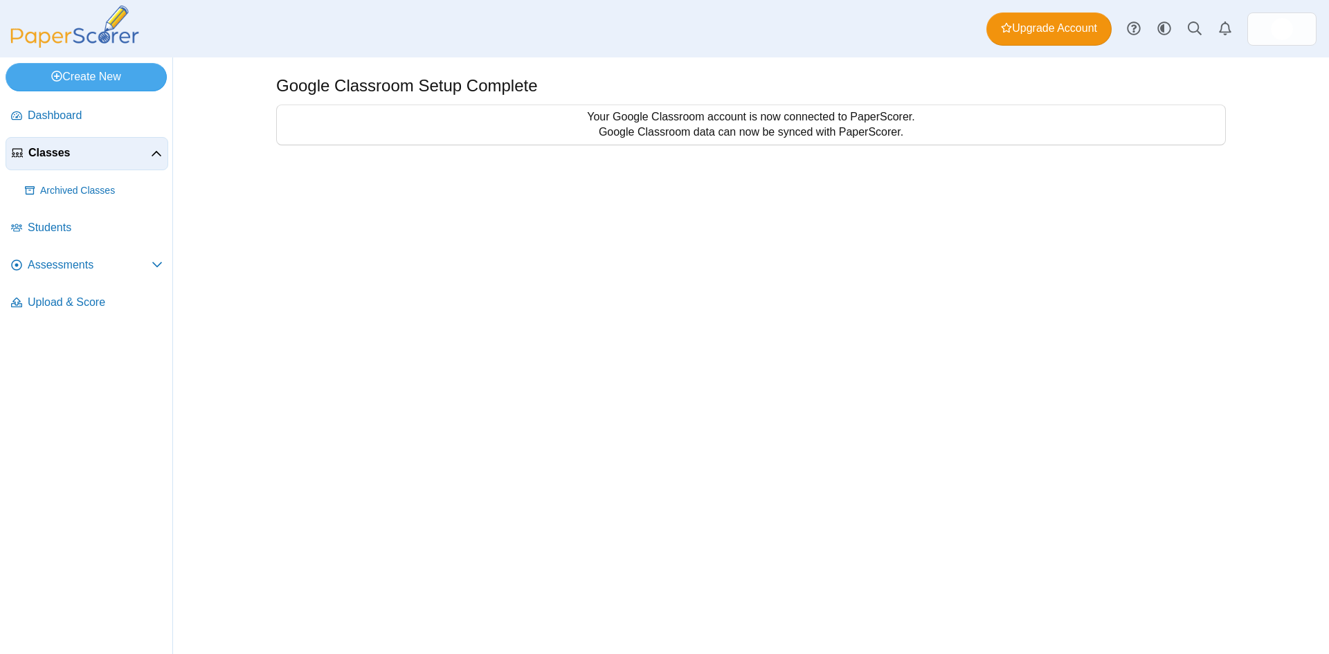
click at [629, 296] on div "Google Classroom Setup Complete Your Google Classroom account is now connected …" at bounding box center [751, 355] width 1038 height 596
click at [64, 190] on span "Archived Classes" at bounding box center [101, 191] width 122 height 14
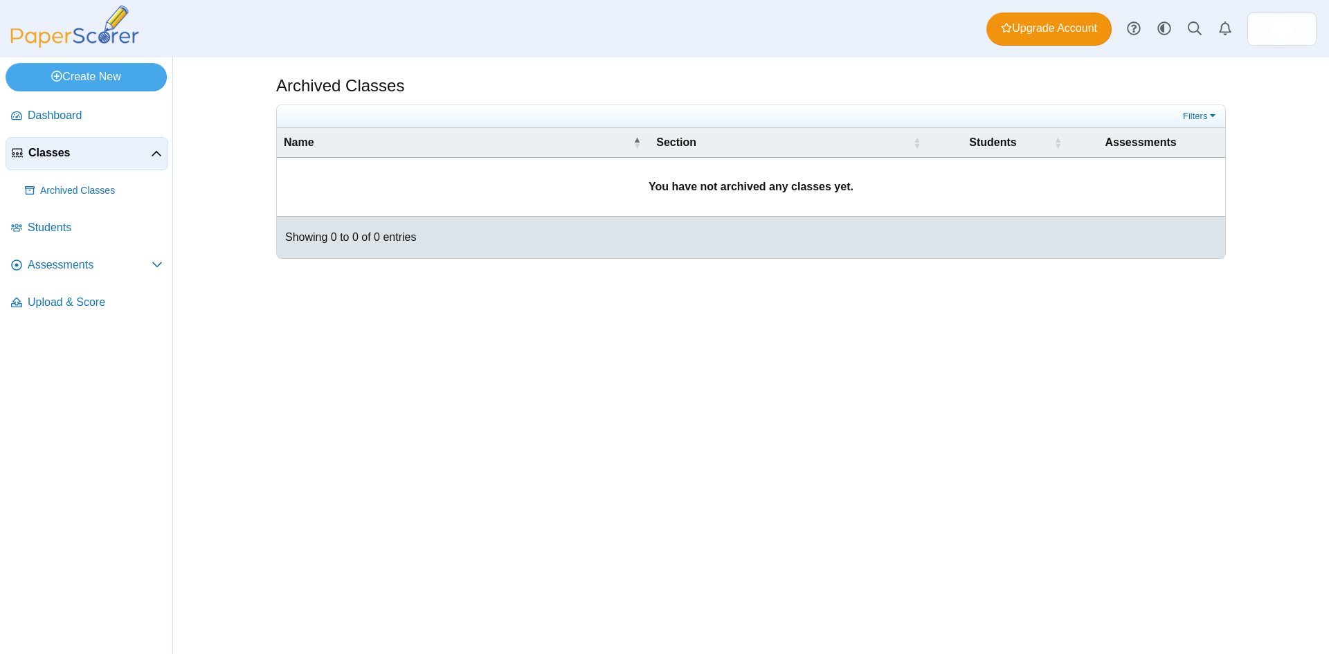
click at [55, 148] on span "Classes" at bounding box center [89, 152] width 122 height 15
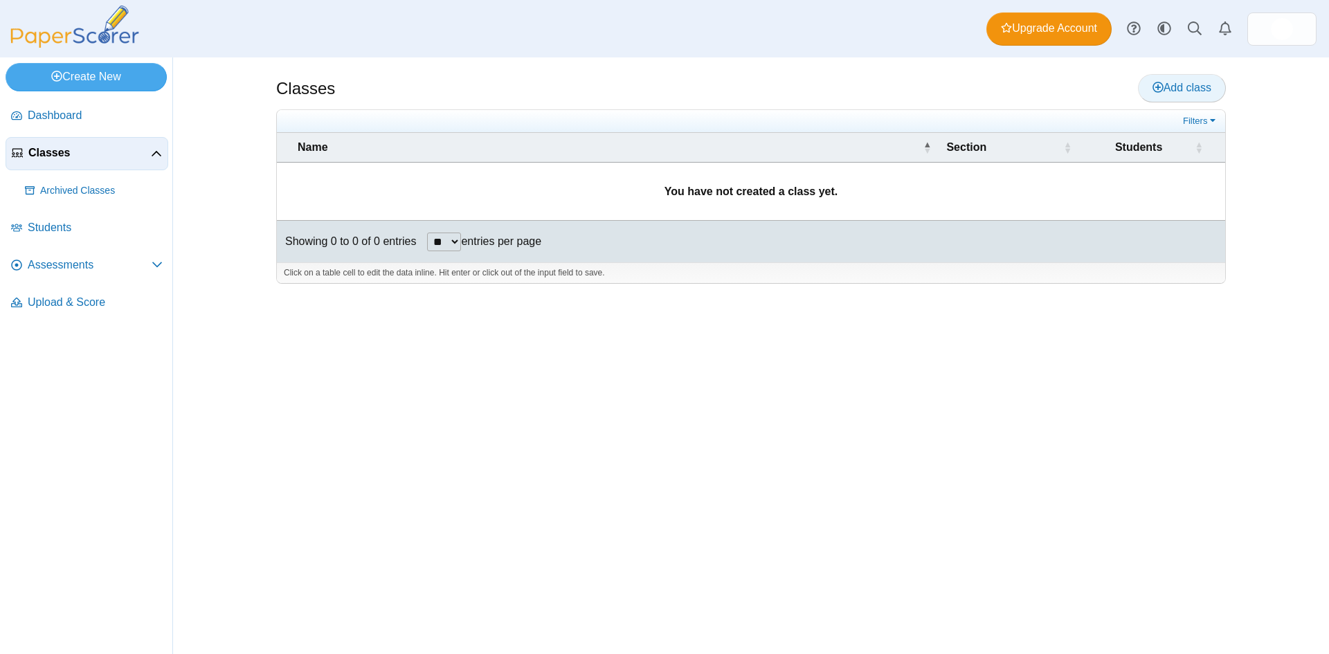
click at [1174, 95] on link "Add class" at bounding box center [1182, 88] width 88 height 28
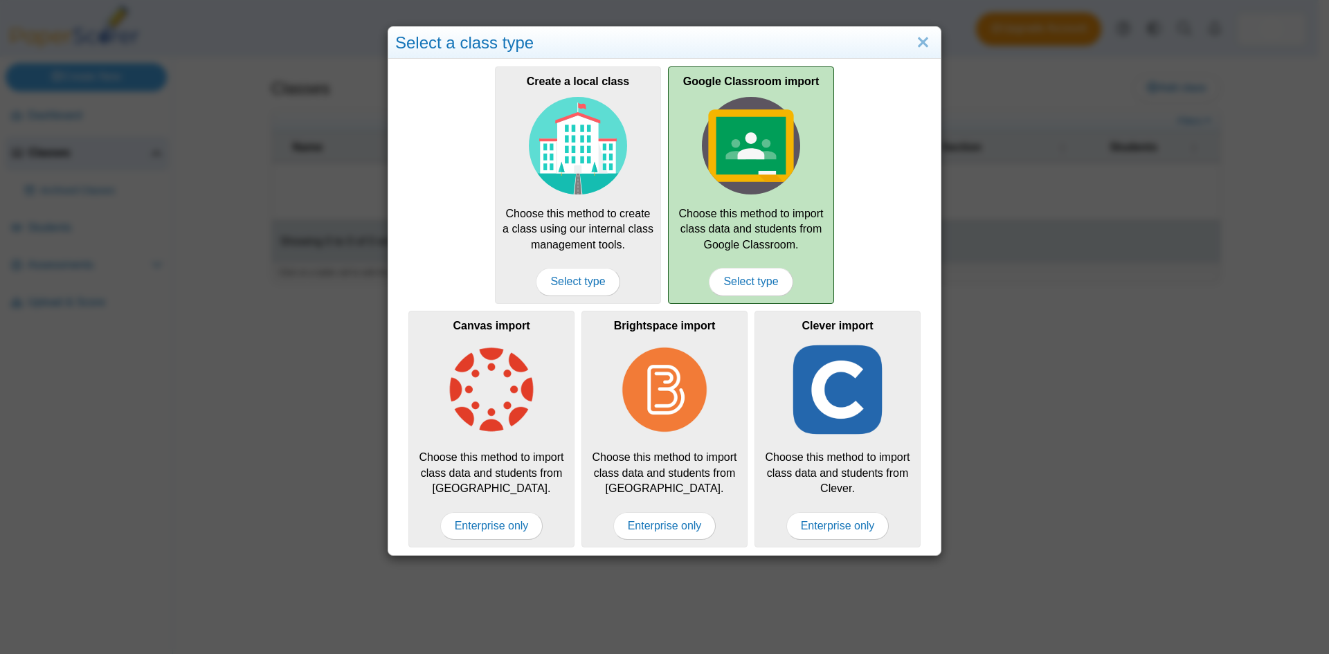
click at [732, 177] on img at bounding box center [751, 146] width 98 height 98
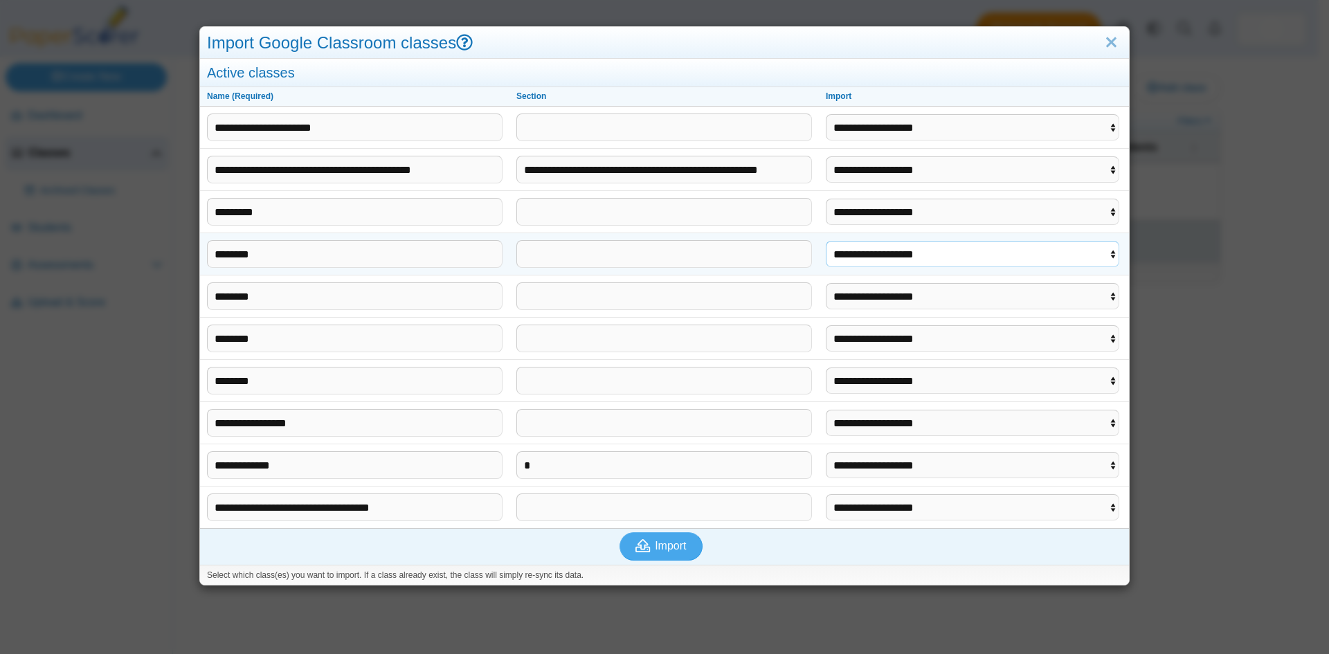
click at [938, 261] on select "**********" at bounding box center [971, 254] width 293 height 26
select select "**********"
click at [825, 241] on select "**********" at bounding box center [971, 254] width 293 height 26
click at [931, 300] on select "**********" at bounding box center [971, 296] width 293 height 26
select select "**********"
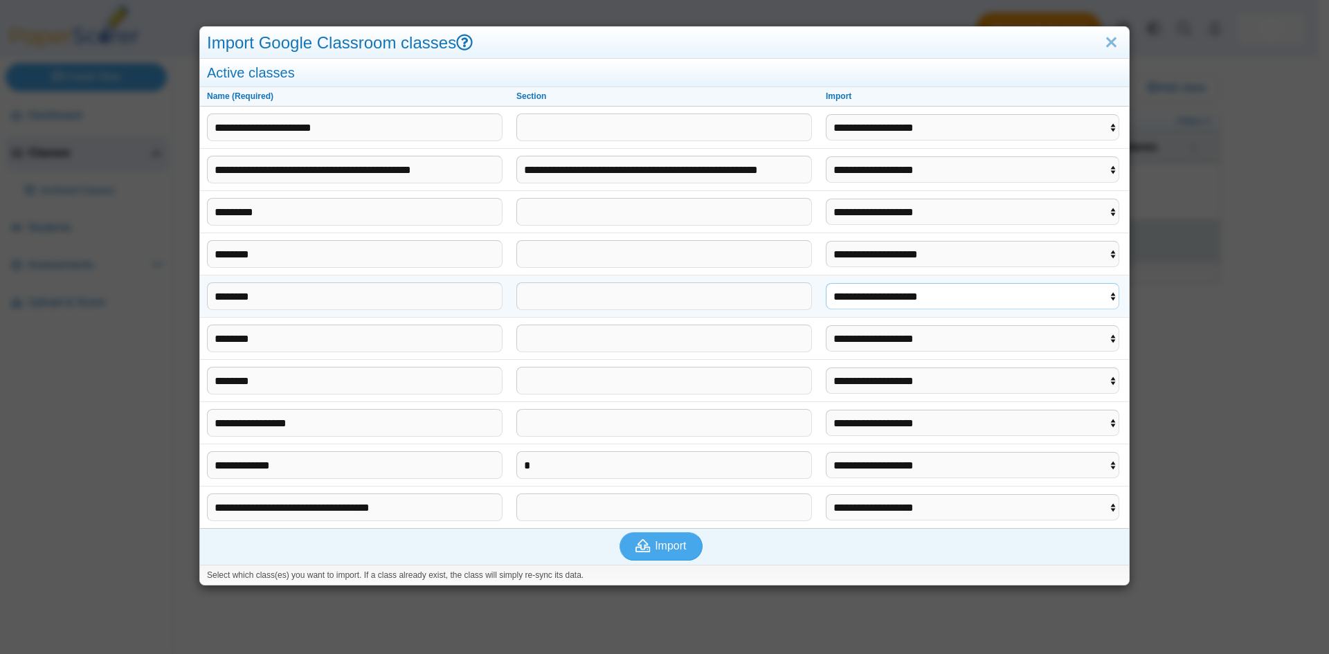
click at [825, 283] on select "**********" at bounding box center [971, 296] width 293 height 26
click at [930, 338] on select "**********" at bounding box center [971, 338] width 293 height 26
select select "**********"
click at [825, 325] on select "**********" at bounding box center [971, 338] width 293 height 26
click at [922, 390] on select "**********" at bounding box center [971, 380] width 293 height 26
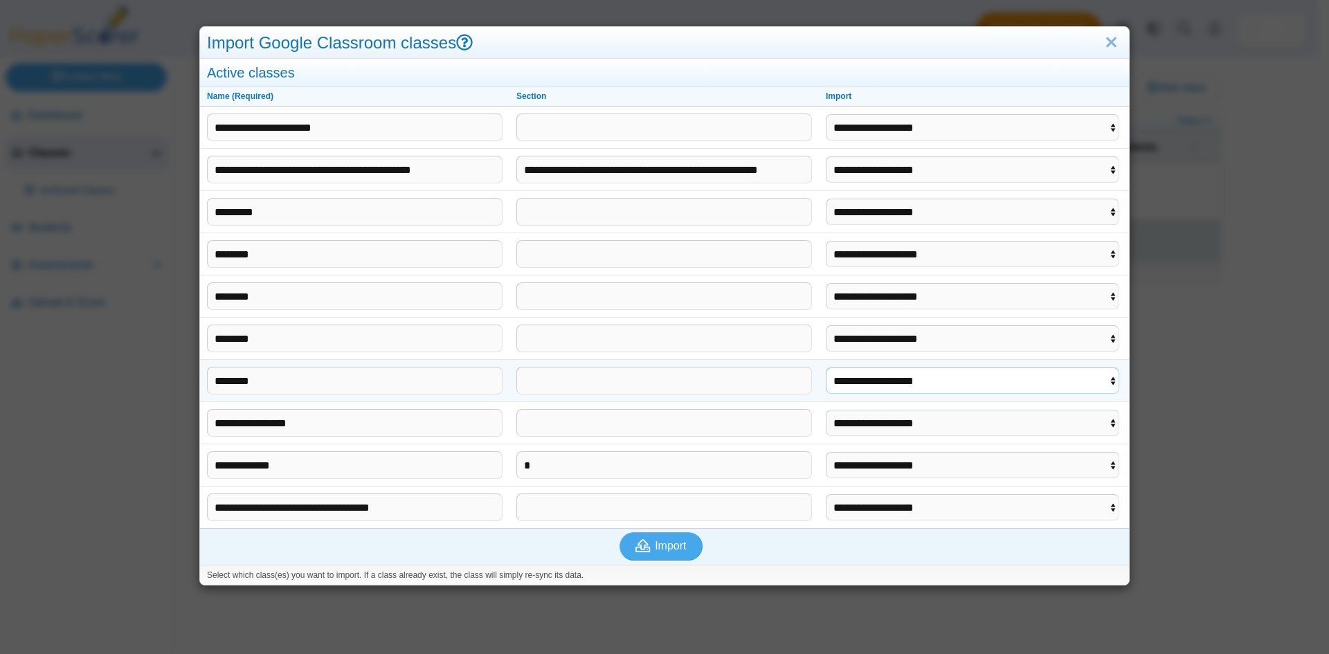
select select "**********"
click at [825, 367] on select "**********" at bounding box center [971, 380] width 293 height 26
click at [682, 547] on button "Import" at bounding box center [660, 546] width 83 height 28
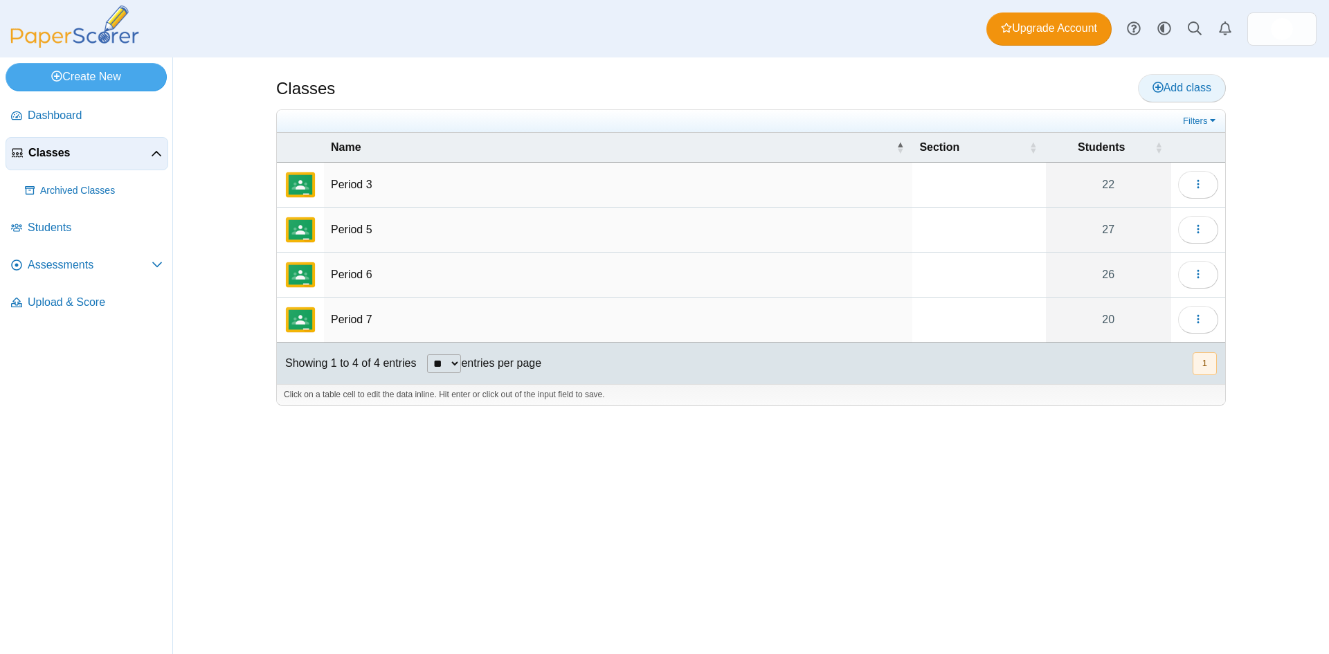
click at [1198, 91] on span "Add class" at bounding box center [1181, 88] width 59 height 12
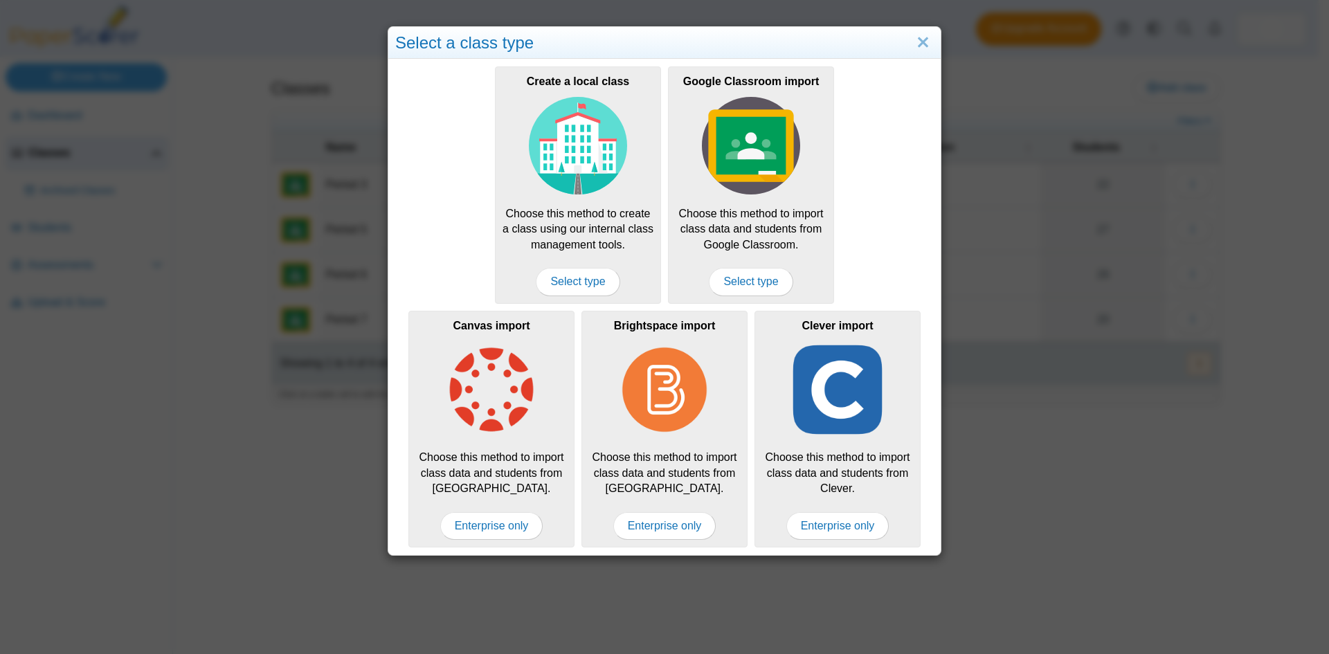
click at [1041, 502] on div "Select a class type Create a local class Choose this method to create a class u…" at bounding box center [664, 327] width 1329 height 654
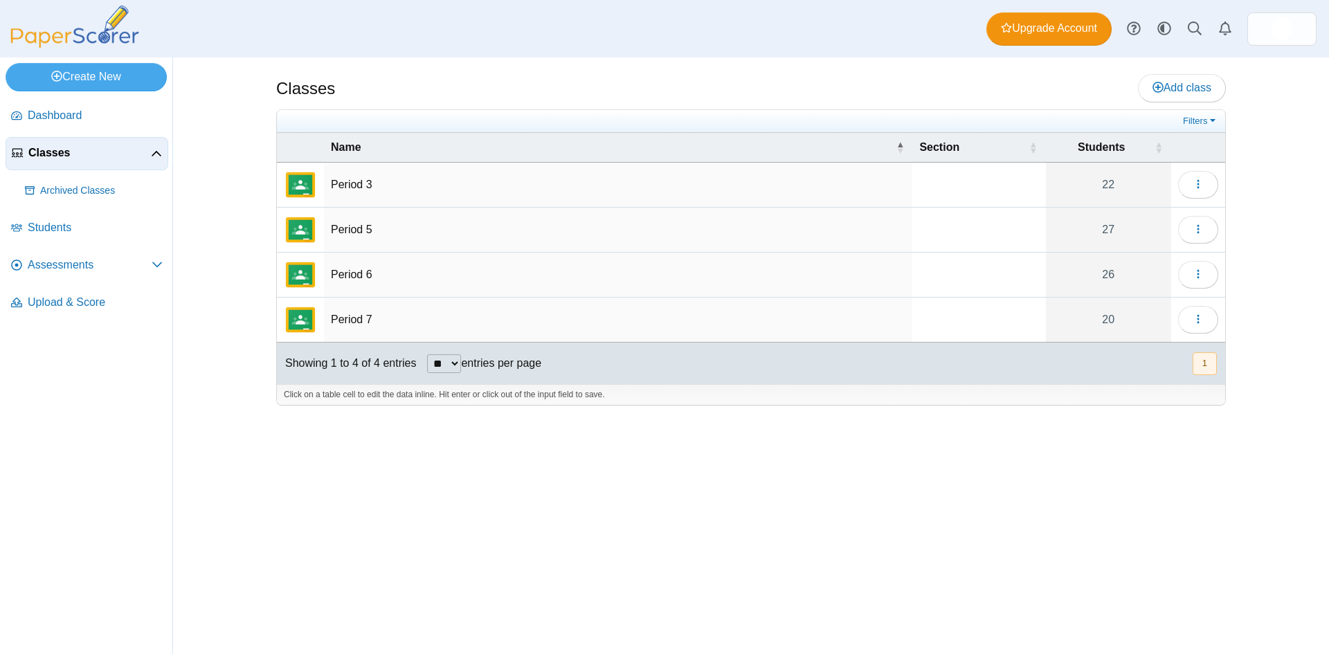
click at [1091, 84] on div "Classes Add class" at bounding box center [750, 89] width 949 height 31
click at [80, 125] on link "Dashboard" at bounding box center [87, 116] width 163 height 33
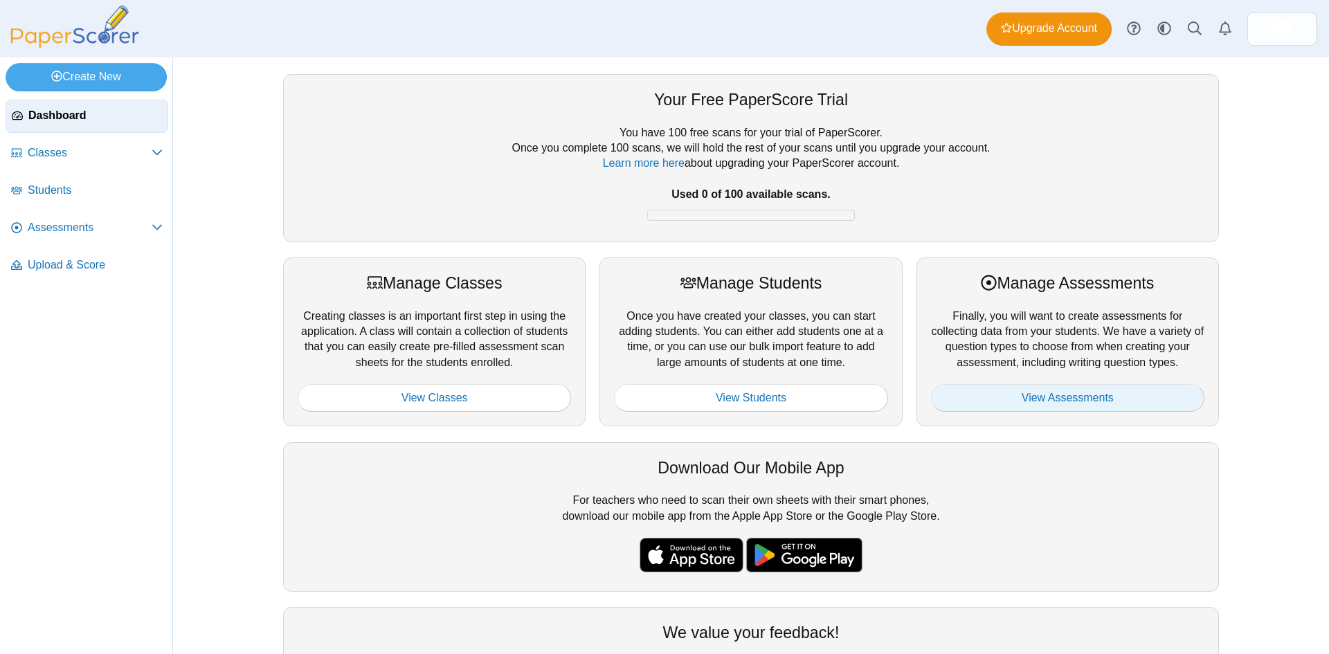
click at [1025, 395] on link "View Assessments" at bounding box center [1067, 398] width 273 height 28
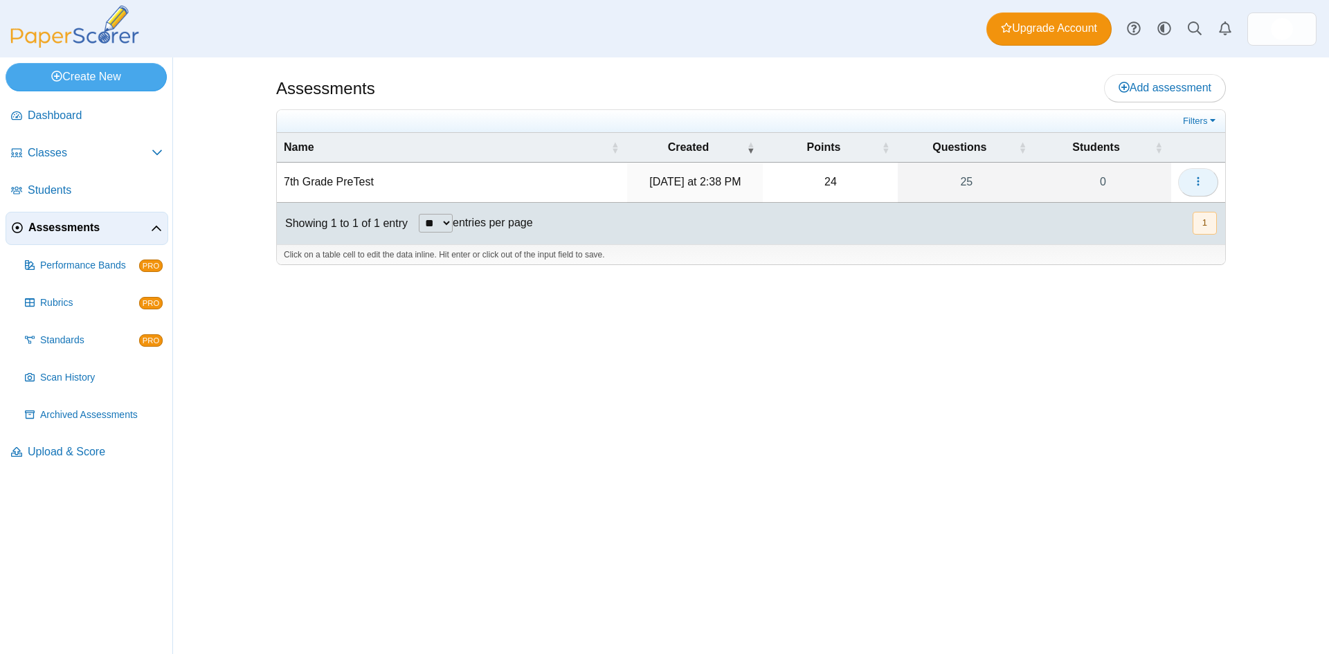
click at [1206, 183] on button "button" at bounding box center [1198, 182] width 40 height 28
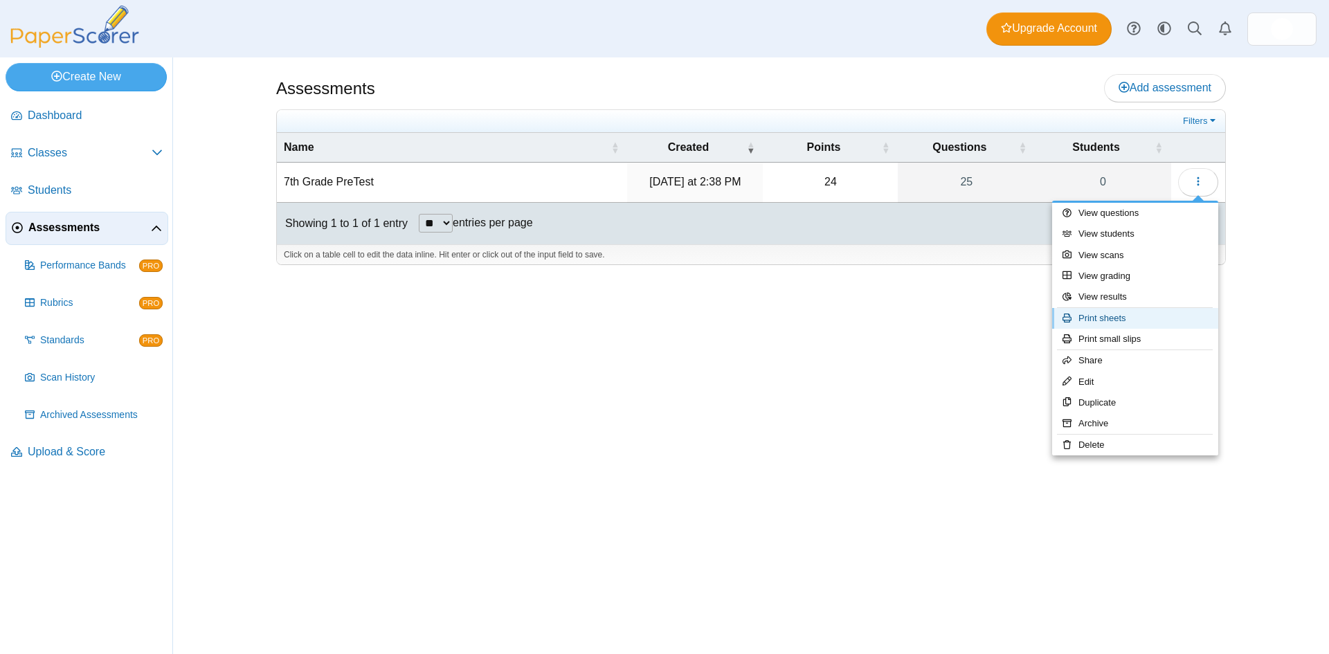
click at [1144, 325] on link "Print sheets" at bounding box center [1135, 318] width 166 height 21
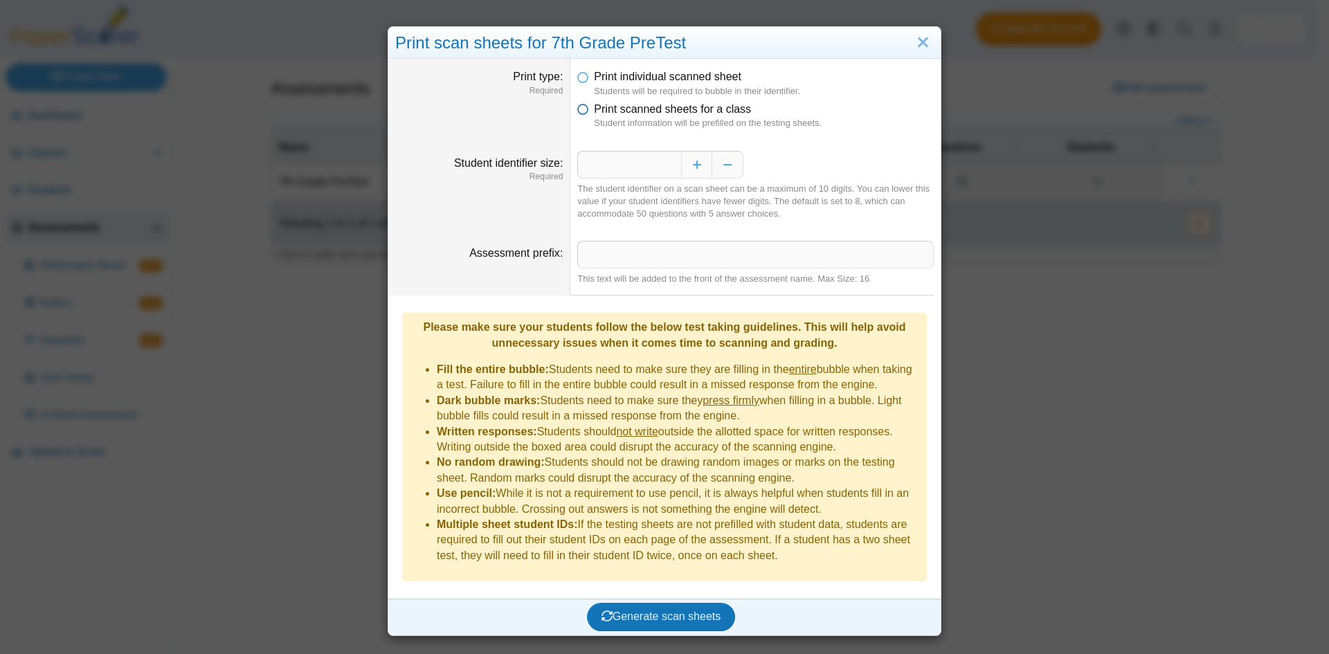
click at [713, 115] on span "Print scanned sheets for a class" at bounding box center [672, 109] width 157 height 12
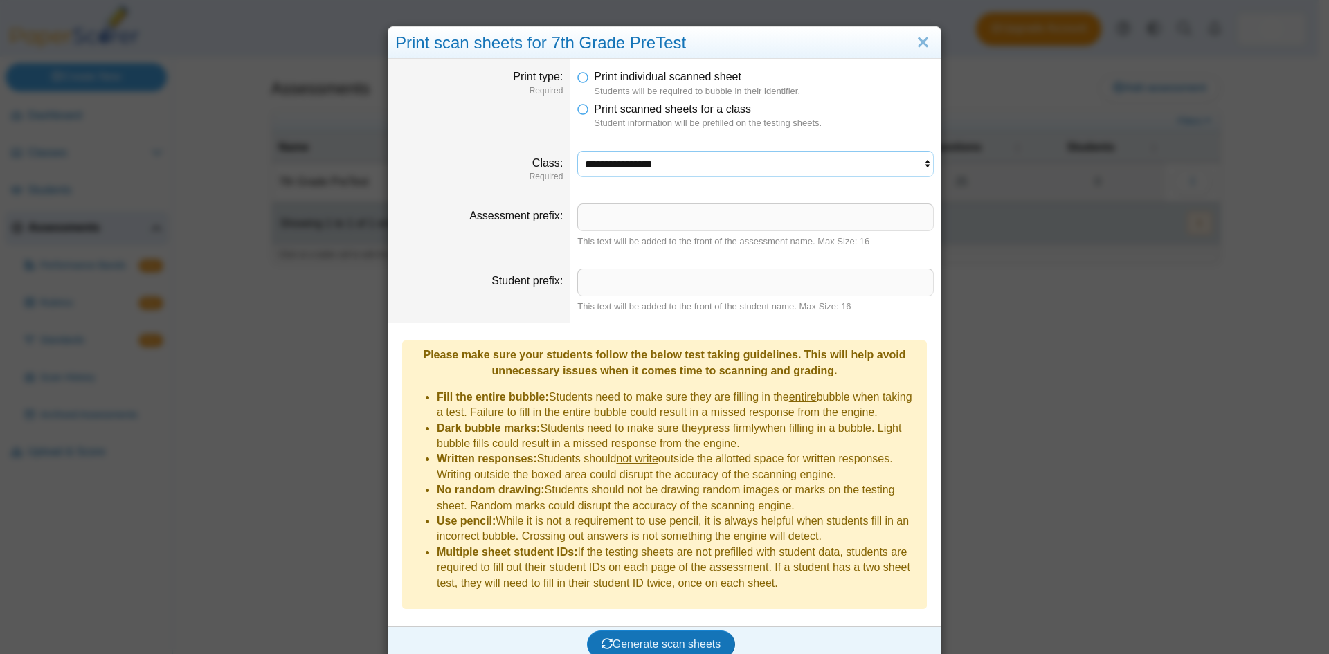
click at [719, 163] on select "**********" at bounding box center [755, 164] width 356 height 26
select select "**********"
click at [577, 151] on select "**********" at bounding box center [755, 164] width 356 height 26
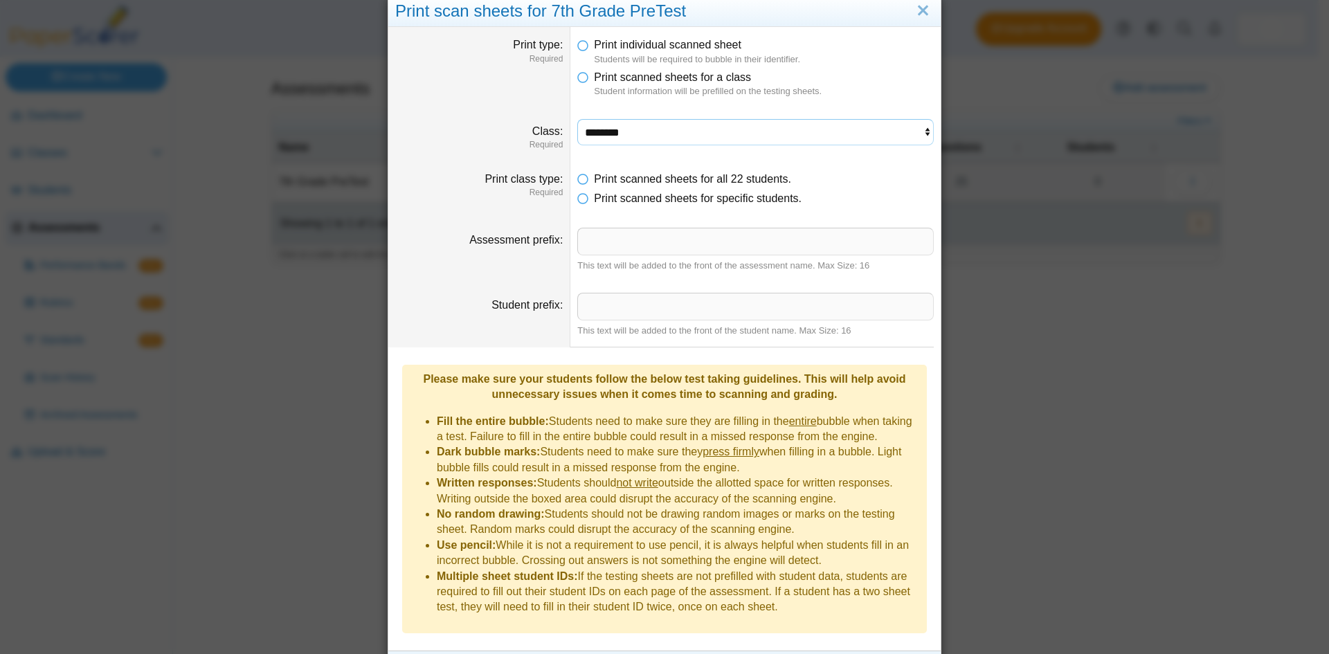
scroll to position [50, 0]
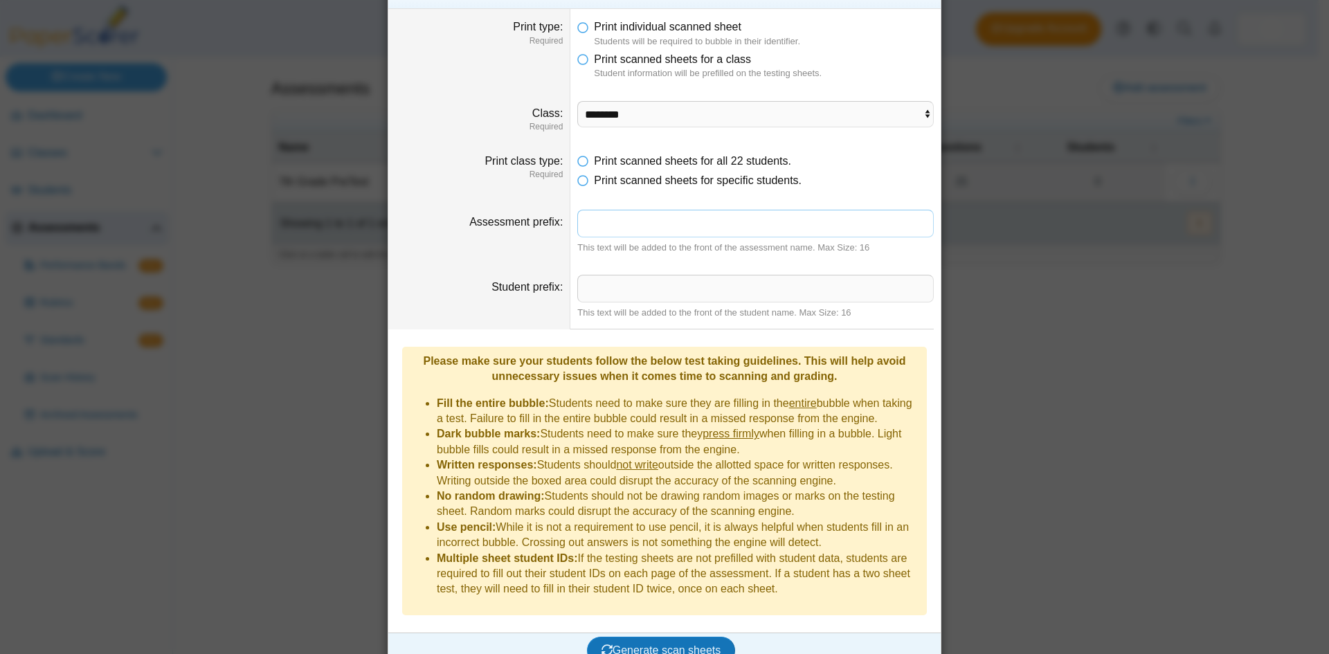
click at [664, 221] on input "Assessment prefix" at bounding box center [755, 224] width 356 height 28
type input "**********"
click at [587, 637] on button "Generate scan sheets" at bounding box center [661, 651] width 149 height 28
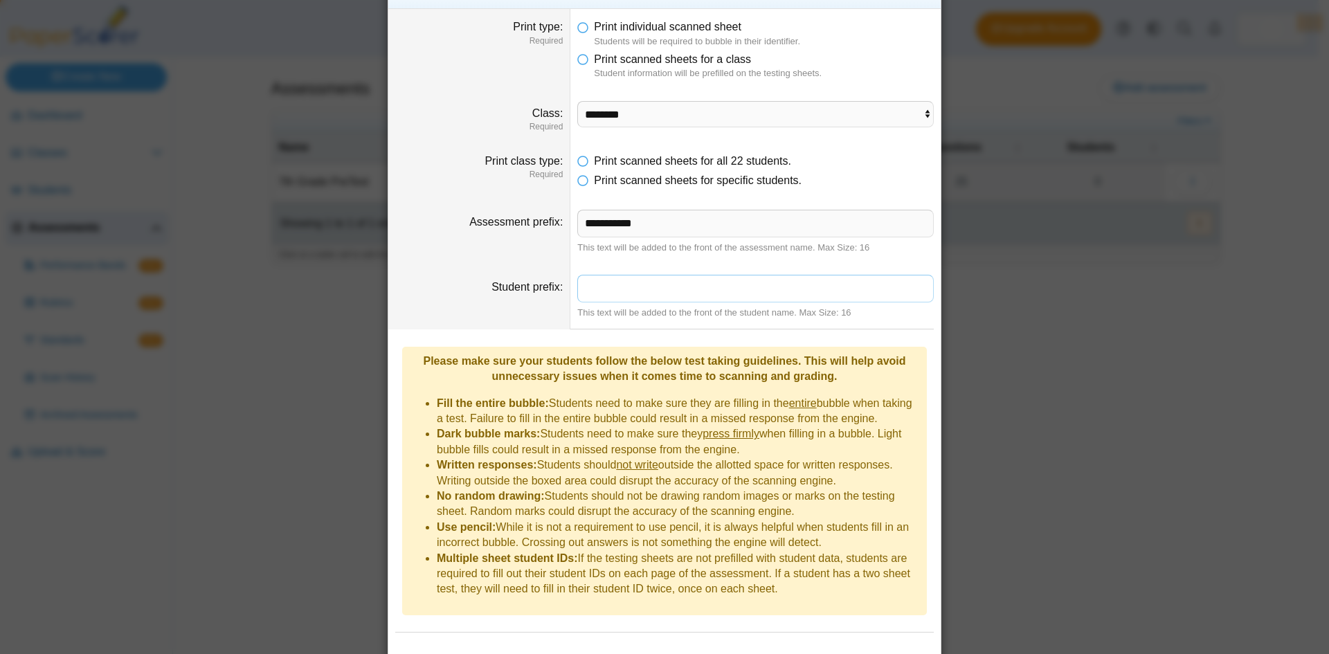
click at [790, 290] on input "Student prefix" at bounding box center [755, 289] width 356 height 28
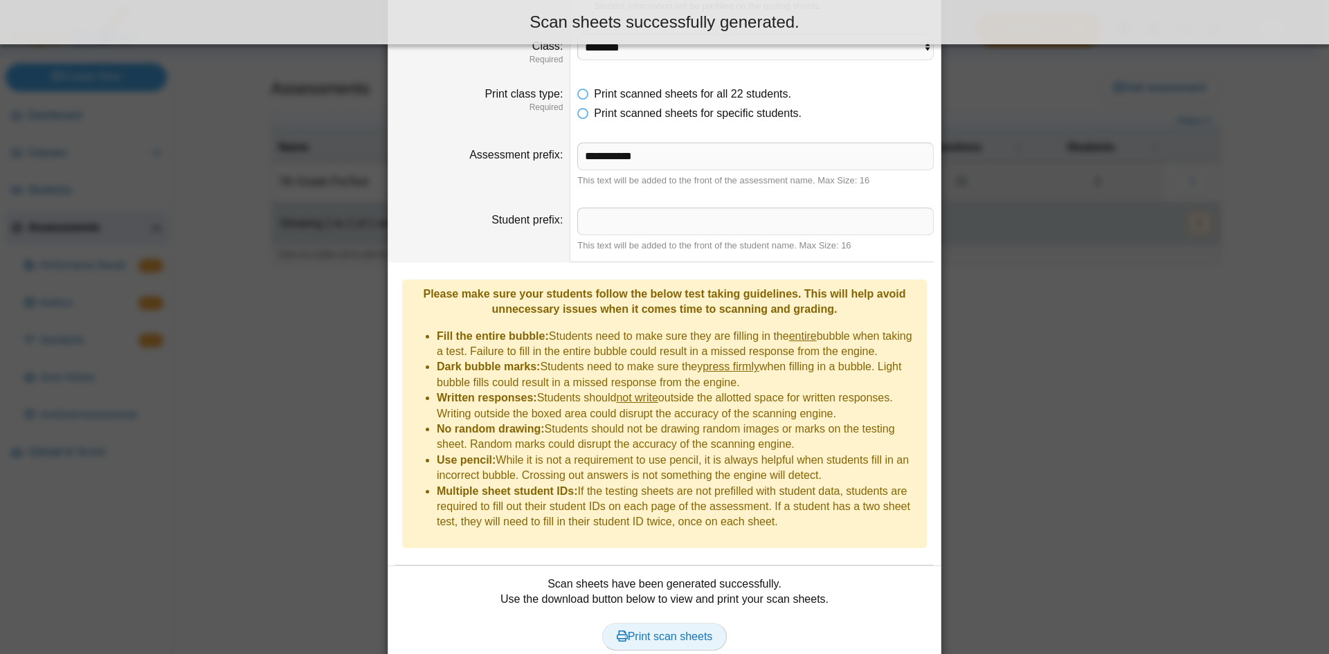
click at [671, 628] on link "Print scan sheets" at bounding box center [664, 637] width 125 height 28
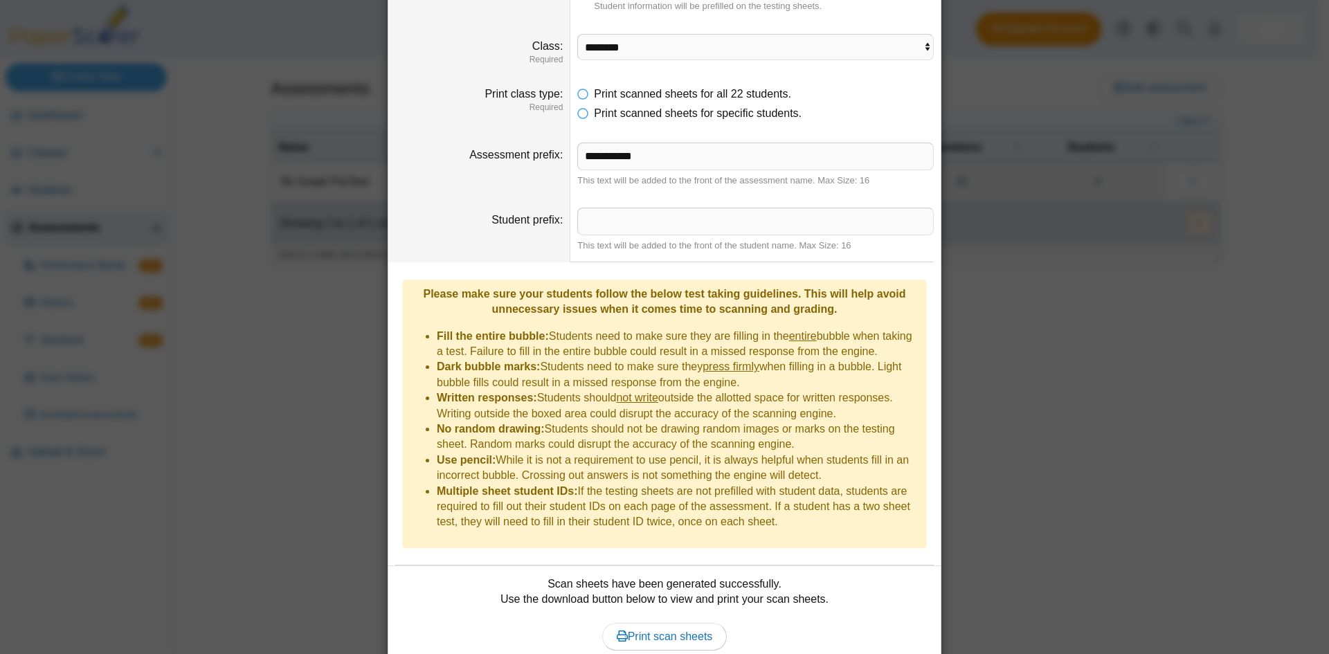
click at [1067, 310] on div "**********" at bounding box center [664, 327] width 1329 height 654
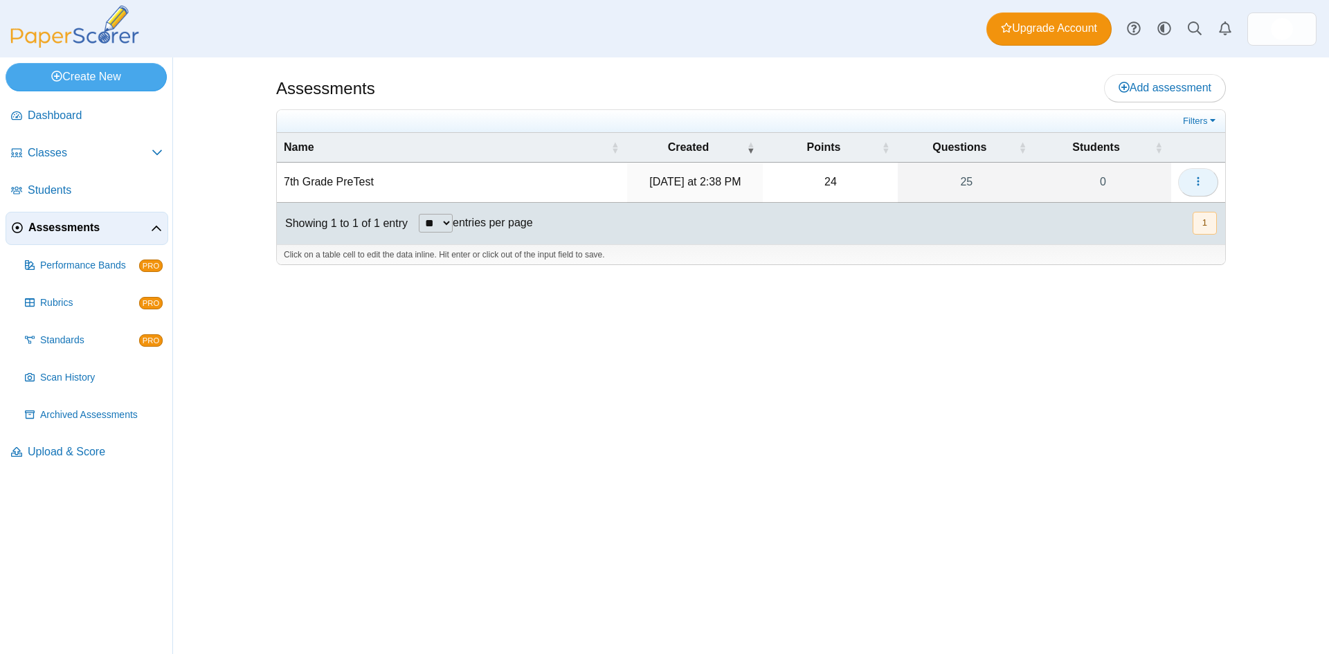
click at [1194, 190] on button "button" at bounding box center [1198, 182] width 40 height 28
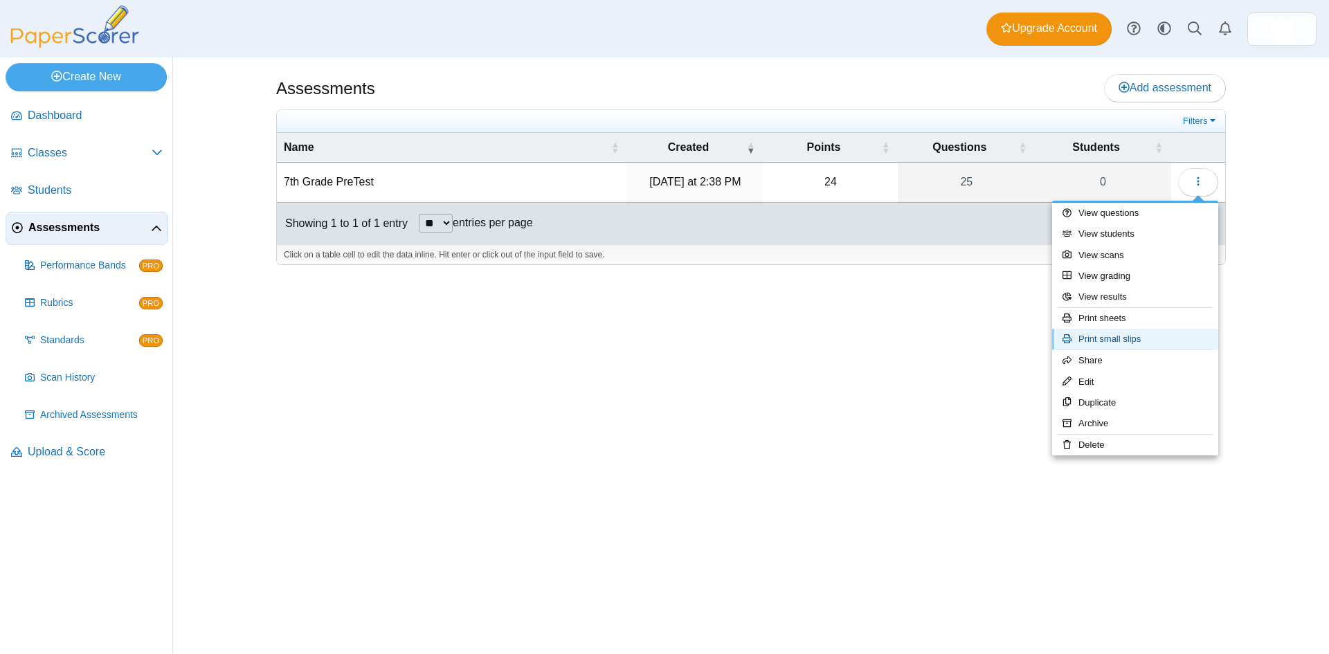
click at [1106, 340] on link "Print small slips" at bounding box center [1135, 339] width 166 height 21
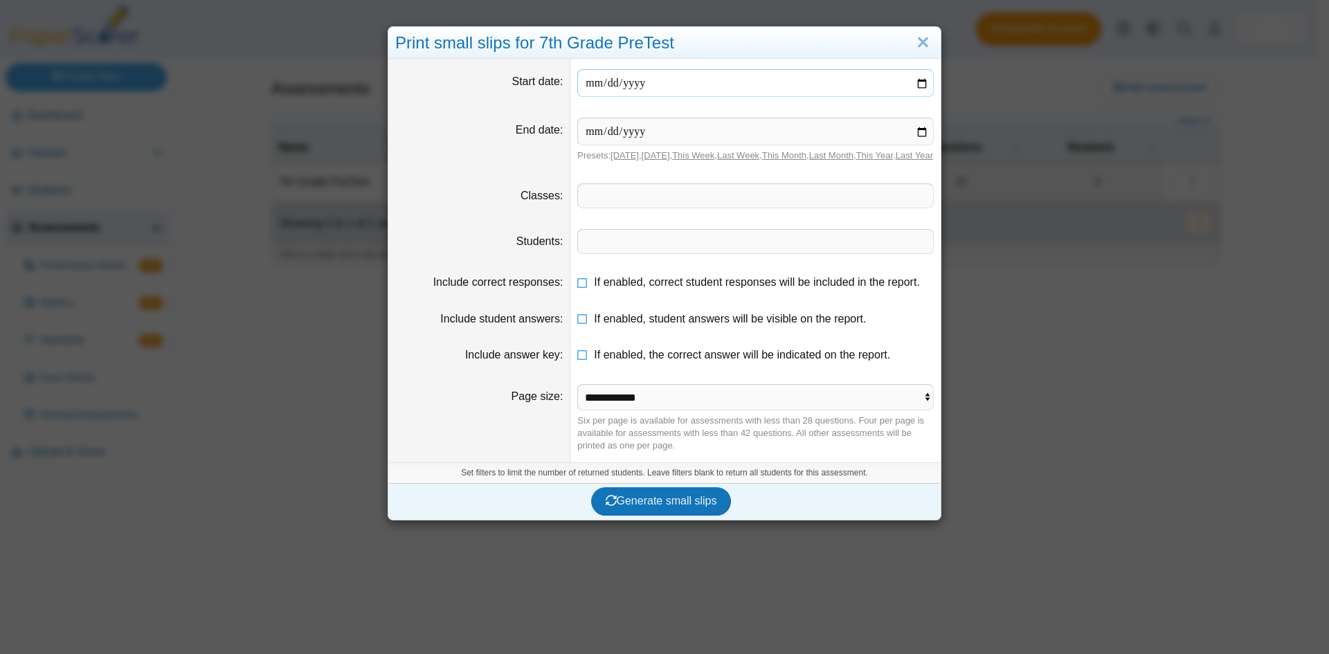
click at [686, 78] on input "date" at bounding box center [755, 83] width 356 height 28
click at [918, 75] on input "date" at bounding box center [755, 83] width 356 height 28
click at [918, 81] on input "date" at bounding box center [755, 83] width 356 height 28
type input "**********"
click at [914, 130] on input "date" at bounding box center [755, 132] width 356 height 28
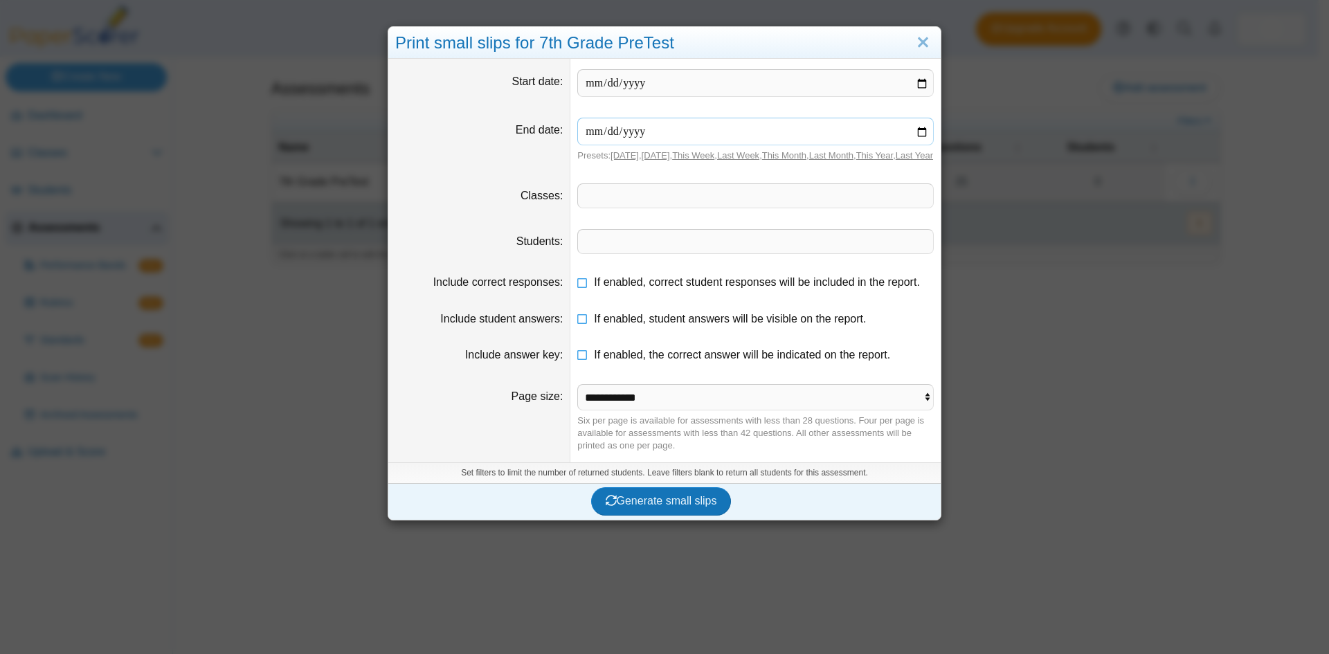
type input "**********"
click at [531, 172] on dt "End date" at bounding box center [479, 139] width 182 height 65
click at [608, 208] on span at bounding box center [755, 196] width 355 height 24
click at [675, 506] on span "Generate small slips" at bounding box center [660, 501] width 111 height 12
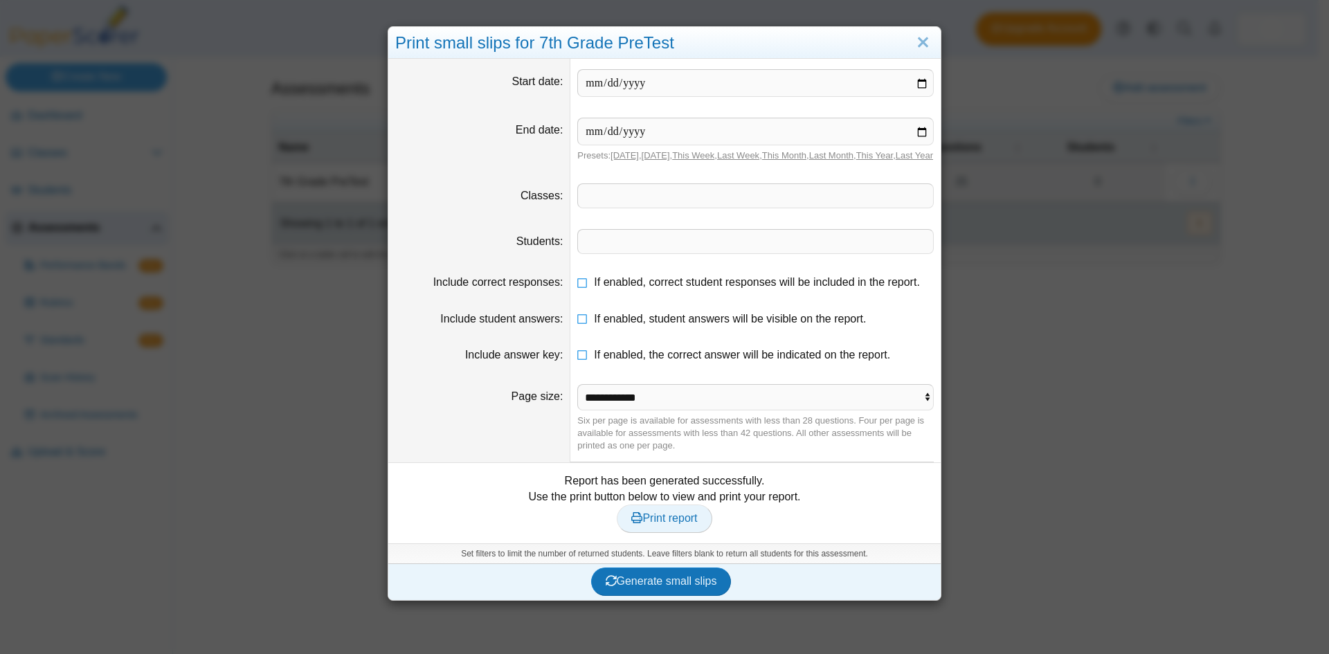
click at [673, 524] on span "Print report" at bounding box center [664, 518] width 66 height 12
click at [685, 207] on span at bounding box center [755, 196] width 355 height 24
click at [659, 253] on span at bounding box center [755, 242] width 355 height 24
click at [663, 208] on span at bounding box center [755, 196] width 355 height 24
click at [663, 587] on span "Generate small slips" at bounding box center [660, 581] width 111 height 12
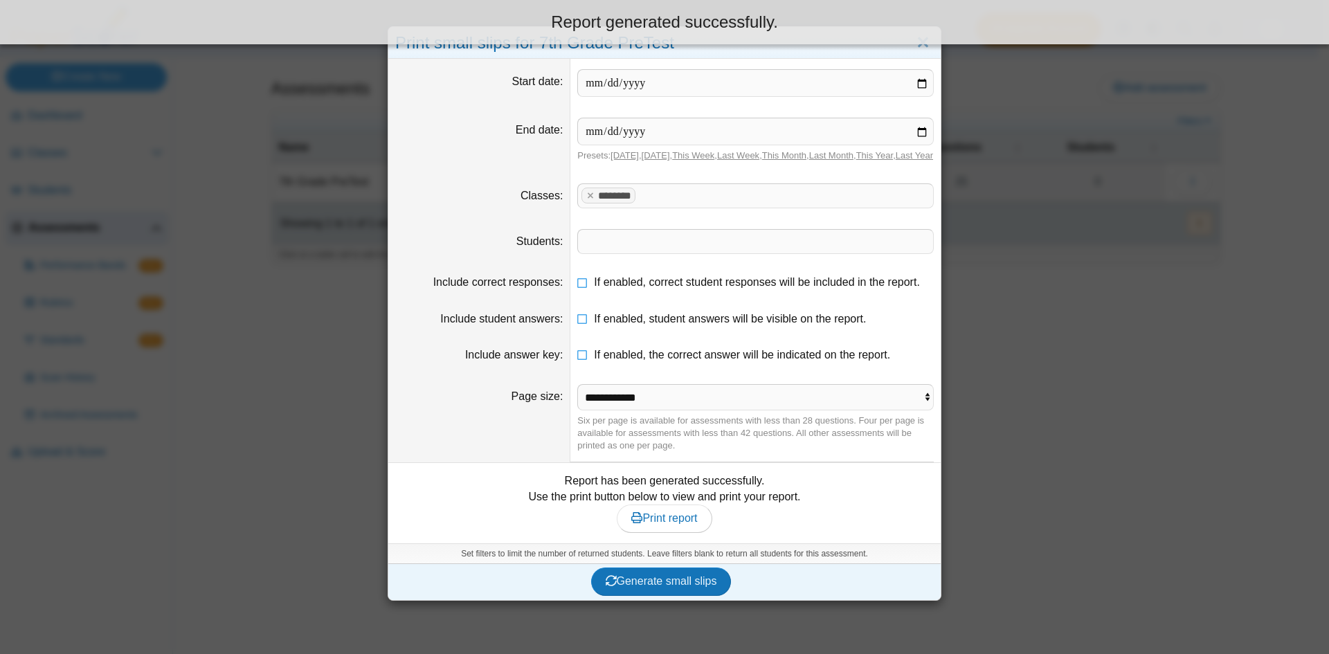
click at [660, 515] on div "Report has been generated successfully. Use the print button below to view and …" at bounding box center [664, 502] width 538 height 59
click at [664, 524] on span "Print report" at bounding box center [664, 518] width 66 height 12
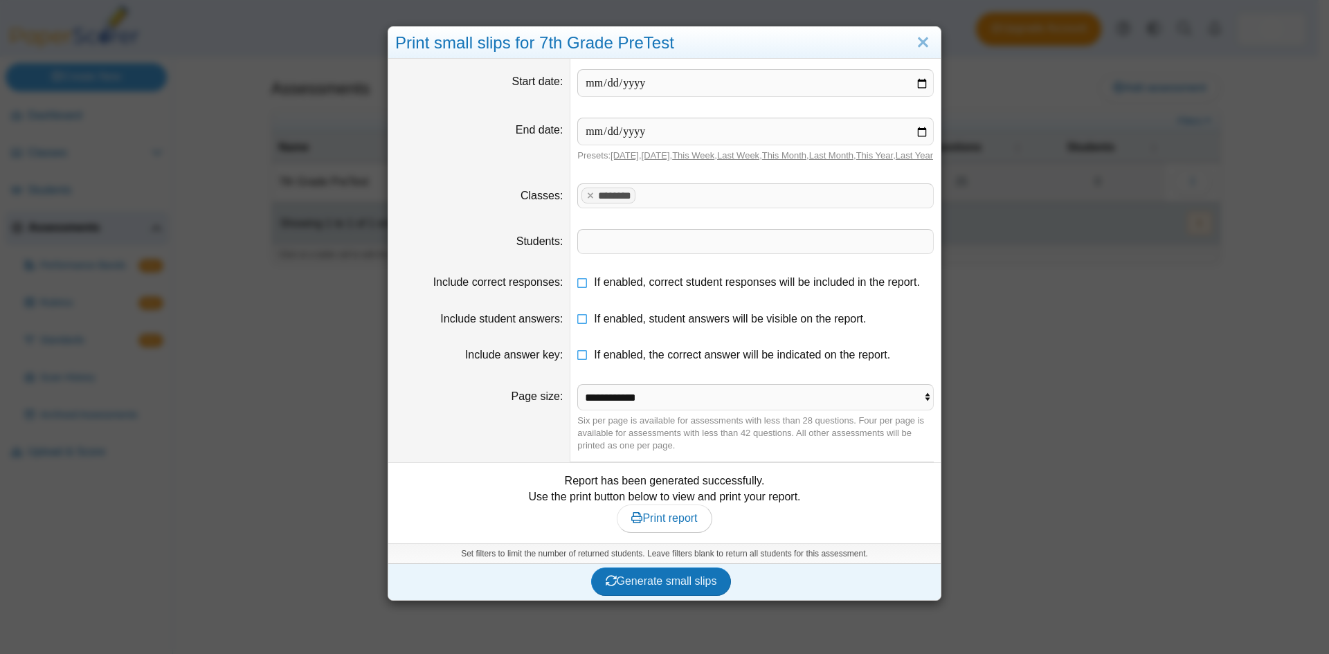
click at [998, 363] on div "**********" at bounding box center [664, 327] width 1329 height 654
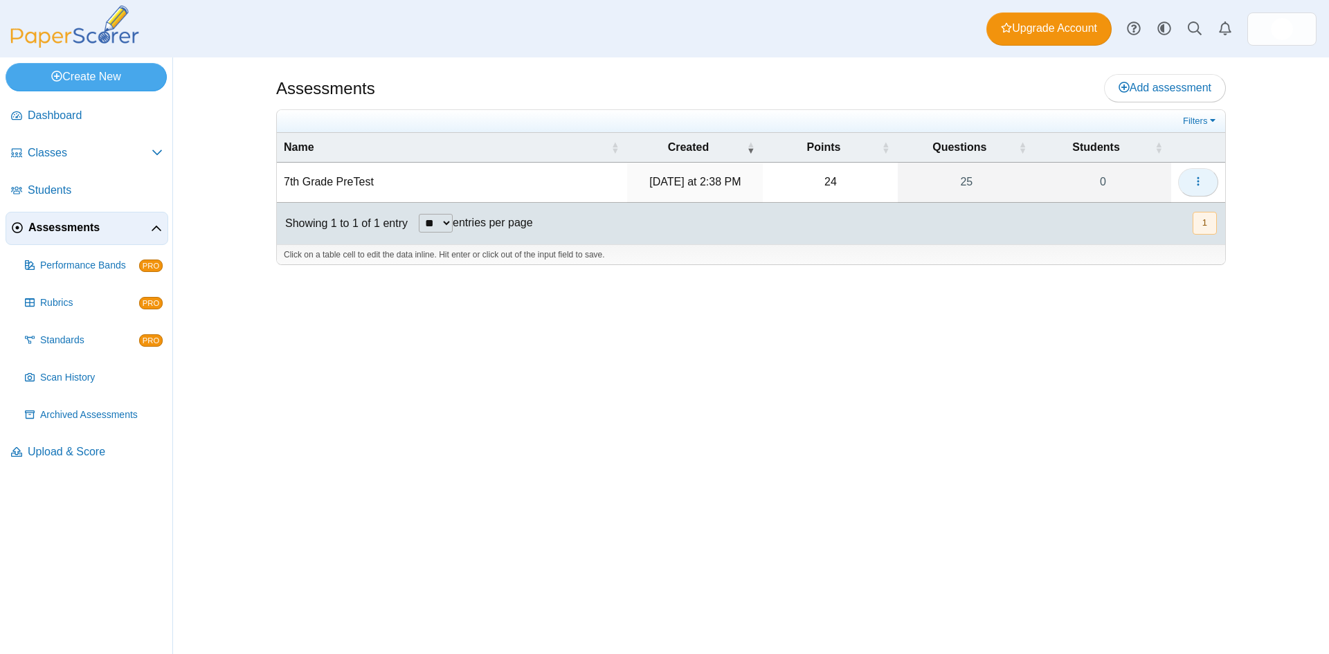
click at [1198, 192] on button "button" at bounding box center [1198, 182] width 40 height 28
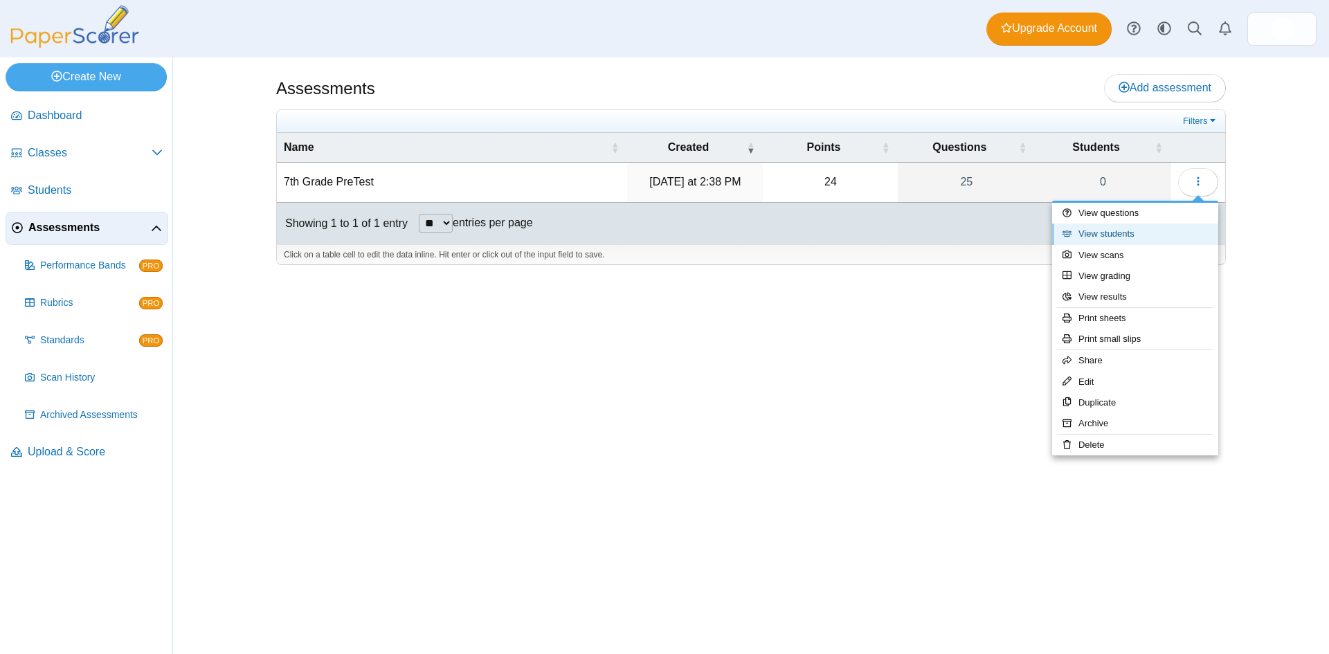
click at [1111, 229] on link "View students" at bounding box center [1135, 233] width 166 height 21
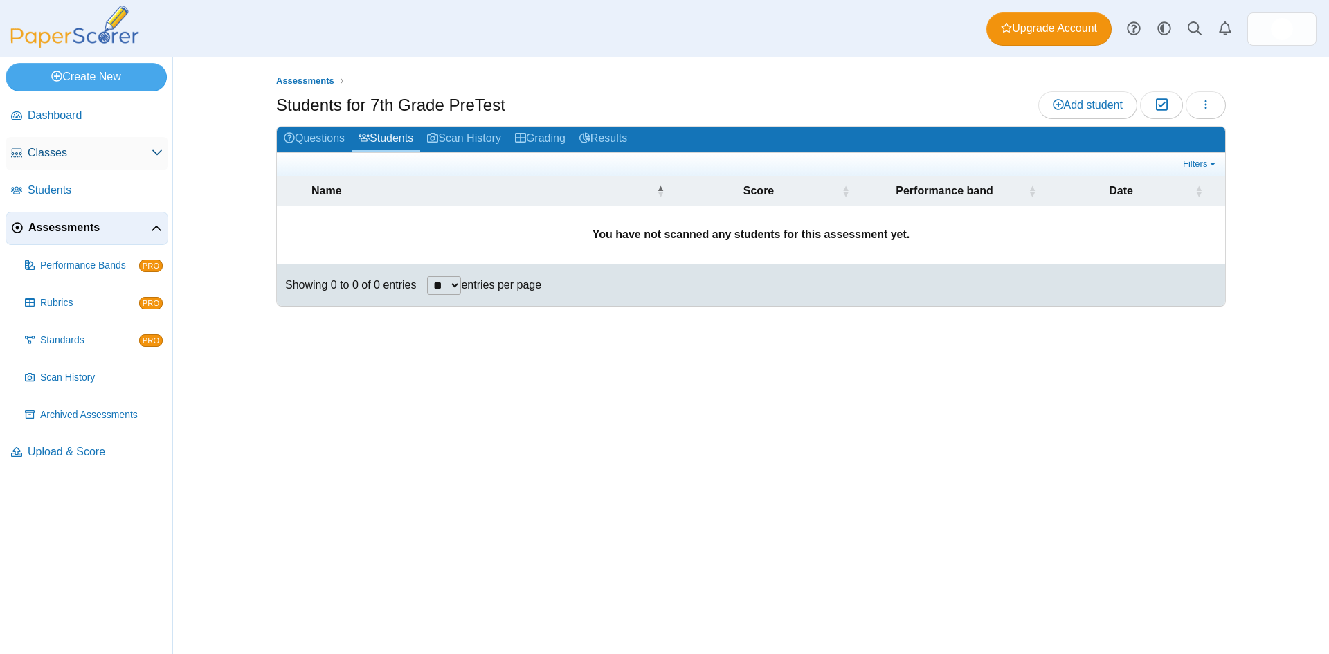
click at [53, 156] on span "Classes" at bounding box center [90, 152] width 124 height 15
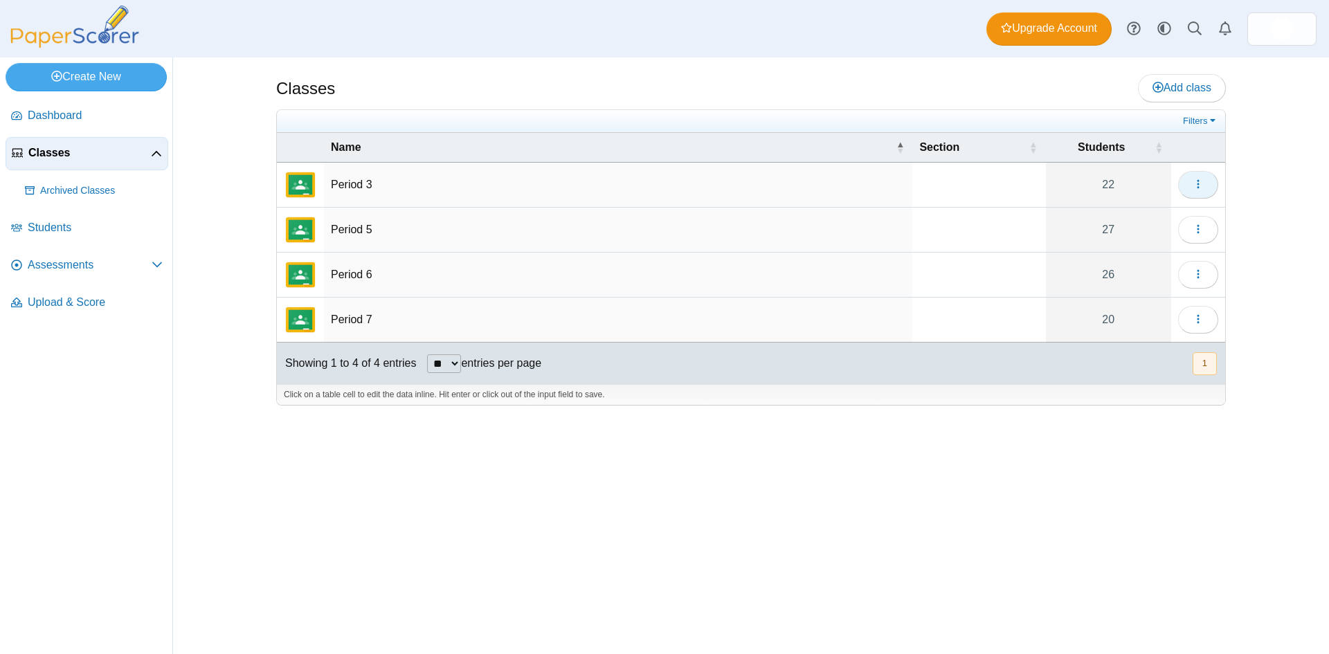
click at [1203, 185] on button "button" at bounding box center [1198, 185] width 40 height 28
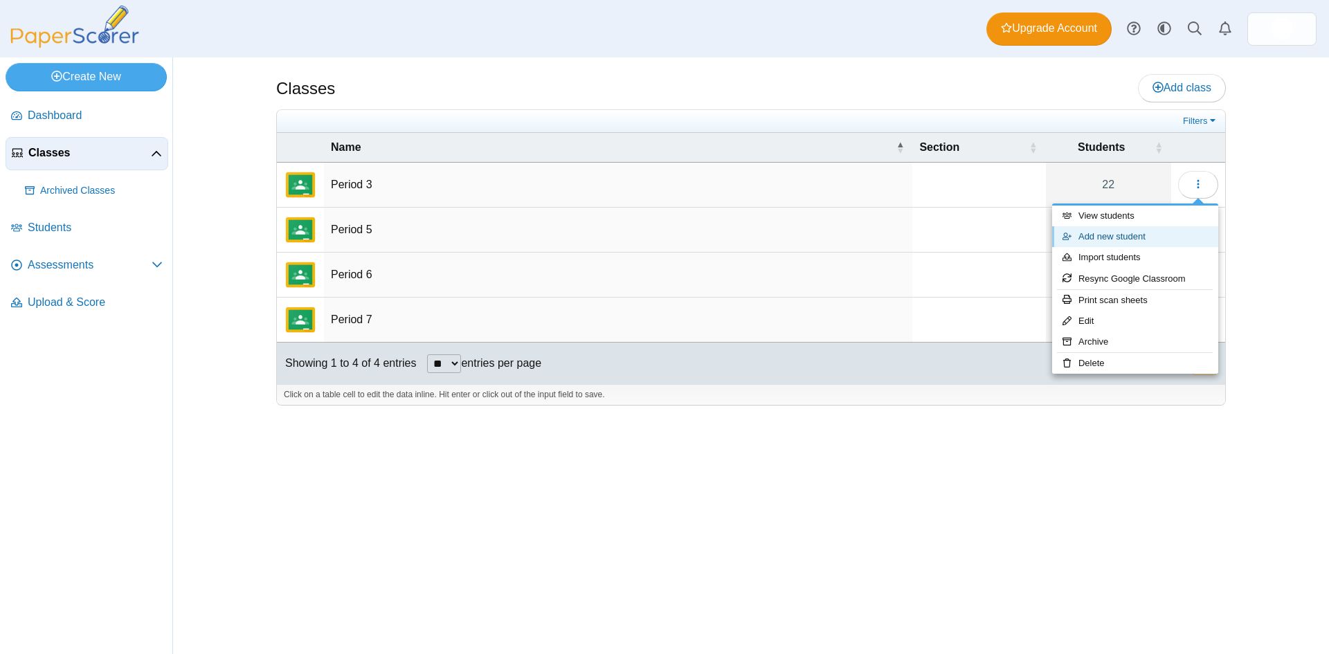
click at [1160, 237] on link "Add new student" at bounding box center [1135, 236] width 166 height 21
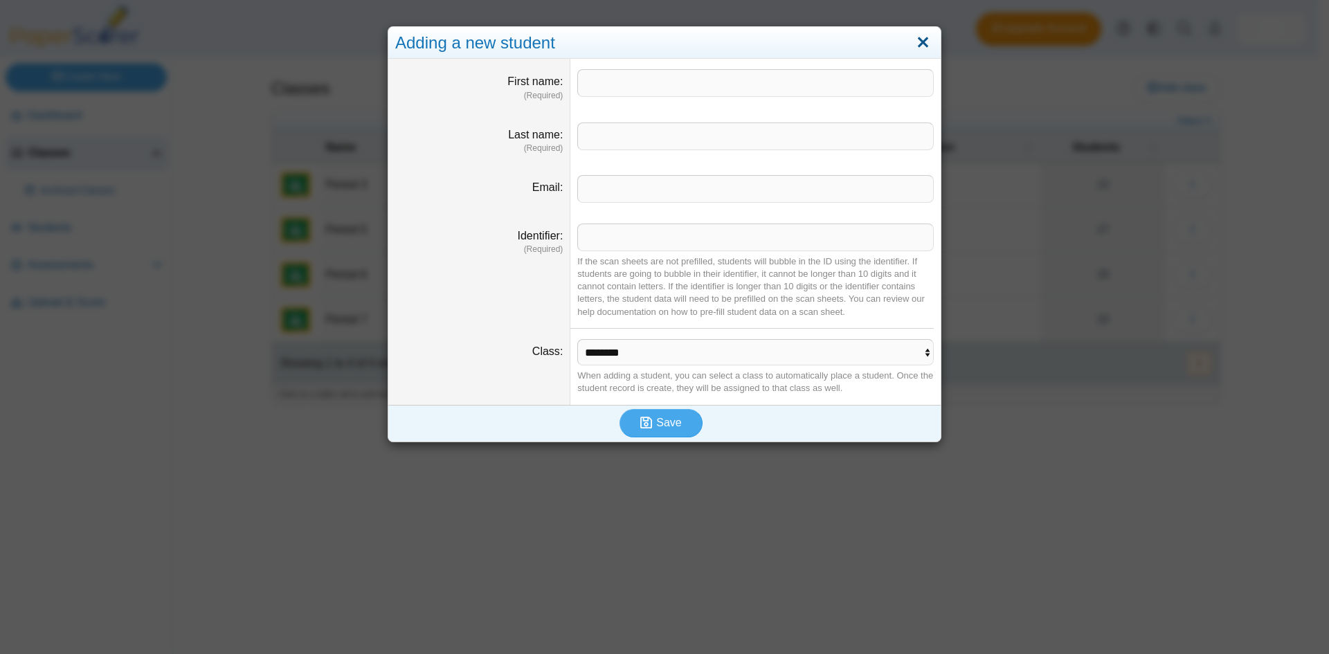
click at [916, 44] on link "Close" at bounding box center [922, 43] width 21 height 24
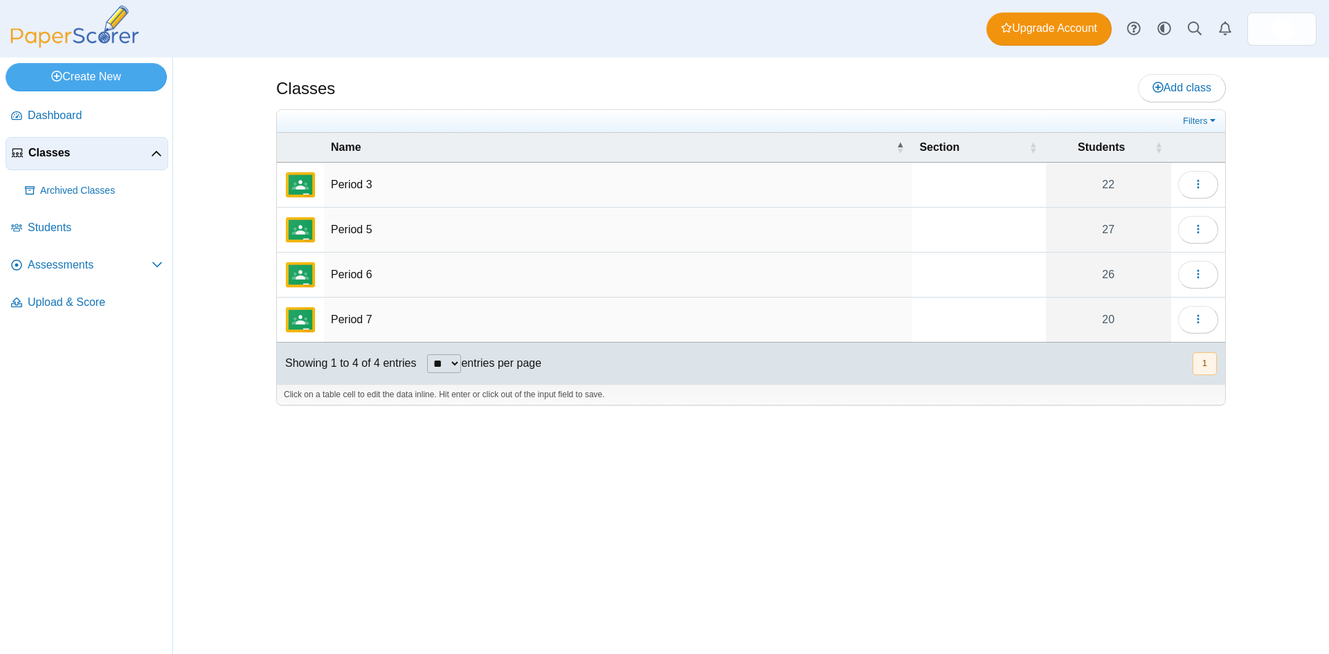
click at [712, 520] on div "Classes Add class Filters 22" at bounding box center [751, 355] width 1038 height 596
click at [342, 279] on td "Period 6" at bounding box center [618, 275] width 588 height 45
click at [1102, 264] on link "26" at bounding box center [1108, 275] width 125 height 44
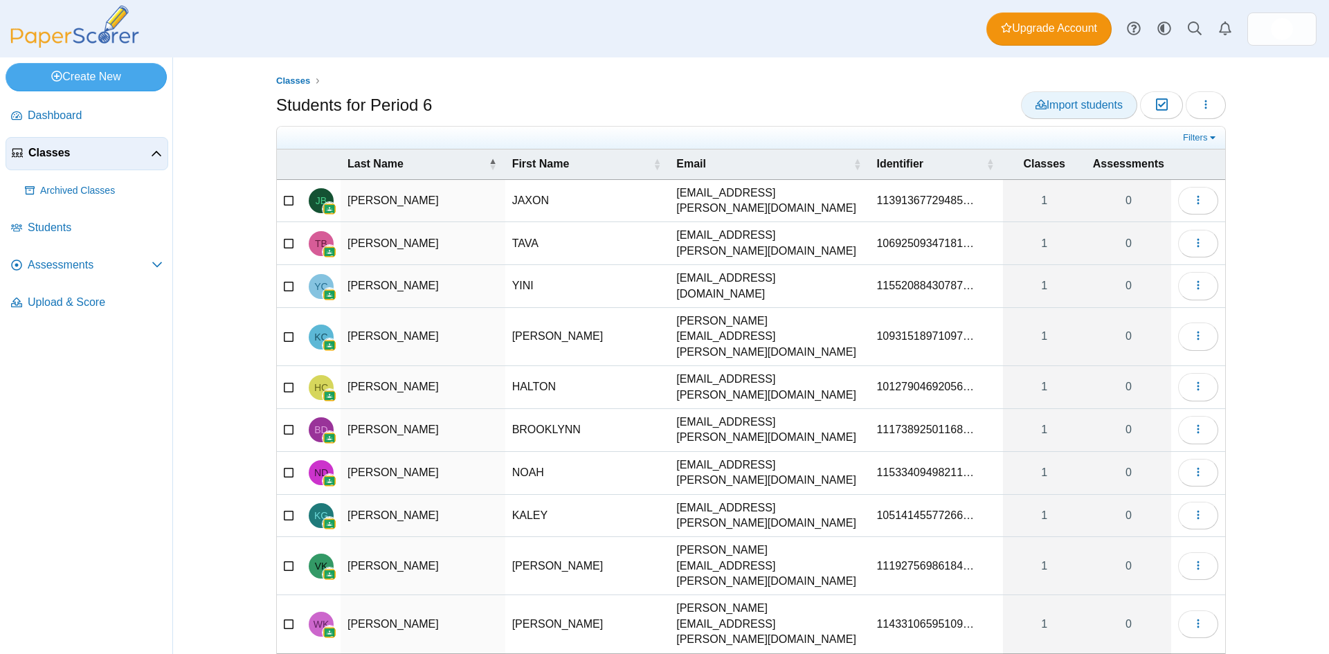
click at [1079, 108] on span "Import students" at bounding box center [1078, 105] width 87 height 12
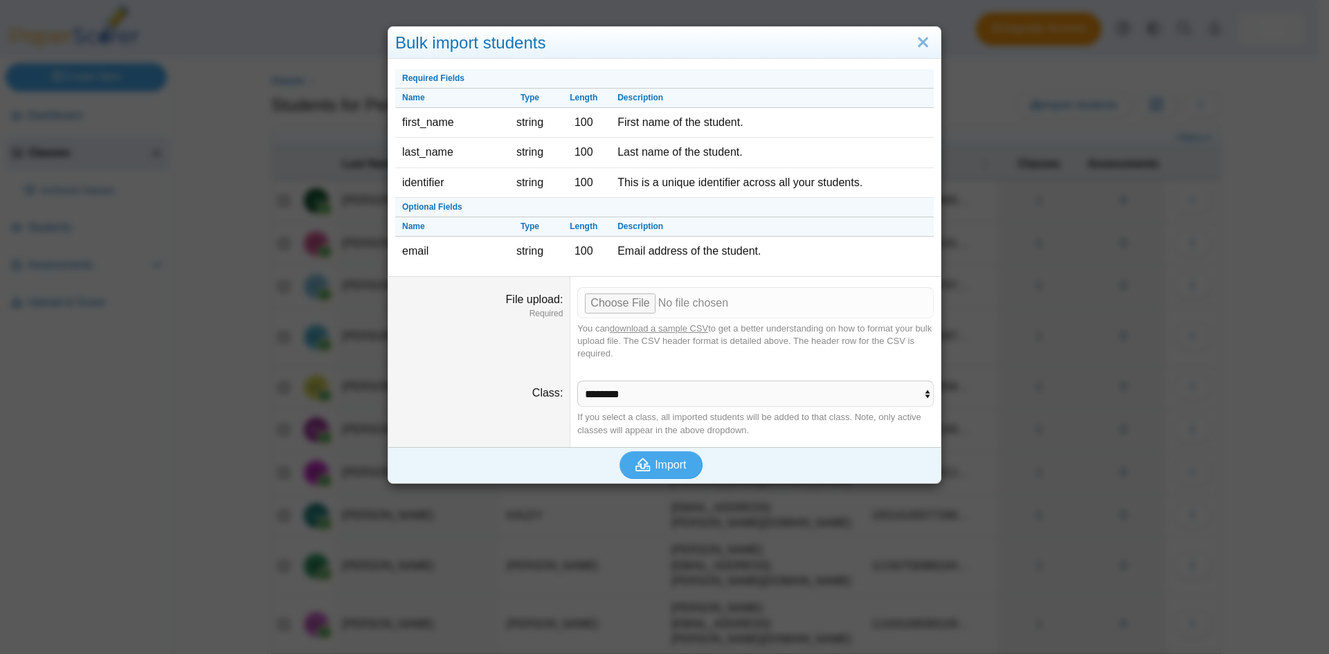
click at [716, 534] on div "Bulk import students Required Fields Name Type Length Description first_name st…" at bounding box center [664, 327] width 1329 height 654
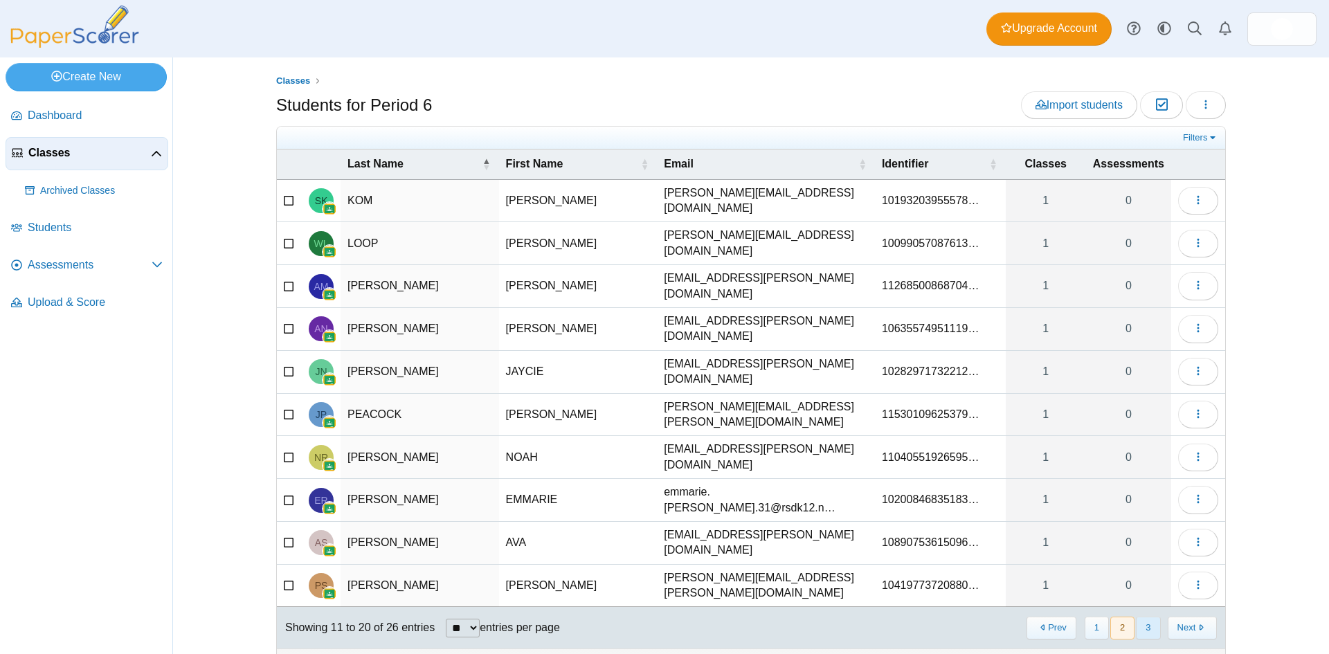
click at [1149, 617] on button "3" at bounding box center [1147, 628] width 24 height 23
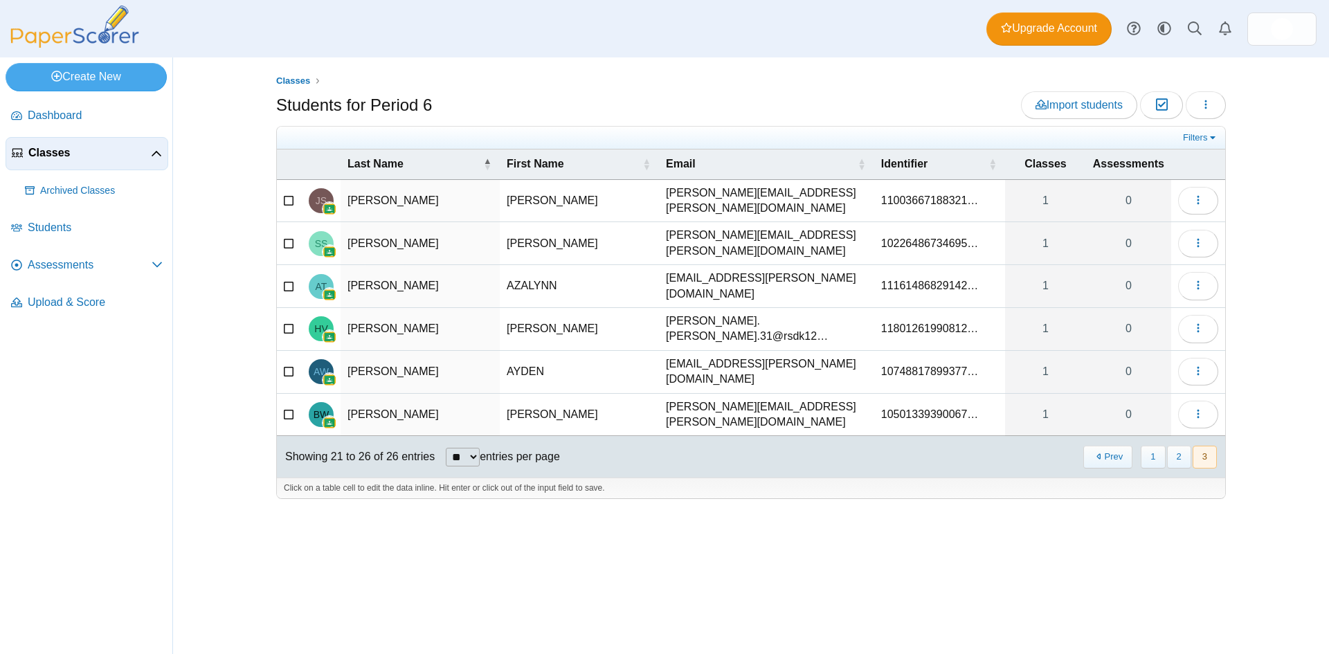
click at [942, 559] on div "Classes Students for Period 6 Import students Moderation 0 Loading…" at bounding box center [751, 355] width 1038 height 596
click at [1106, 446] on button "Prev" at bounding box center [1107, 457] width 49 height 23
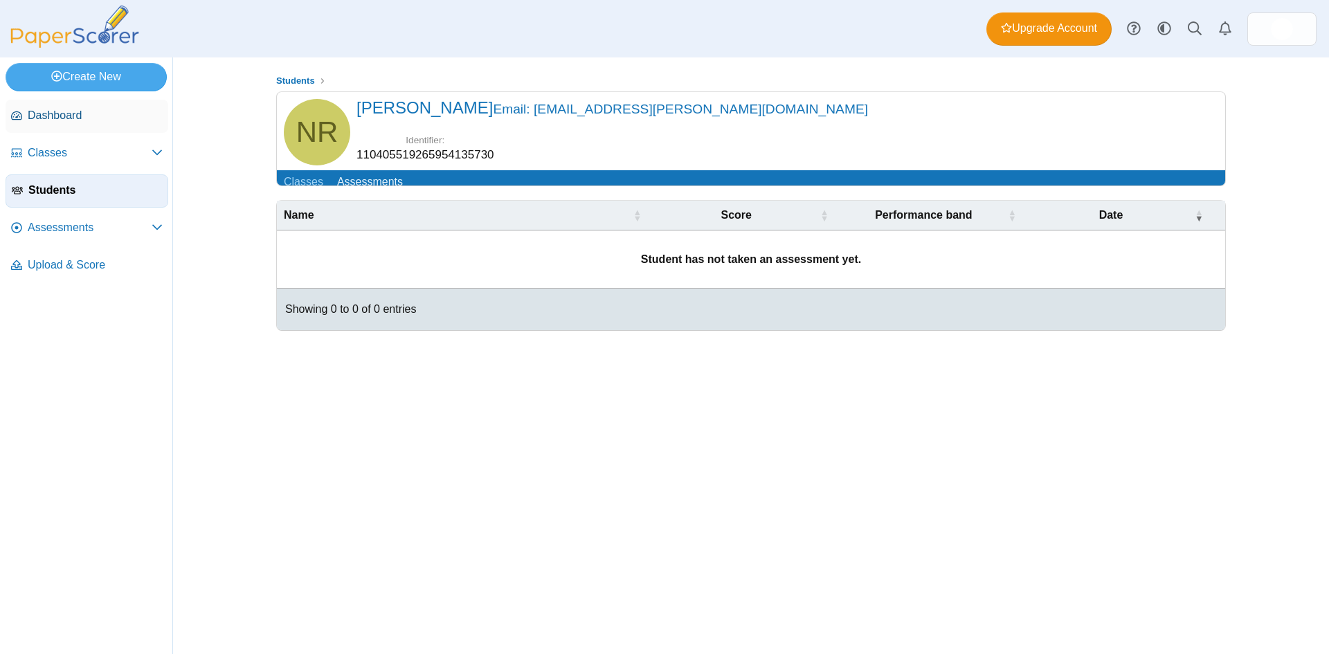
click at [71, 118] on span "Dashboard" at bounding box center [95, 115] width 135 height 15
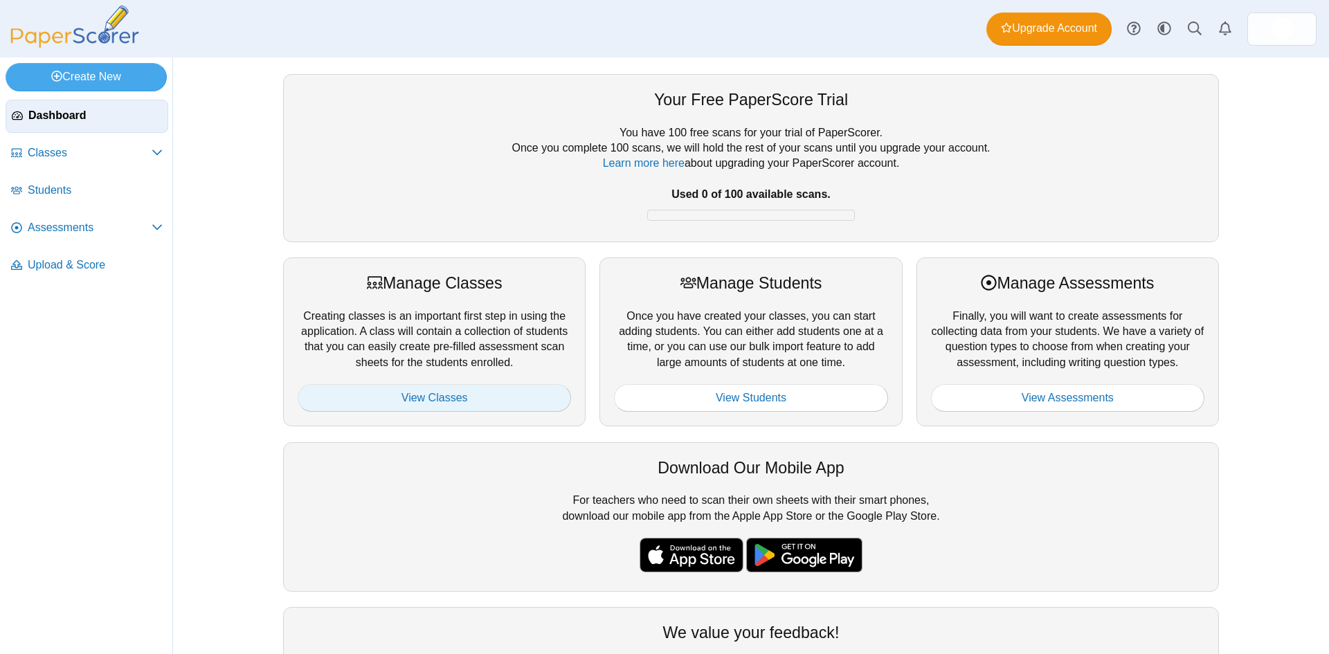
click at [402, 392] on link "View Classes" at bounding box center [434, 398] width 273 height 28
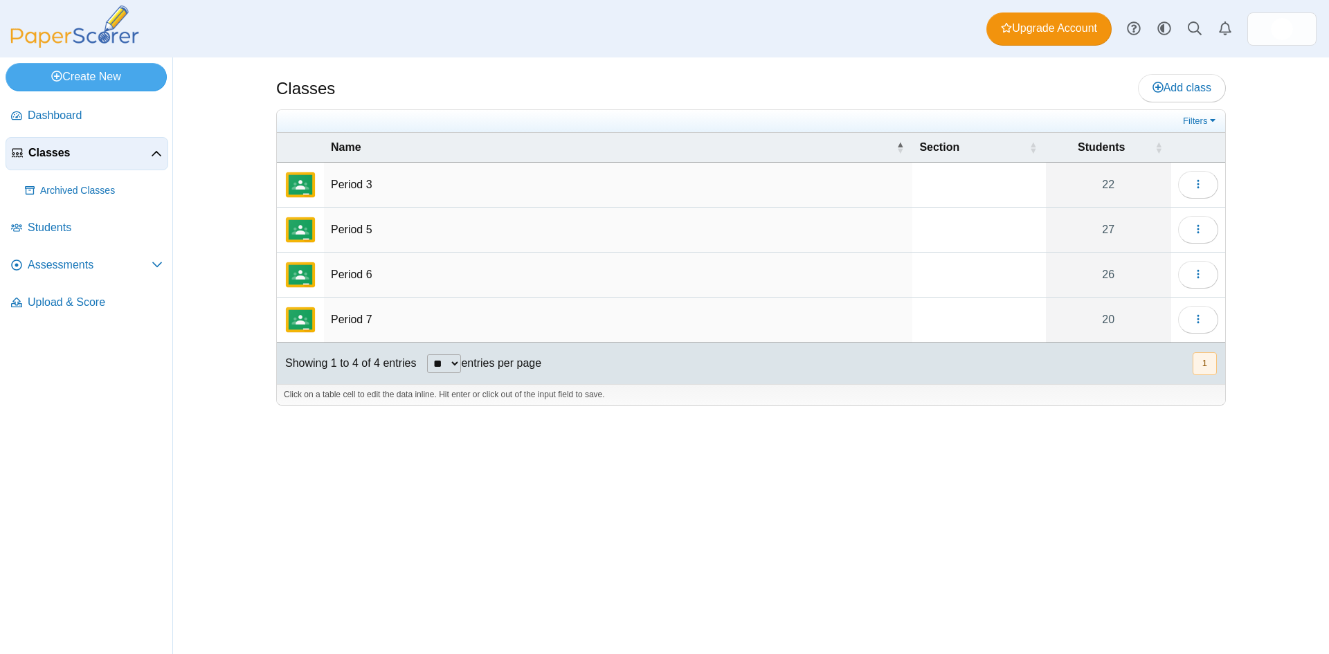
click at [599, 428] on div "Classes Add class Filters 22" at bounding box center [751, 355] width 1038 height 596
click at [1283, 25] on img at bounding box center [1281, 29] width 22 height 22
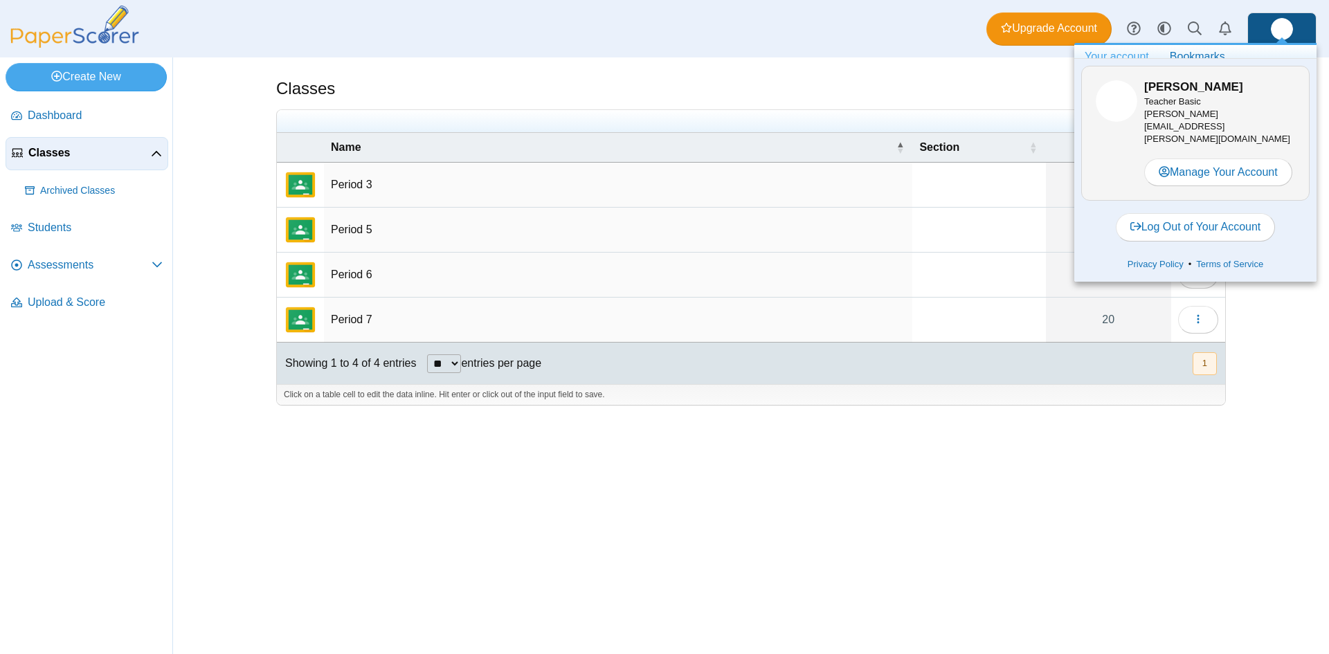
click at [997, 112] on div "Filters Show only: Loading…" at bounding box center [751, 121] width 948 height 23
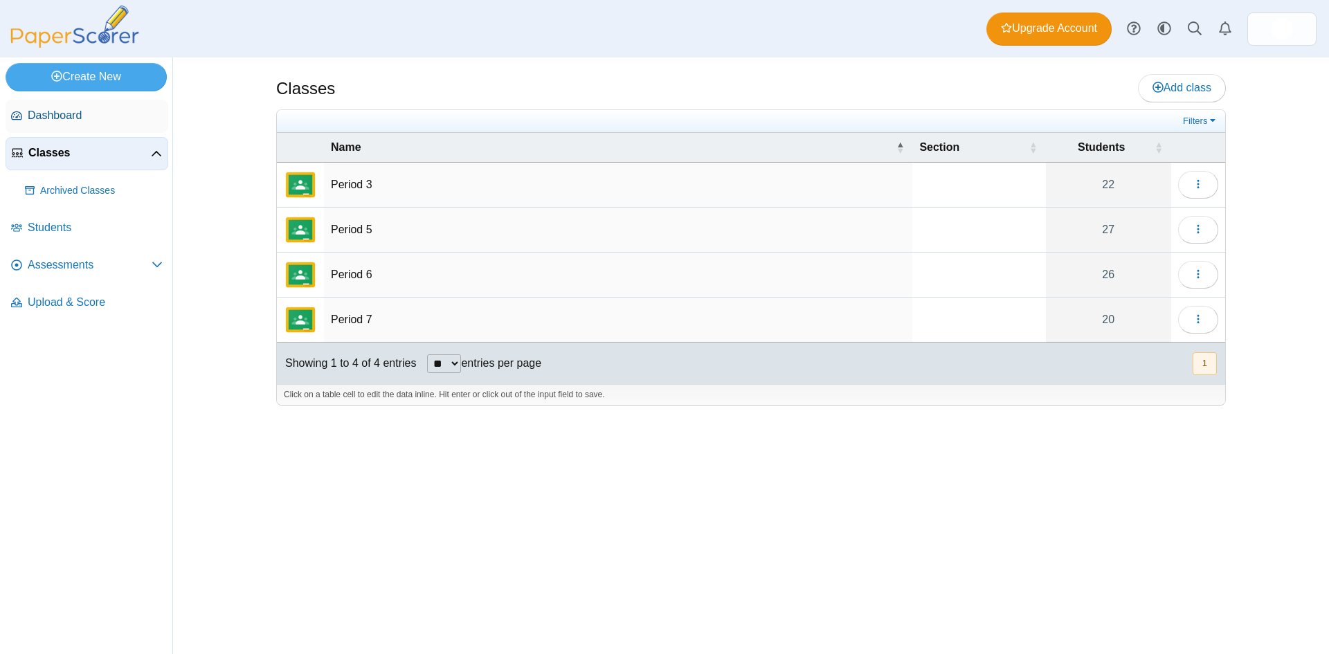
click at [62, 111] on span "Dashboard" at bounding box center [95, 115] width 135 height 15
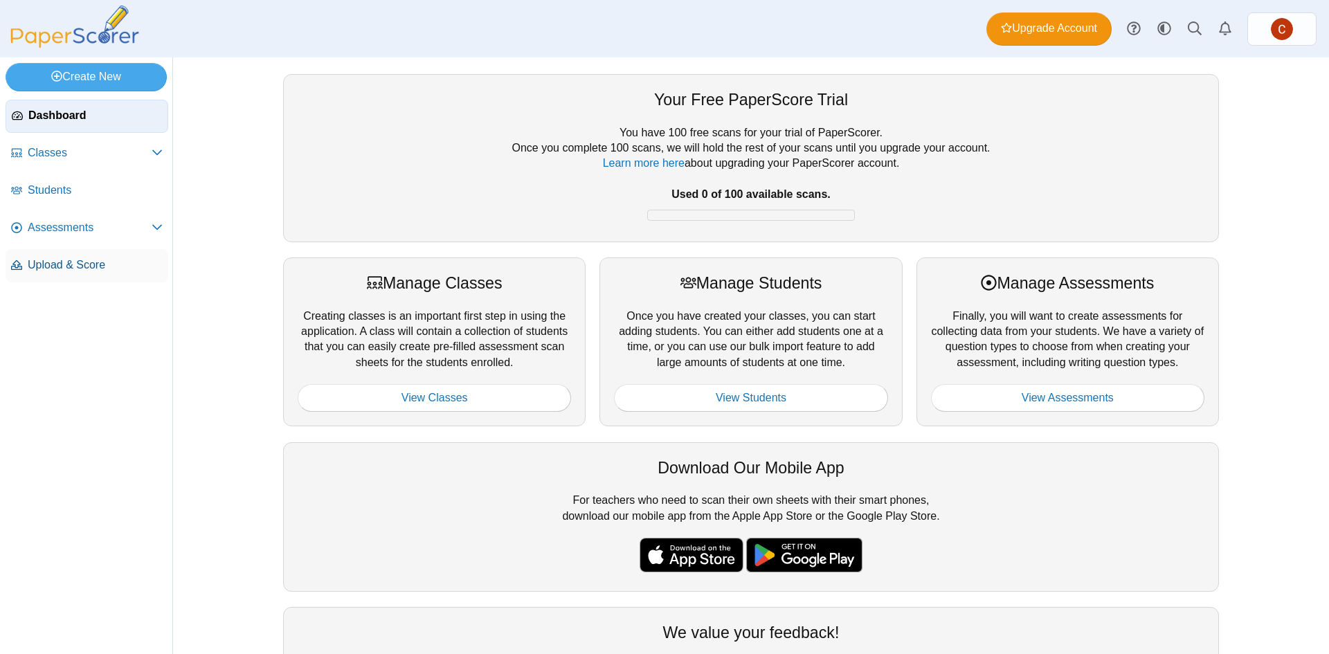
click at [112, 258] on span "Upload & Score" at bounding box center [95, 264] width 135 height 15
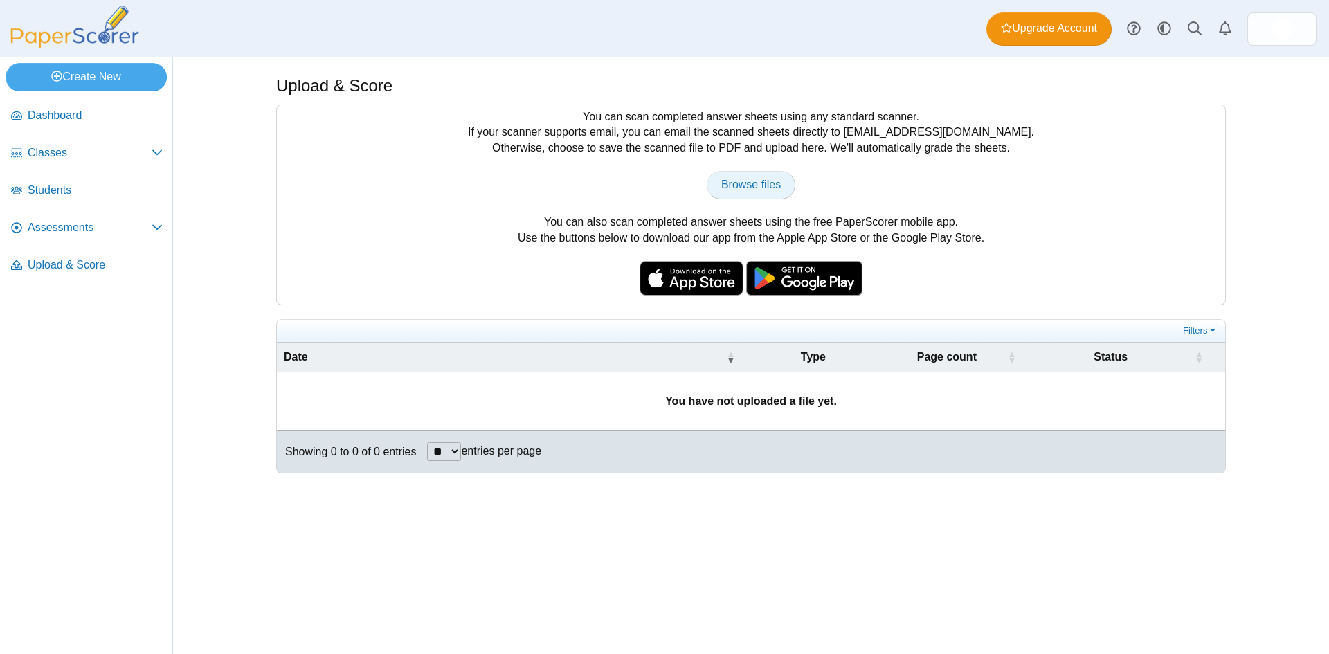
click at [764, 179] on span "Browse files" at bounding box center [751, 185] width 60 height 12
click at [58, 120] on span "Dashboard" at bounding box center [95, 115] width 135 height 15
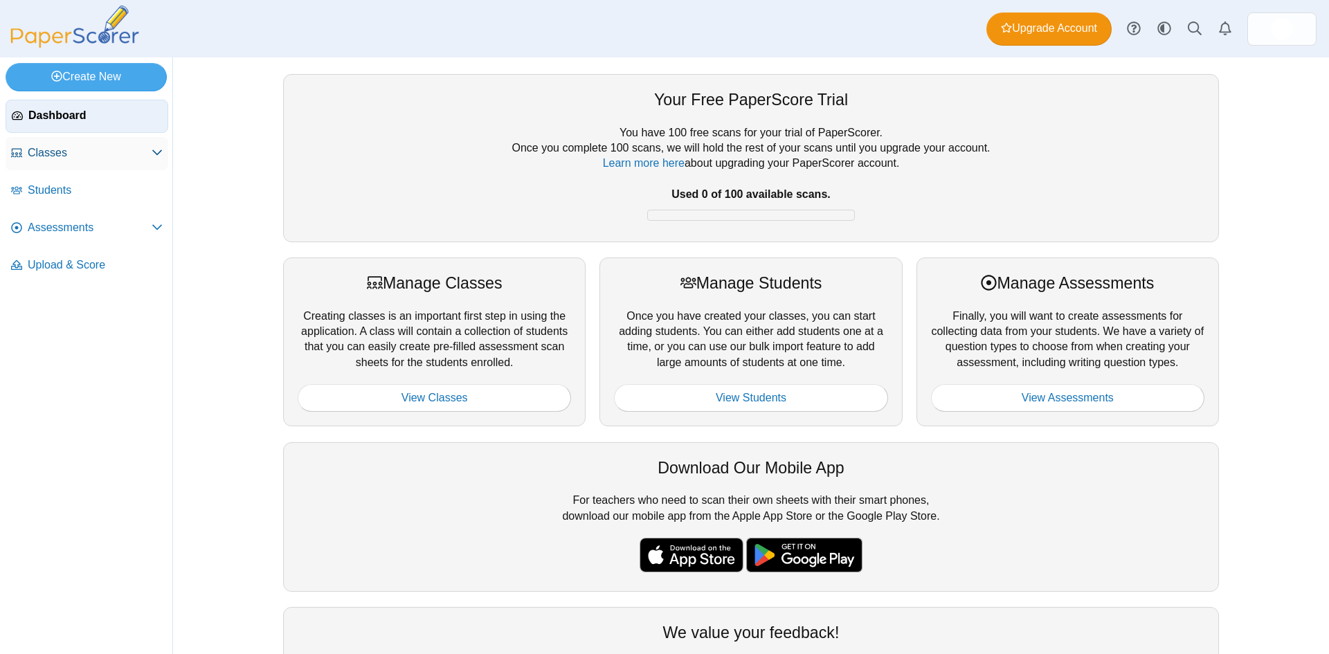
click at [33, 147] on span "Classes" at bounding box center [90, 152] width 124 height 15
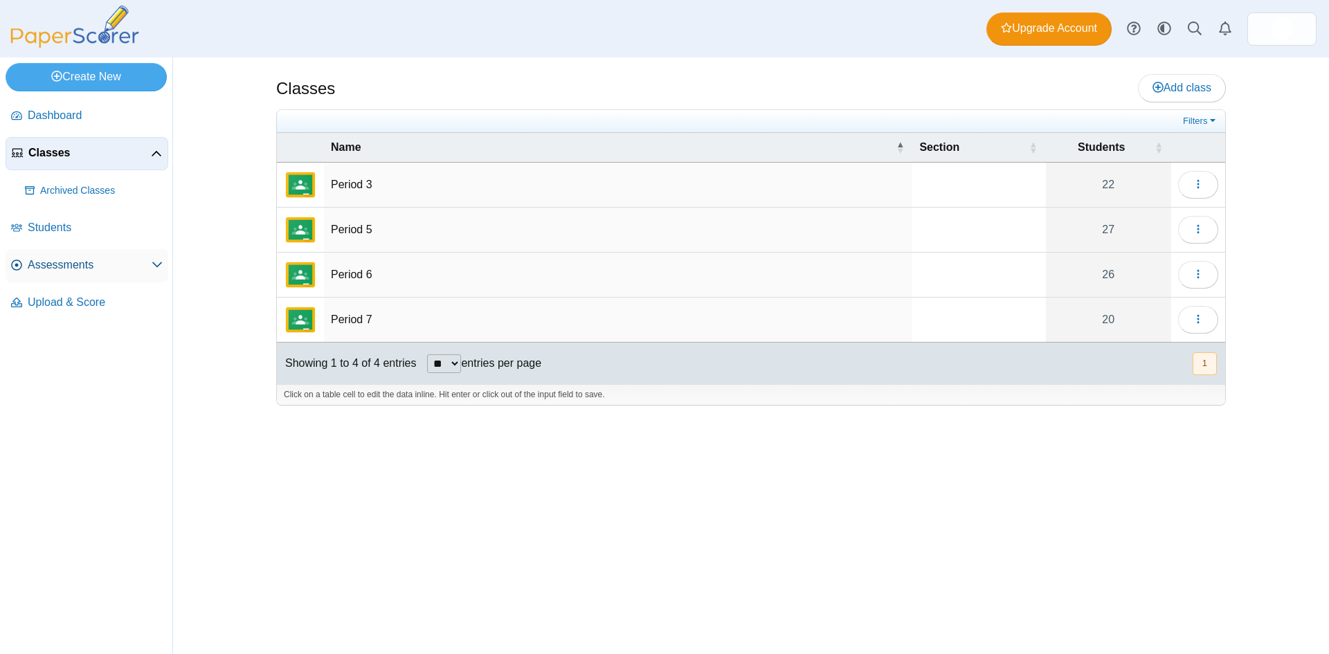
click at [73, 268] on span "Assessments" at bounding box center [90, 264] width 124 height 15
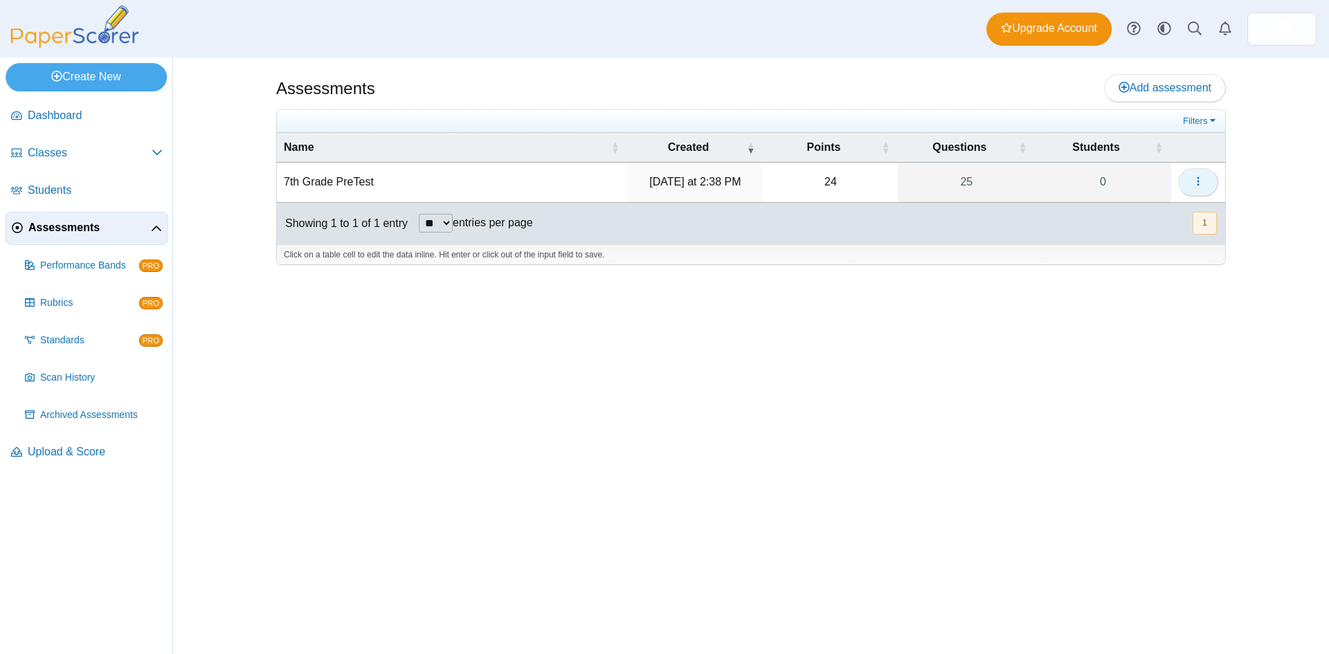
click at [1197, 179] on use "button" at bounding box center [1197, 181] width 2 height 9
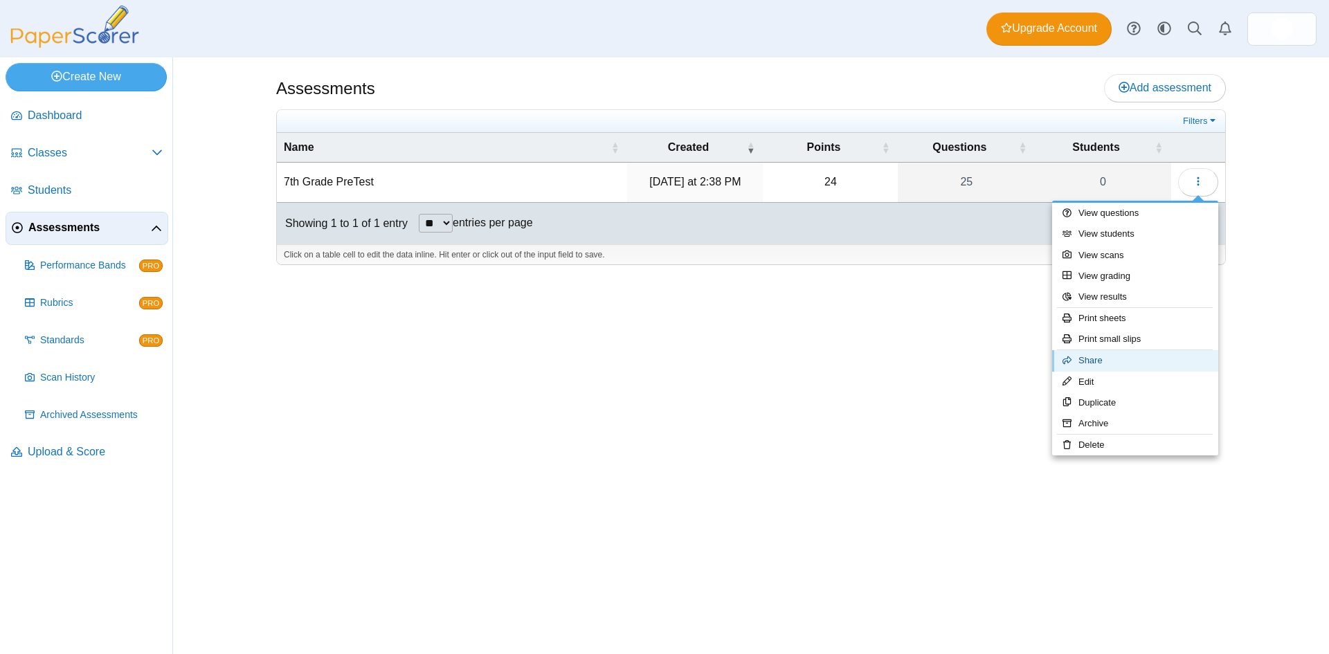
click at [1124, 365] on link "Share" at bounding box center [1135, 360] width 166 height 21
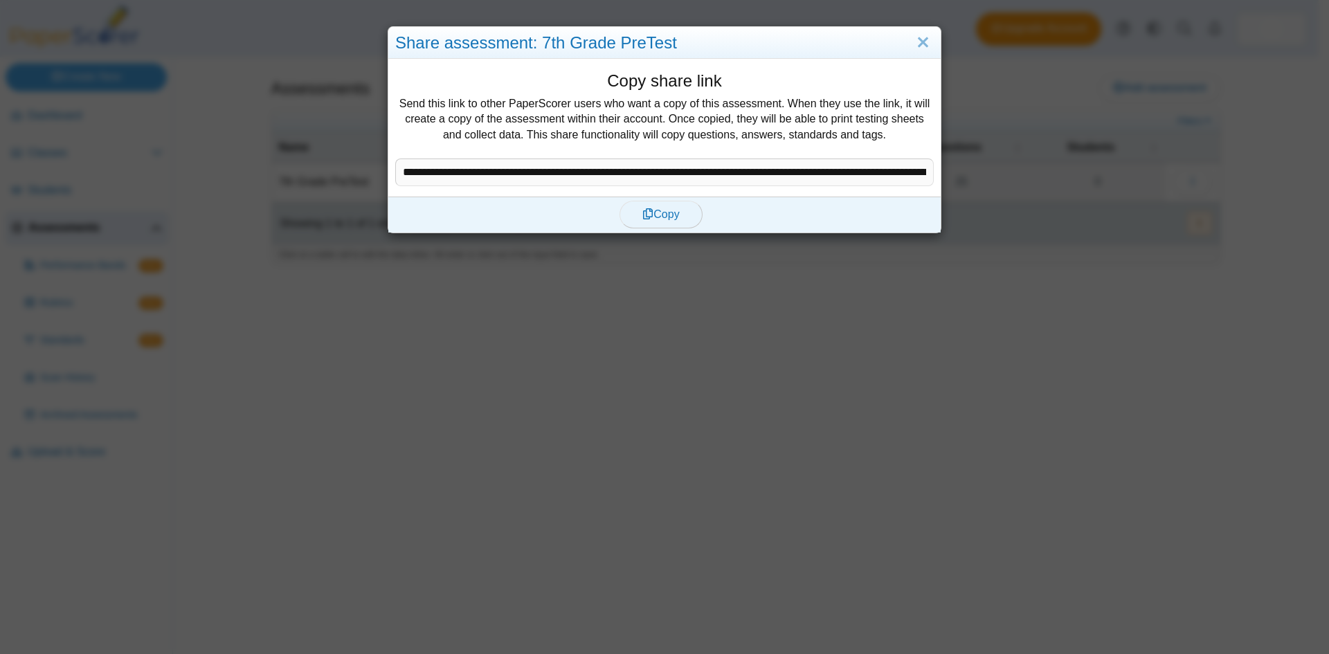
click at [664, 212] on span "Copy" at bounding box center [660, 214] width 37 height 12
type textarea "**********"
click at [923, 38] on link "Close" at bounding box center [922, 43] width 21 height 24
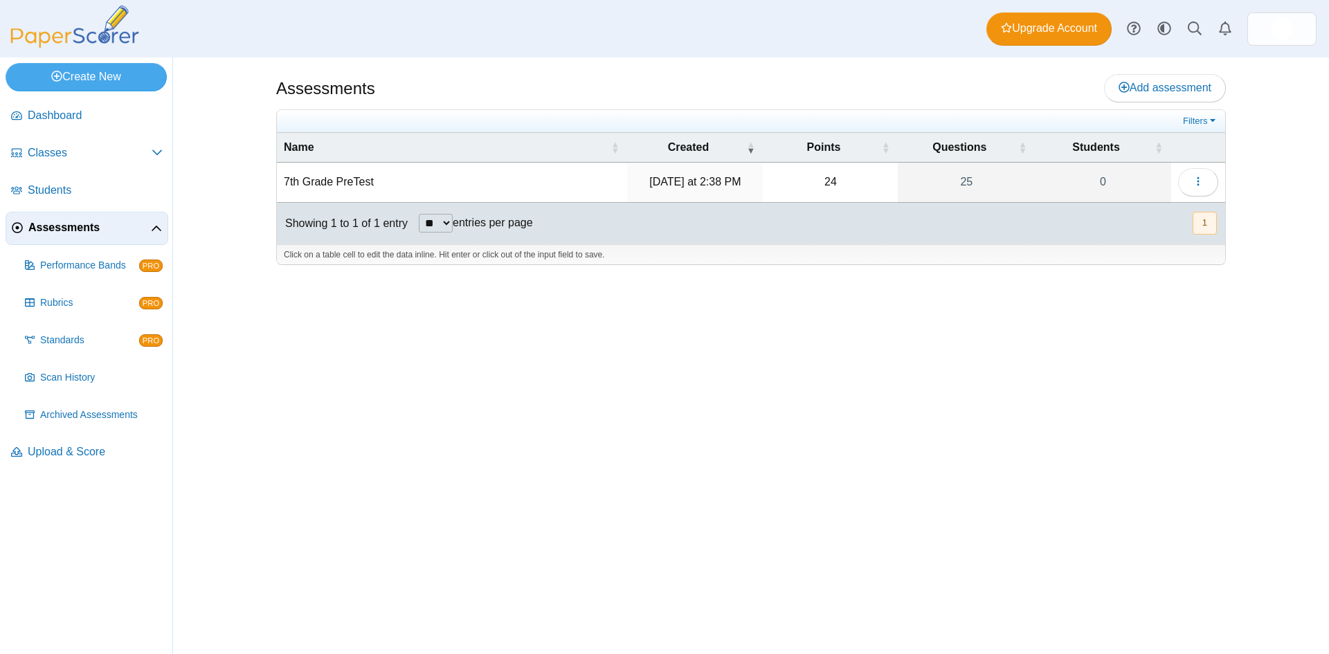
click at [343, 181] on td "7th Grade PreTest" at bounding box center [452, 182] width 350 height 39
click at [1190, 176] on button "button" at bounding box center [1198, 182] width 40 height 28
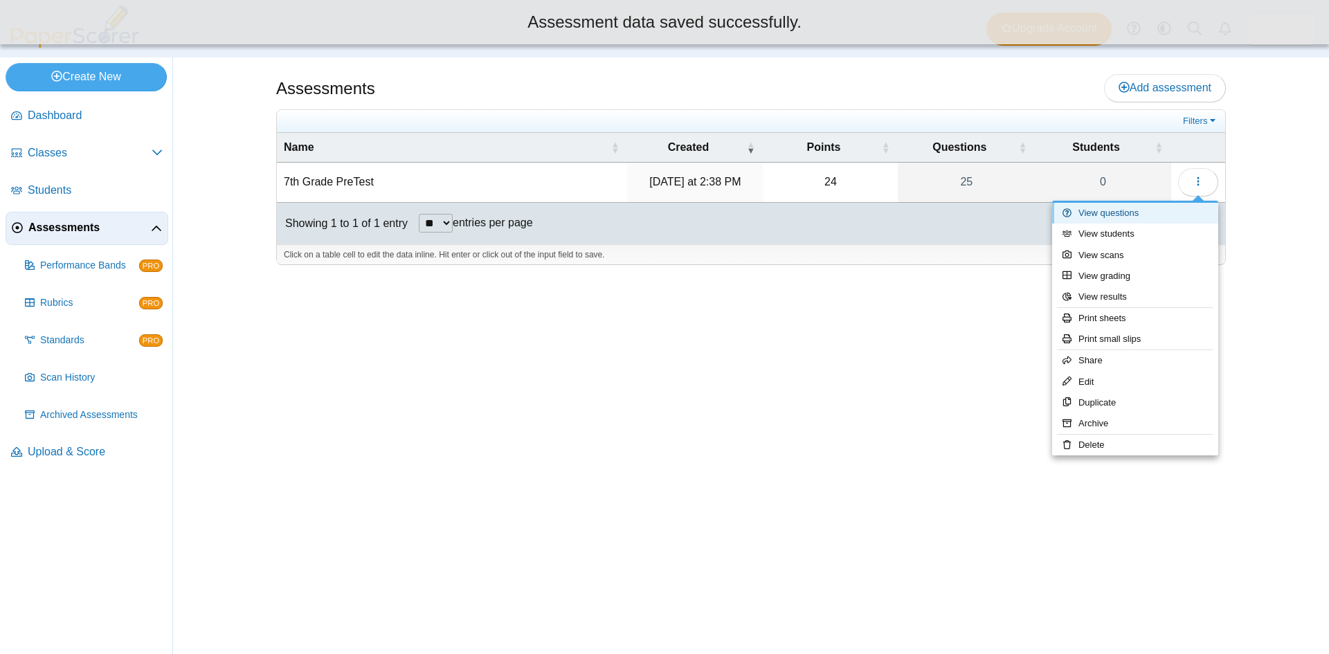
click at [1174, 212] on link "View questions" at bounding box center [1135, 213] width 166 height 21
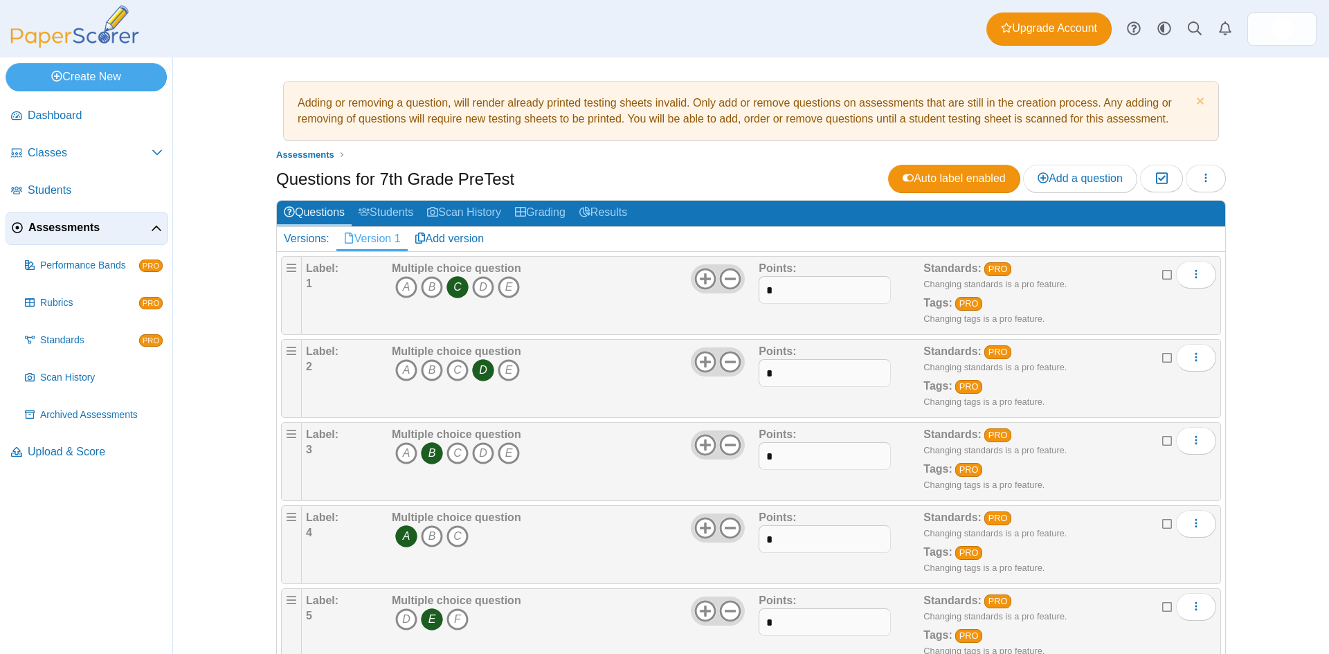
click at [745, 168] on div "Questions for 7th Grade PreTest Auto label enabled Add a question Moderation 0 …" at bounding box center [750, 180] width 949 height 31
click at [1198, 97] on link "Dismiss notice" at bounding box center [1198, 102] width 12 height 15
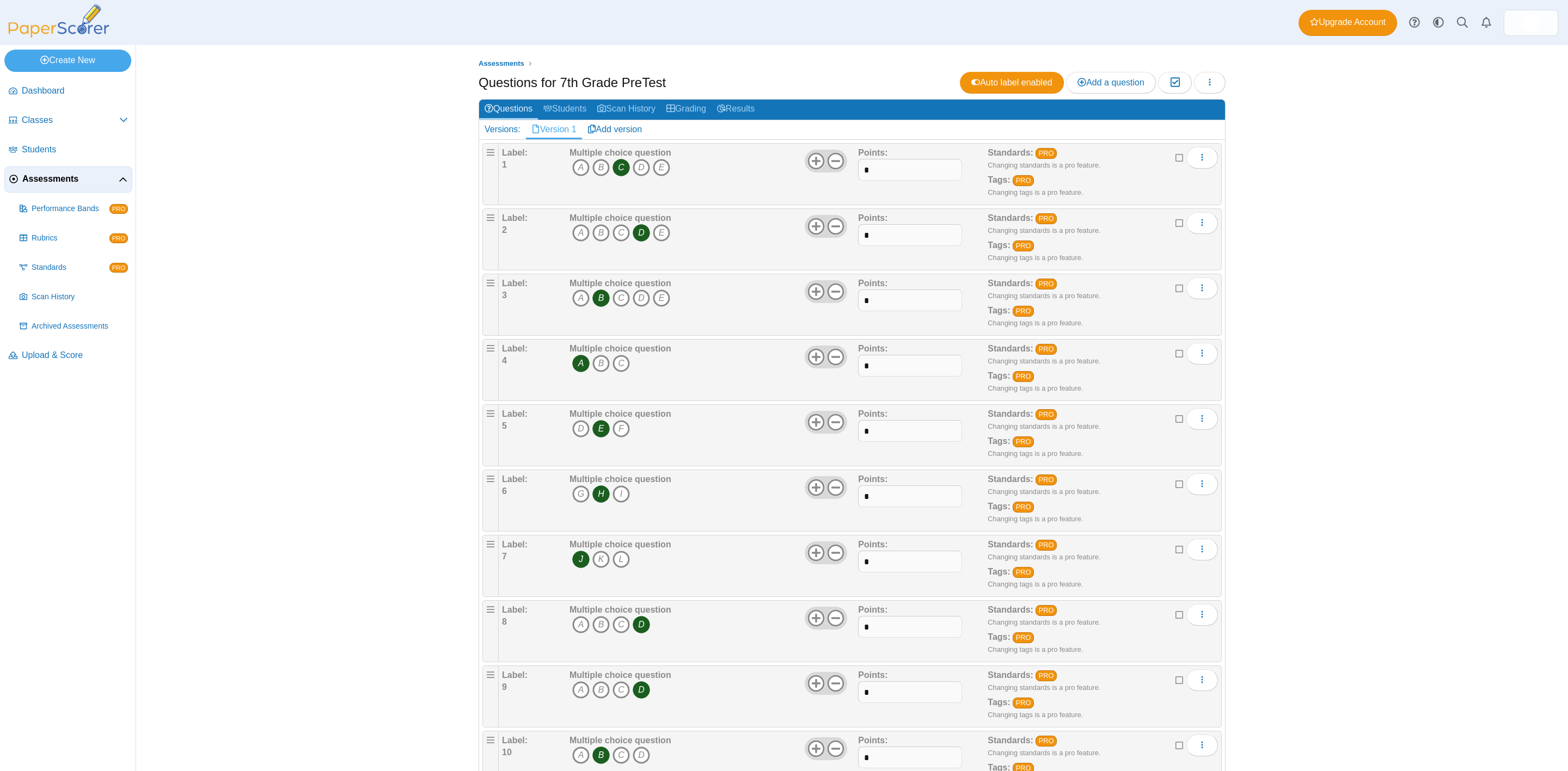
drag, startPoint x: 2045, startPoint y: 0, endPoint x: 1245, endPoint y: 237, distance: 834.4
click at [1045, 237] on div "Assessments Questions for 7th Grade PreTest Auto label enabled Add a question M…" at bounding box center [852, 408] width 817 height 726
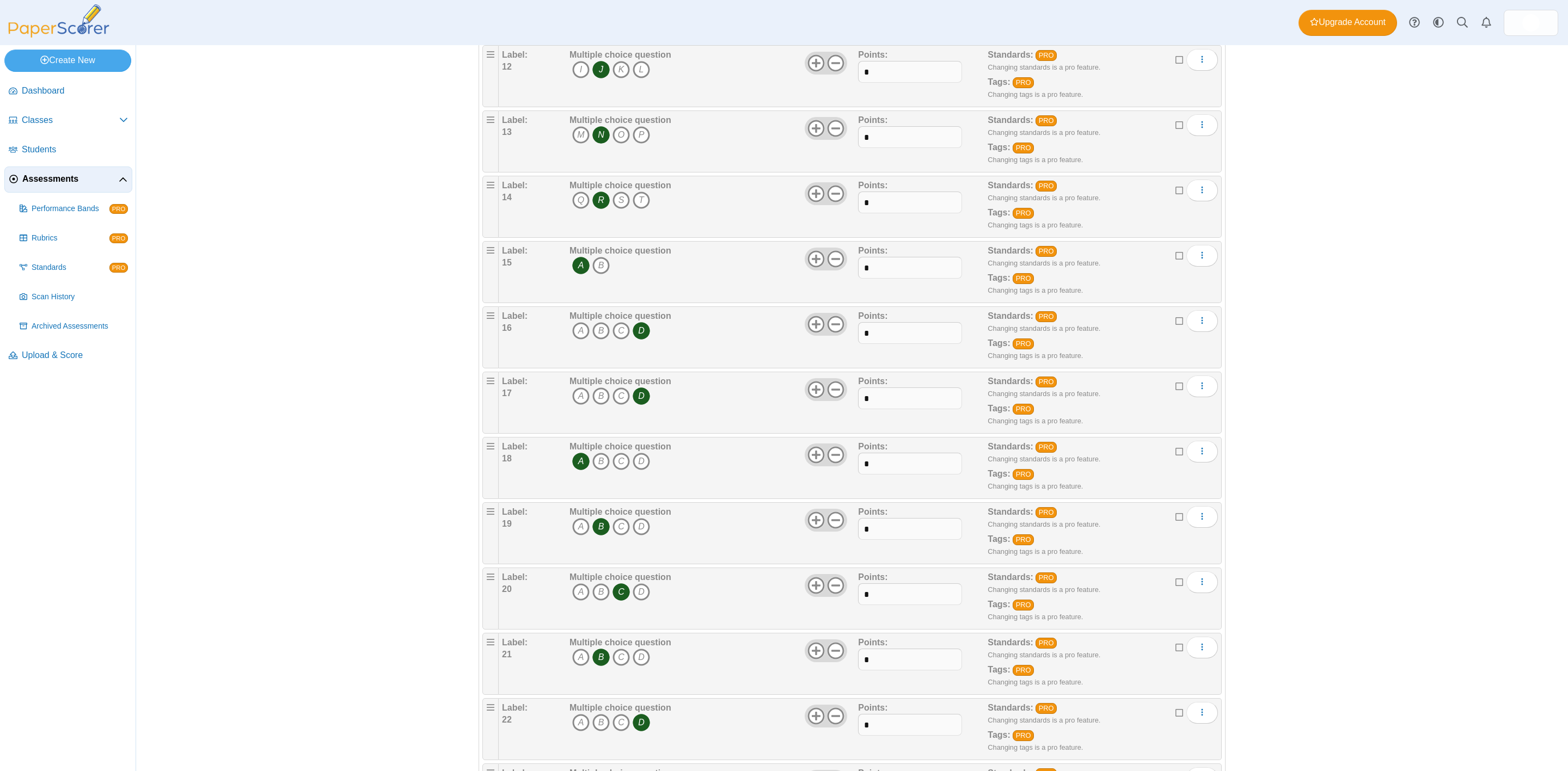
scroll to position [842, 0]
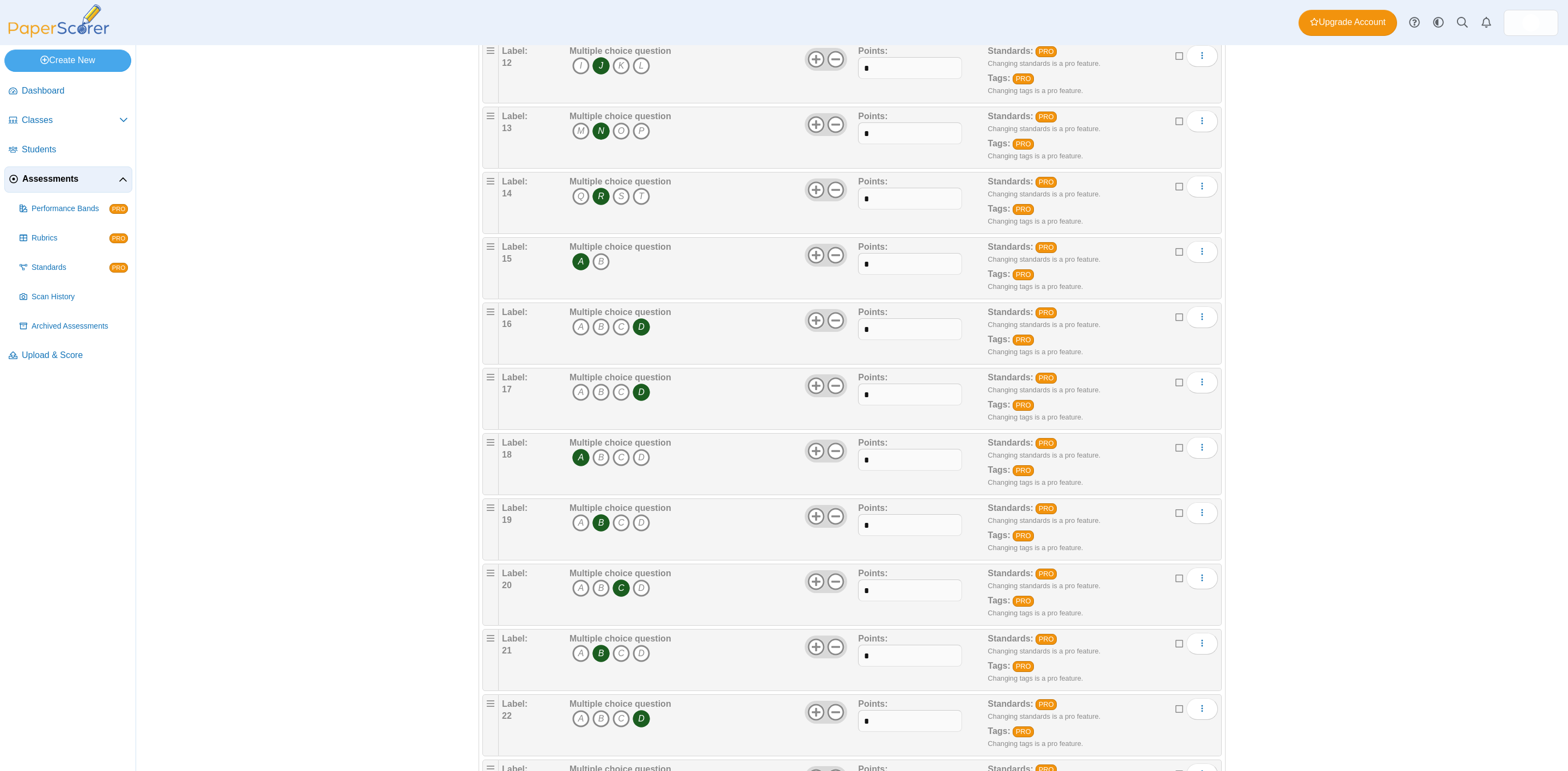
click at [1045, 514] on div "Assessments Questions for 7th Grade PreTest Auto label enabled Add a question 0" at bounding box center [852, 408] width 1432 height 726
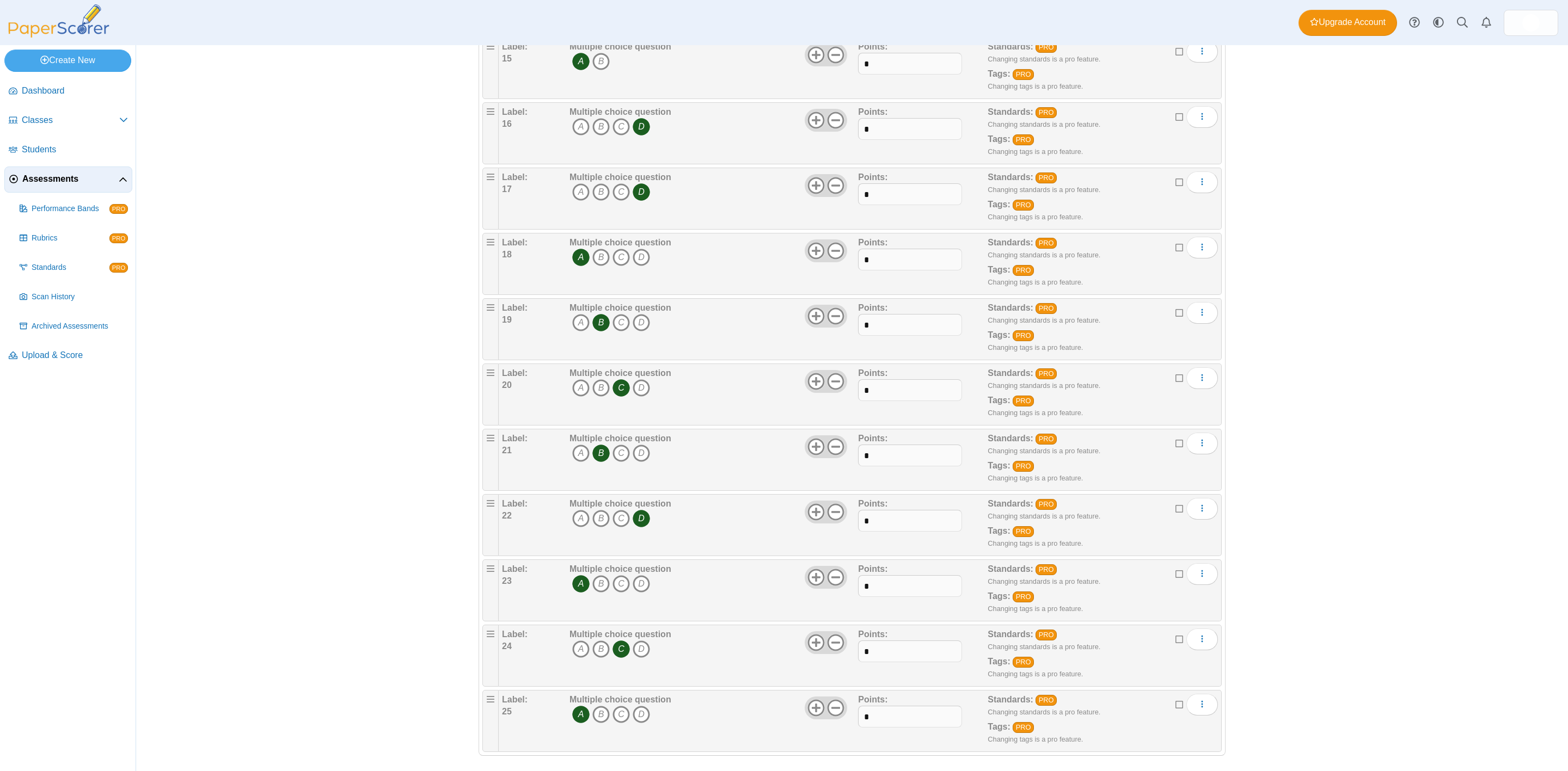
scroll to position [1062, 0]
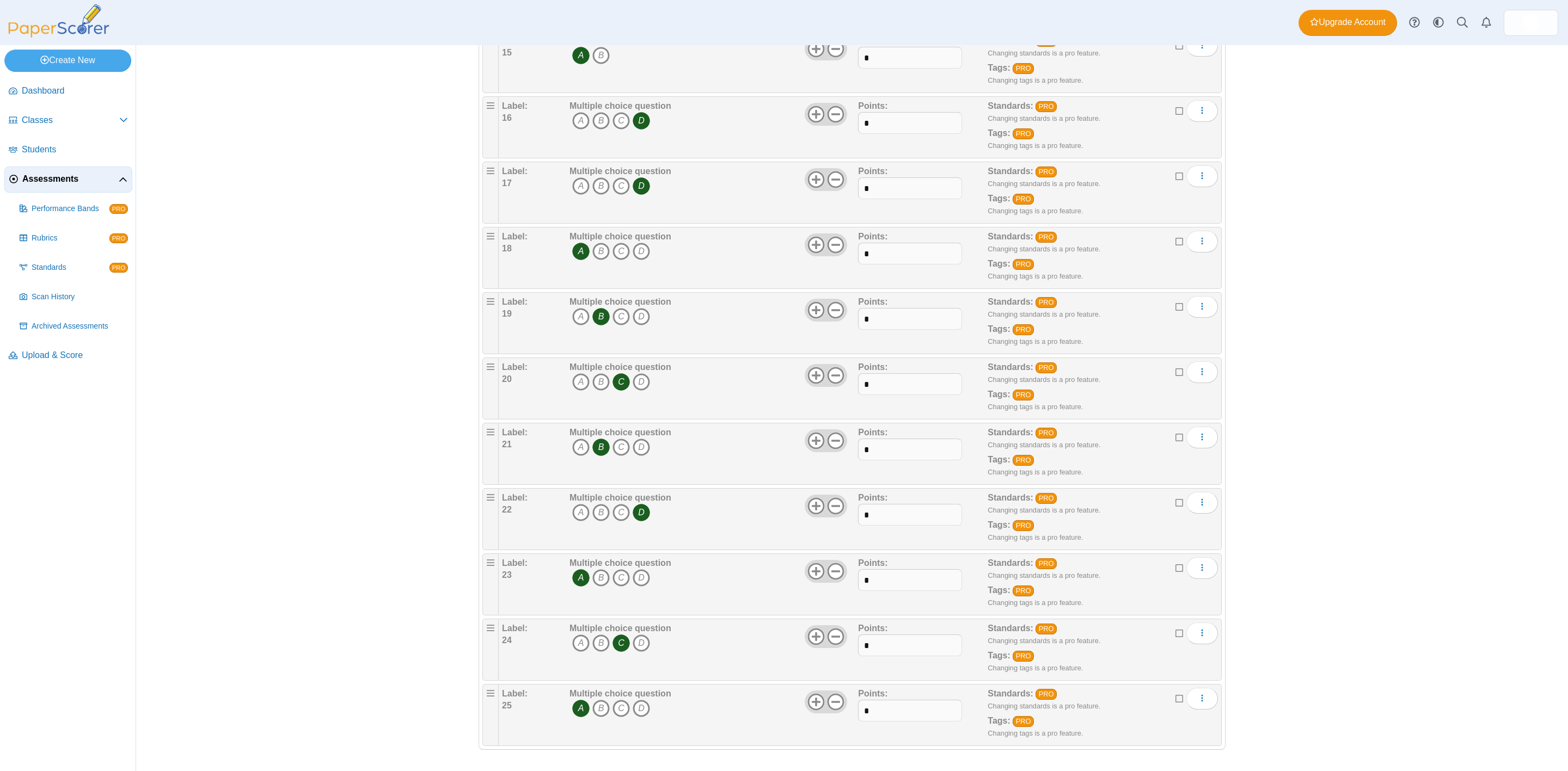
click at [1045, 481] on div "Assessments Questions for 7th Grade PreTest Auto label enabled Add a question 0" at bounding box center [852, 408] width 1432 height 726
